Goal: Task Accomplishment & Management: Manage account settings

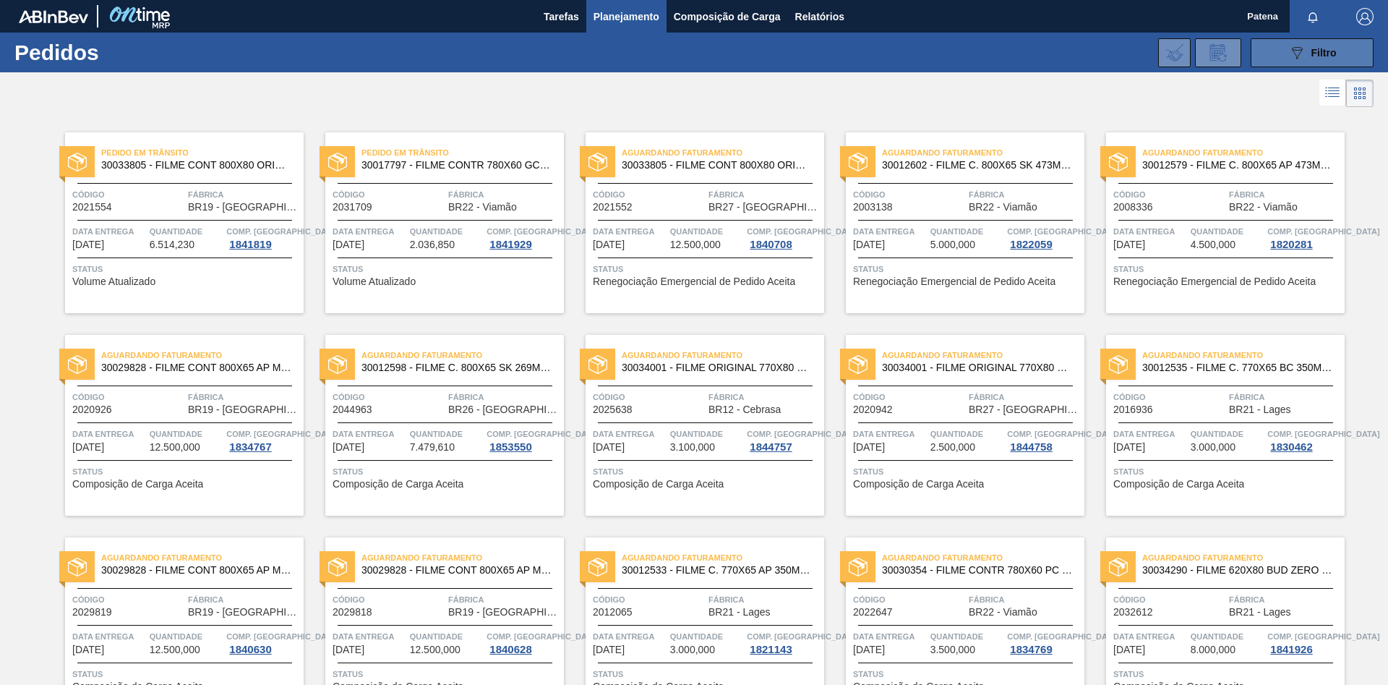
click at [1298, 57] on icon at bounding box center [1297, 53] width 11 height 12
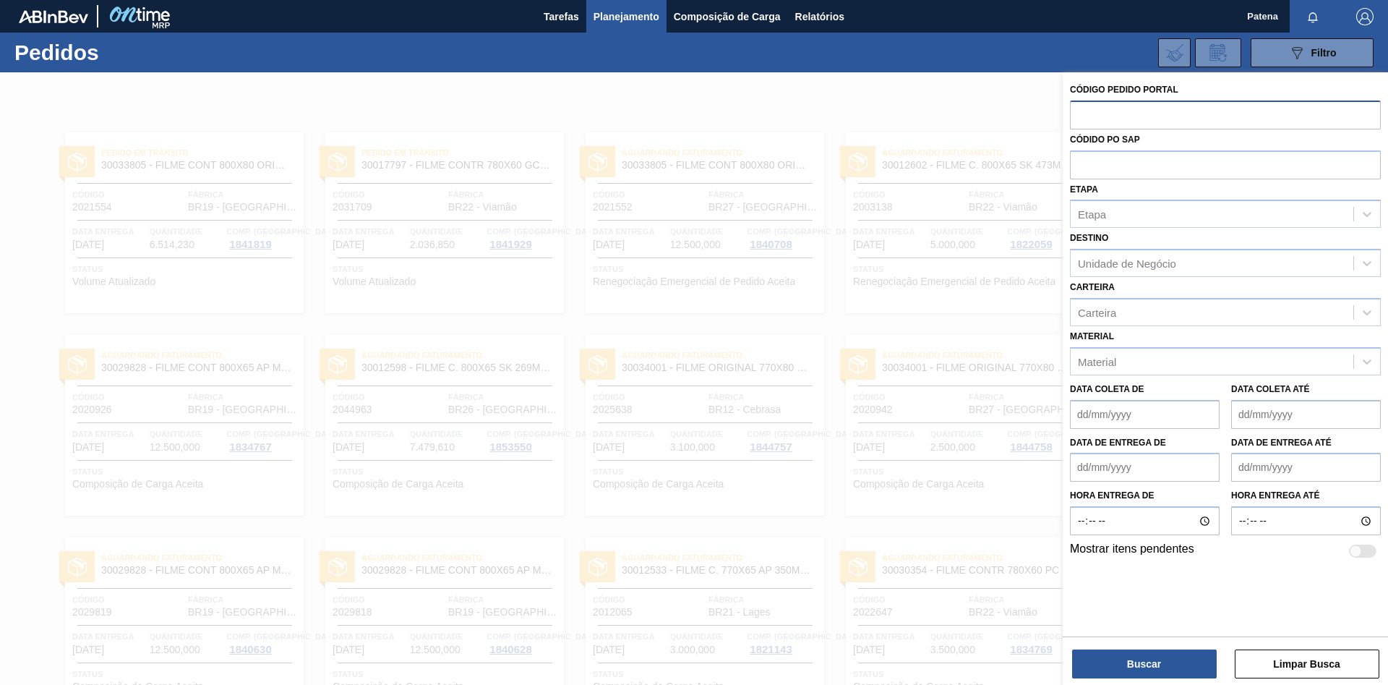
click at [1117, 116] on input "text" at bounding box center [1225, 113] width 311 height 27
type input "2044963"
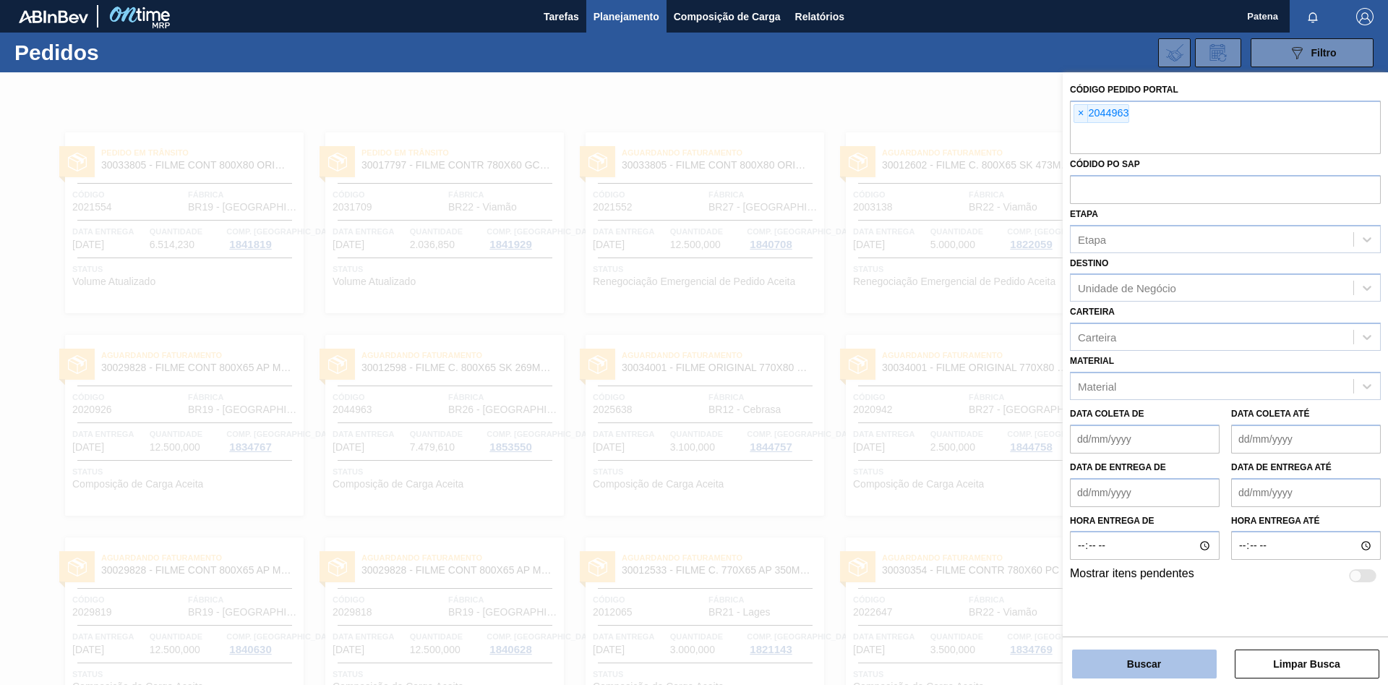
click at [1153, 674] on button "Buscar" at bounding box center [1144, 663] width 145 height 29
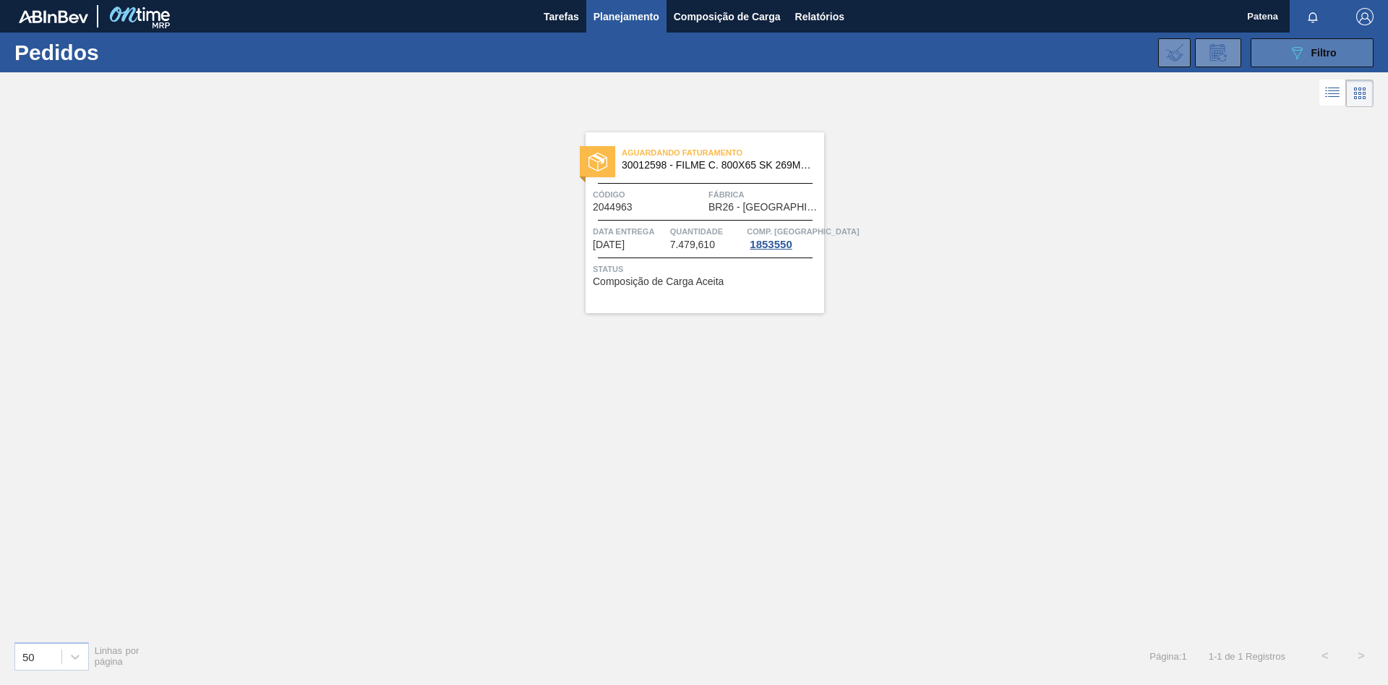
click at [1299, 48] on icon at bounding box center [1297, 53] width 11 height 12
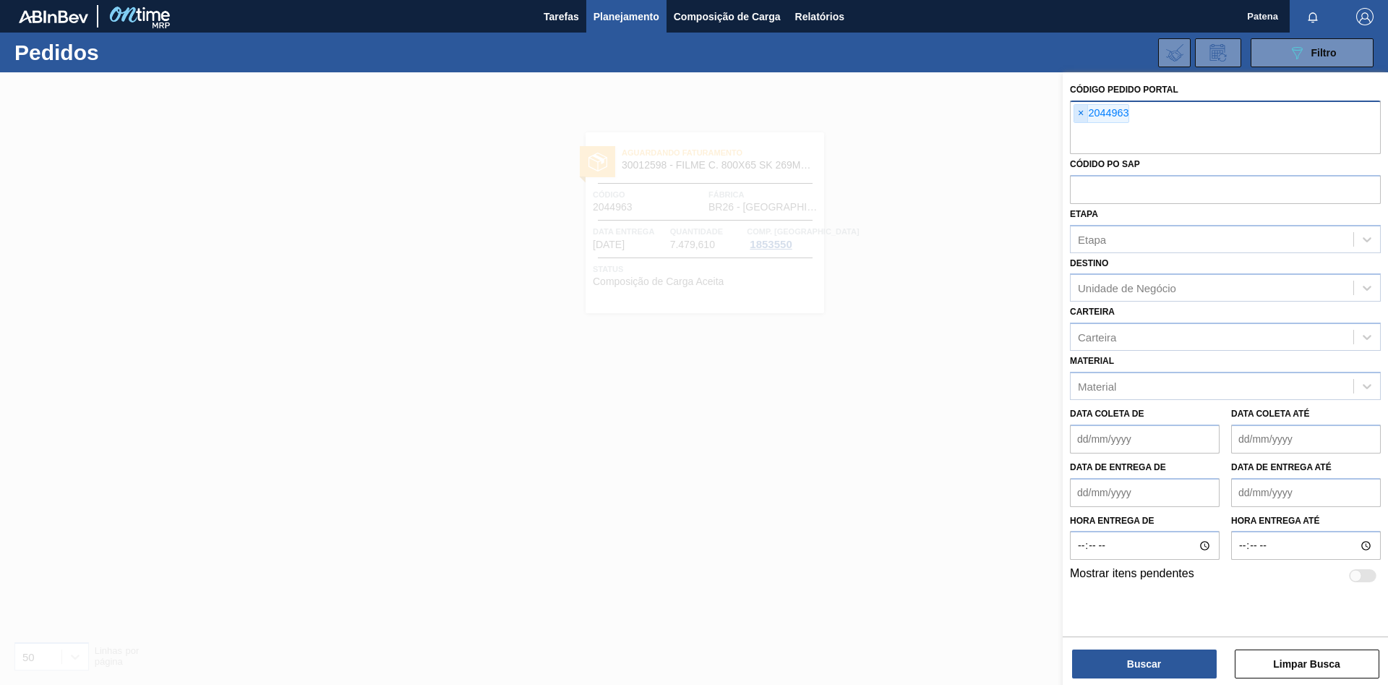
click at [1084, 112] on span "×" at bounding box center [1081, 113] width 14 height 17
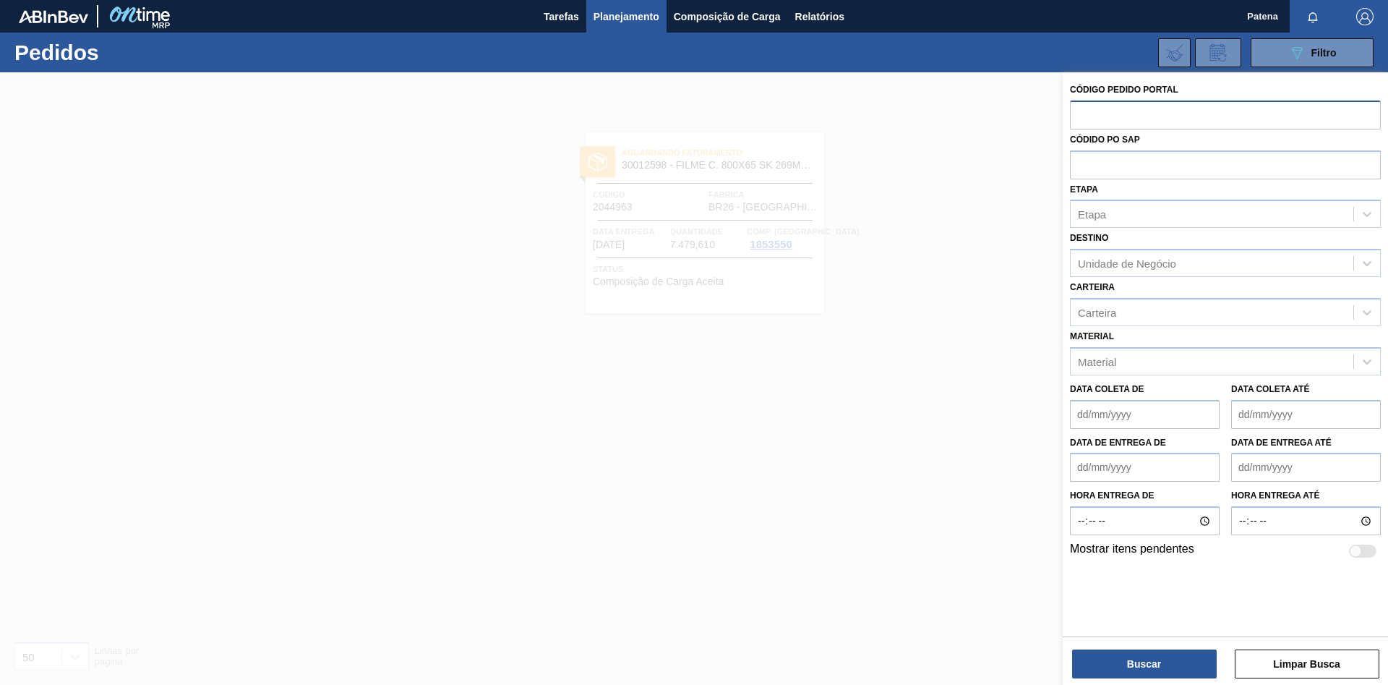
click at [1092, 116] on input "text" at bounding box center [1225, 113] width 311 height 27
type input "2021552"
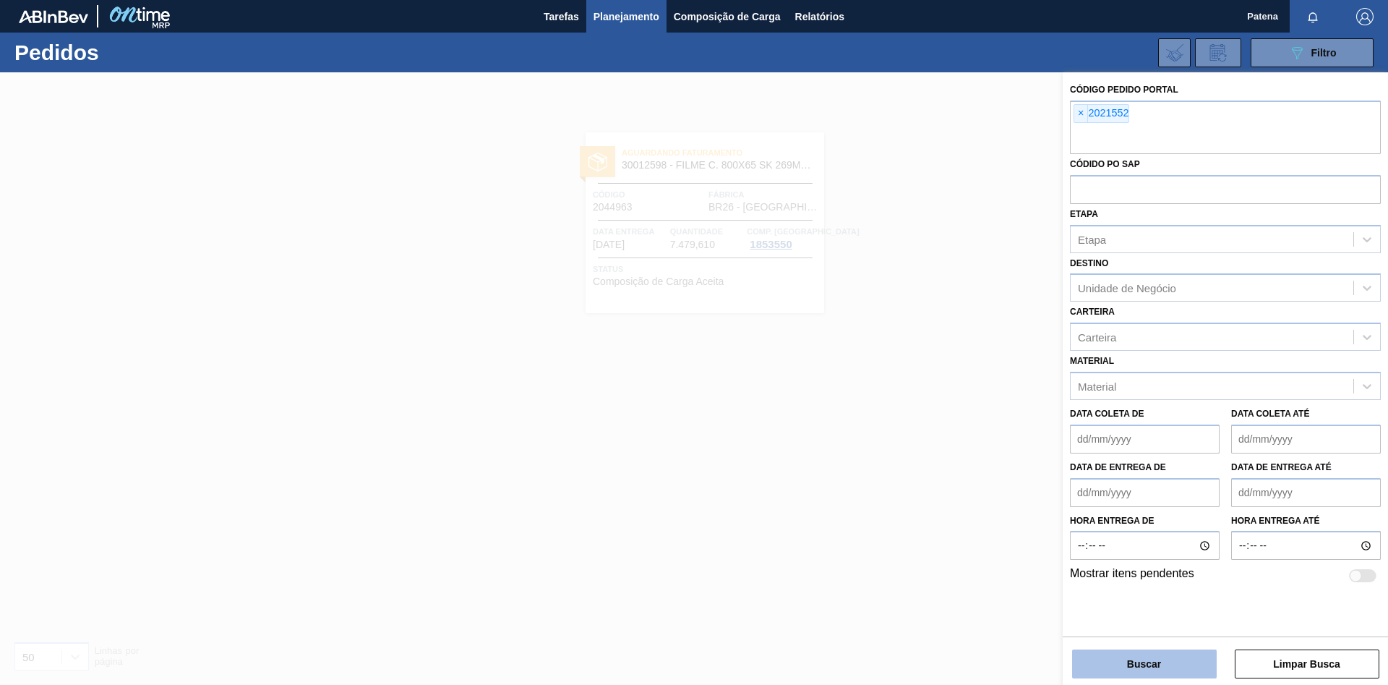
click at [1166, 669] on button "Buscar" at bounding box center [1144, 663] width 145 height 29
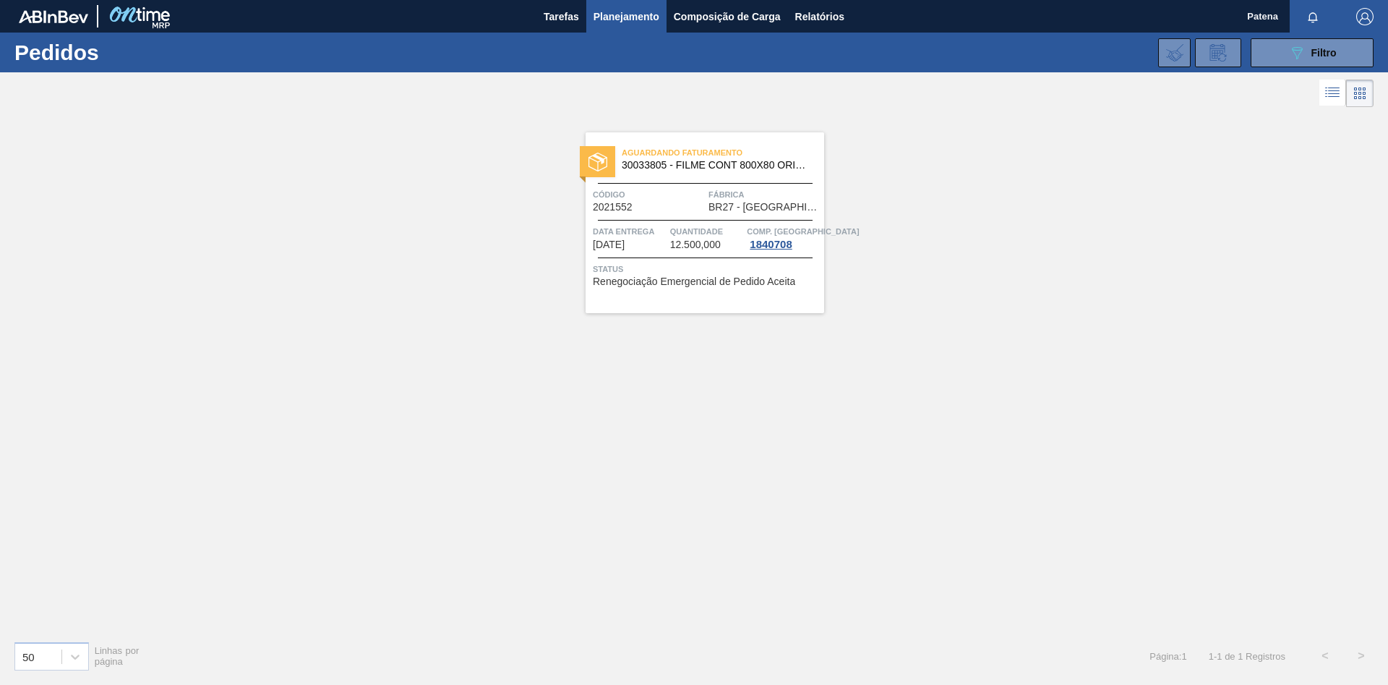
click at [652, 202] on span "Código" at bounding box center [649, 194] width 112 height 14
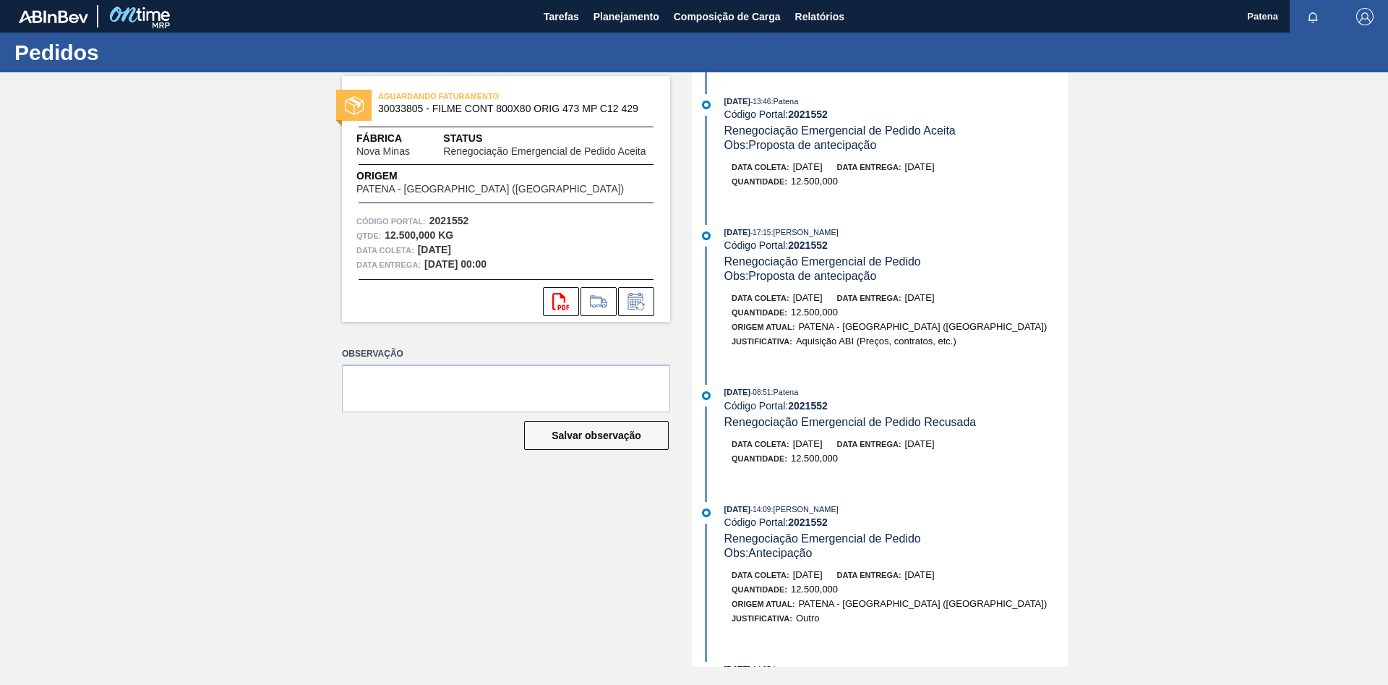
click at [466, 219] on strong "2021552" at bounding box center [449, 221] width 40 height 12
drag, startPoint x: 471, startPoint y: 220, endPoint x: 428, endPoint y: 216, distance: 43.5
click at [428, 216] on div "Código Portal: 2021552" at bounding box center [505, 221] width 299 height 14
copy strong "2021552"
click at [645, 300] on icon at bounding box center [636, 301] width 23 height 17
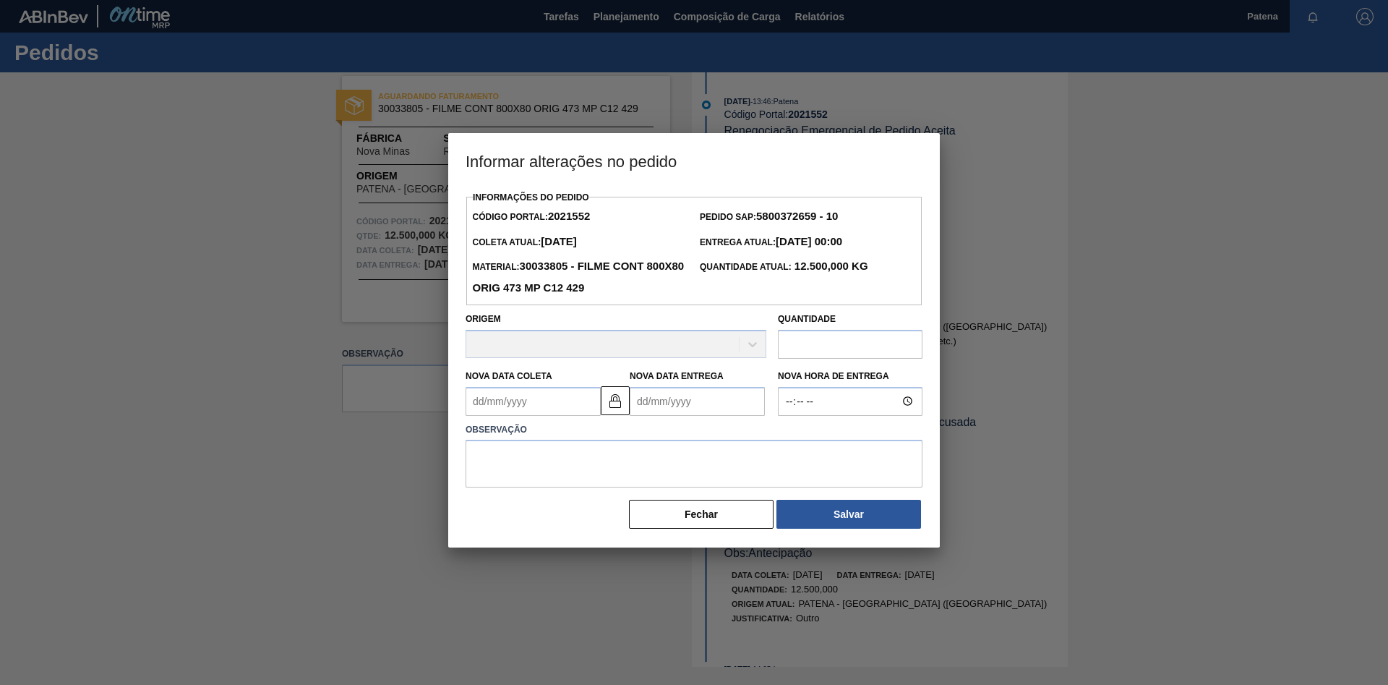
click at [842, 347] on input "text" at bounding box center [850, 344] width 145 height 29
click at [518, 405] on Coleta2021552 "Nova Data Coleta" at bounding box center [533, 401] width 135 height 29
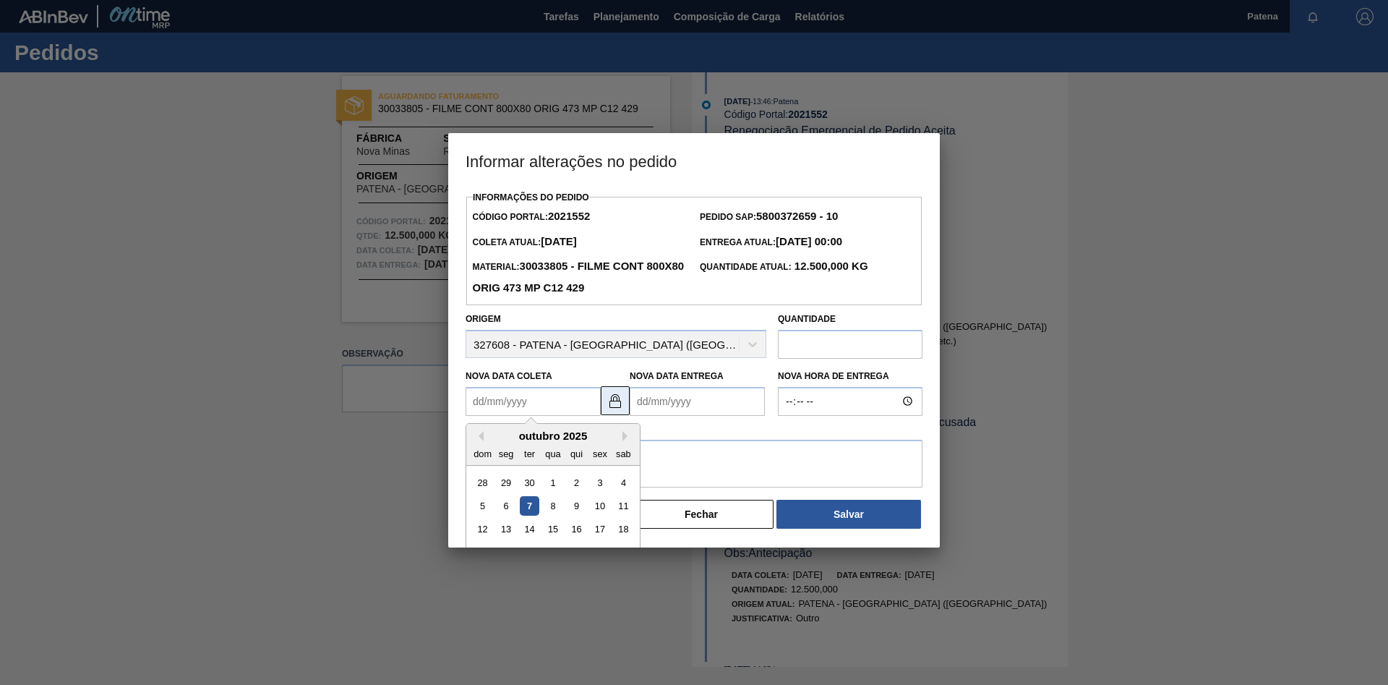
click at [617, 409] on img at bounding box center [615, 400] width 17 height 17
click at [531, 414] on Coleta2021552 "Nova Data Coleta" at bounding box center [533, 401] width 135 height 29
click at [533, 505] on div "7" at bounding box center [530, 506] width 20 height 20
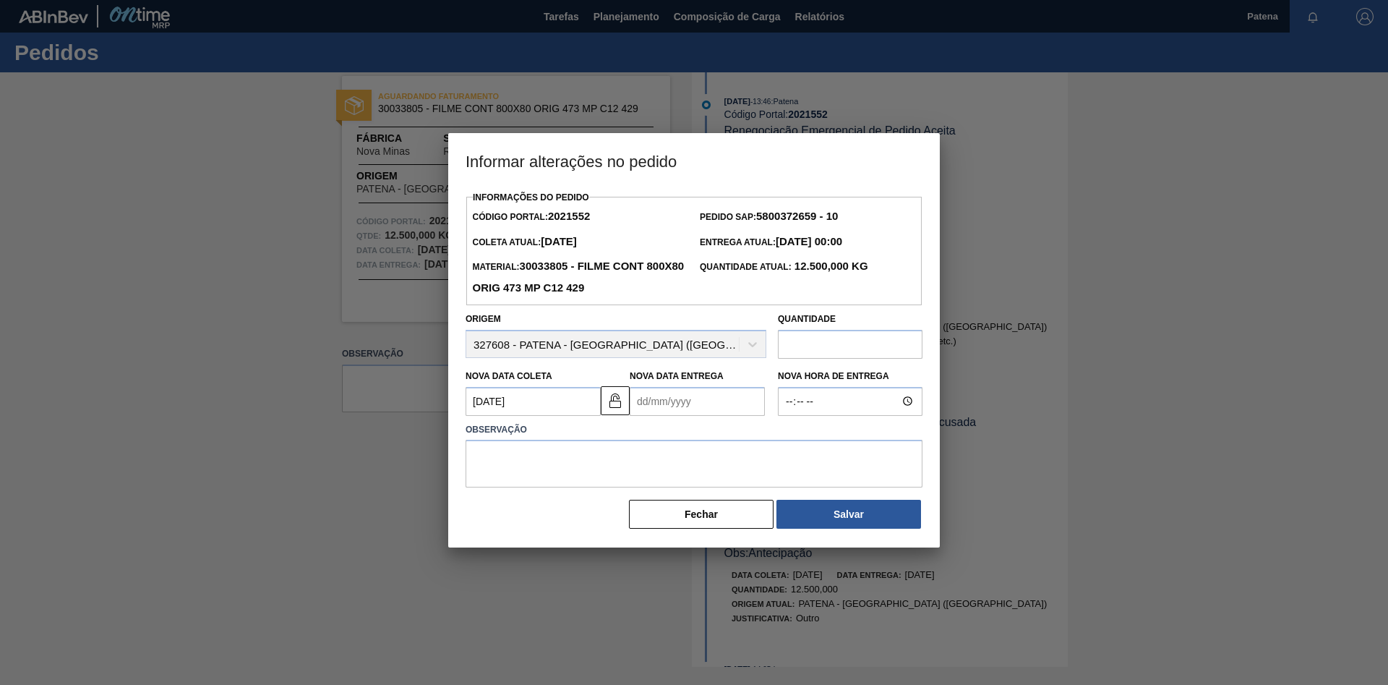
type Coleta2021552 "[DATE]"
click at [661, 406] on Entrega2021552 "Nova Data Entrega" at bounding box center [697, 401] width 135 height 29
click at [739, 509] on div "9" at bounding box center [741, 506] width 20 height 20
type Entrega2021552 "[DATE]"
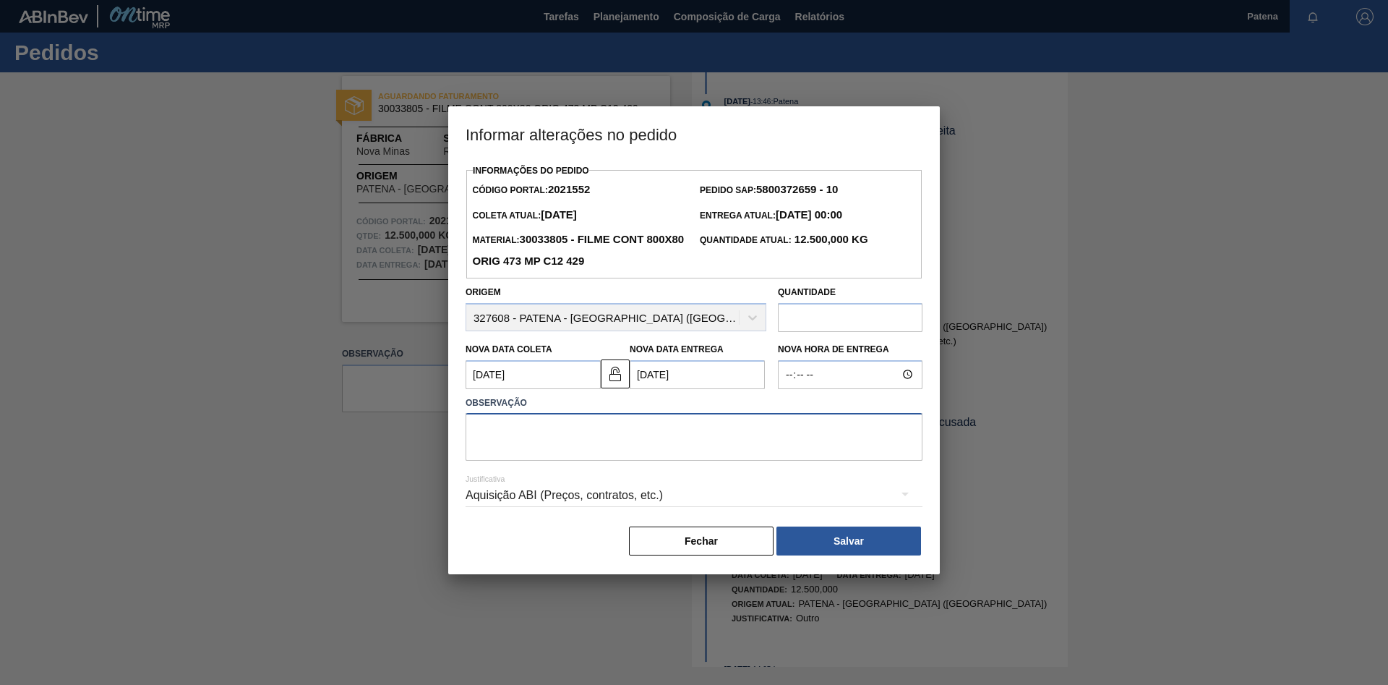
click at [557, 450] on textarea at bounding box center [694, 437] width 457 height 48
type textarea "Entrega dia 09/10"
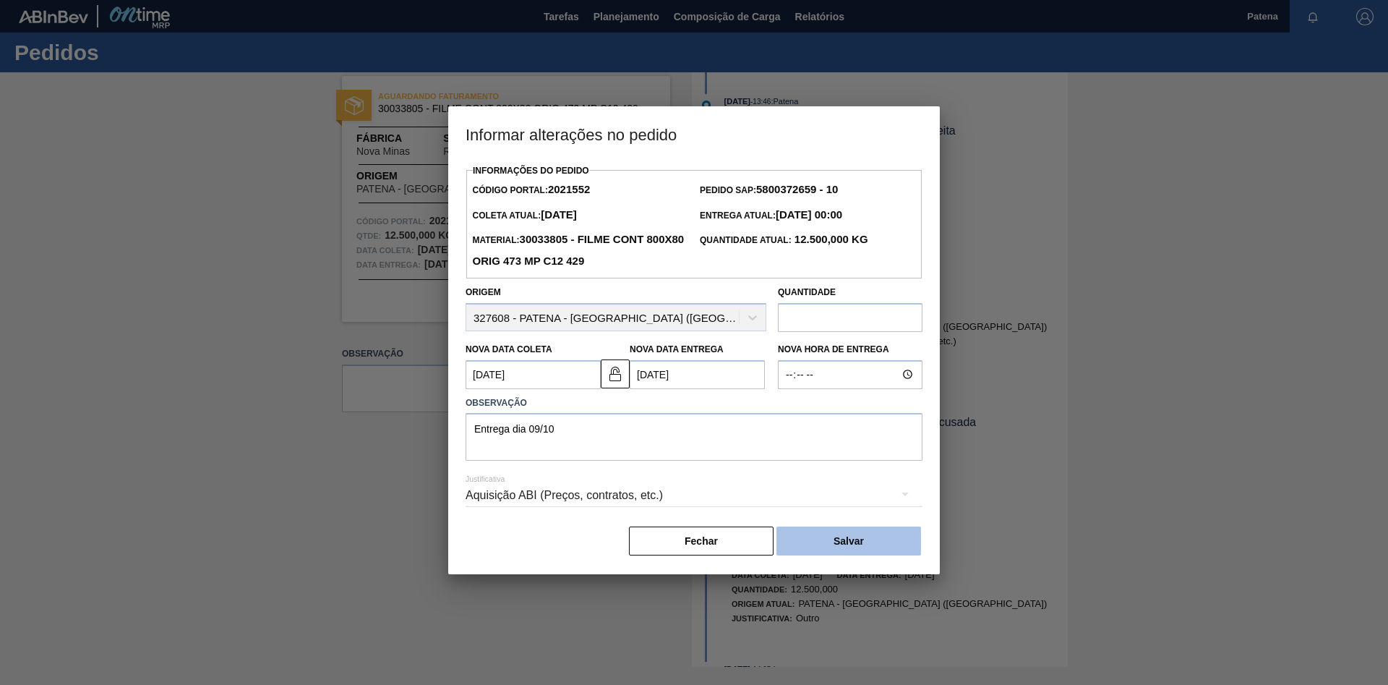
click at [866, 544] on button "Salvar" at bounding box center [848, 540] width 145 height 29
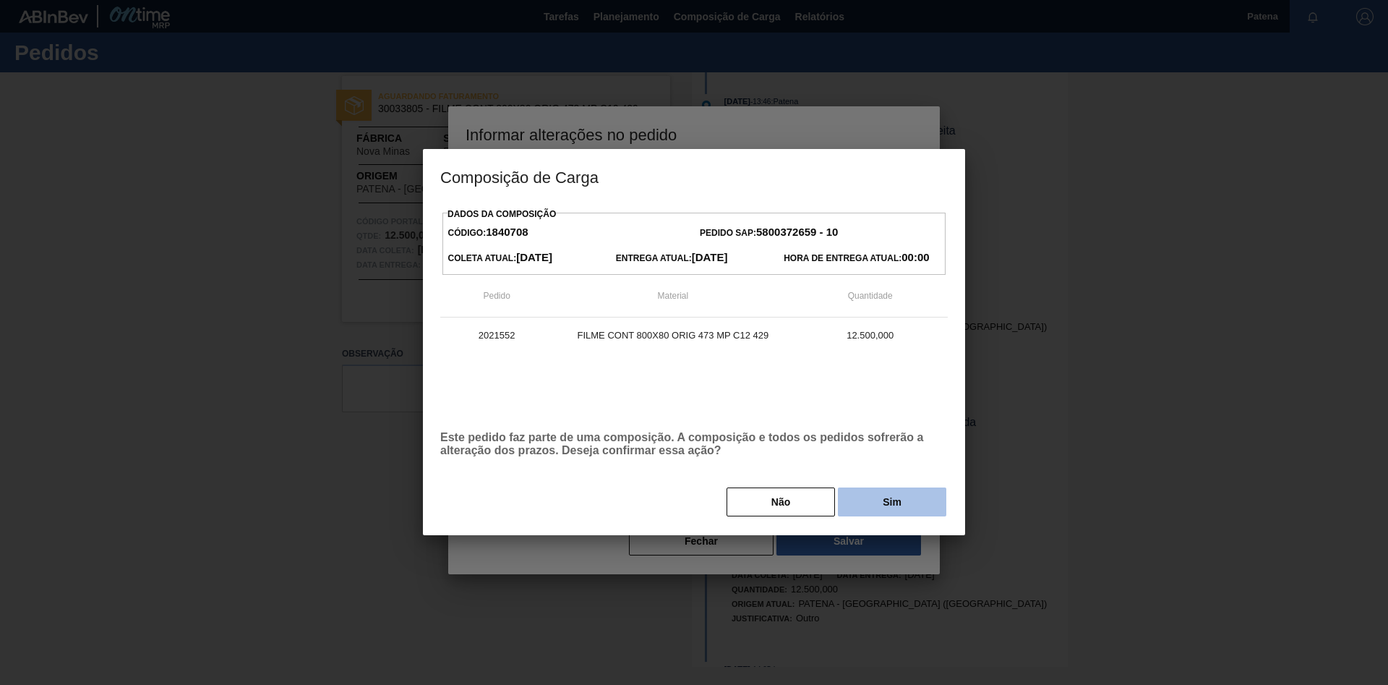
click at [899, 500] on button "Sim" at bounding box center [892, 501] width 108 height 29
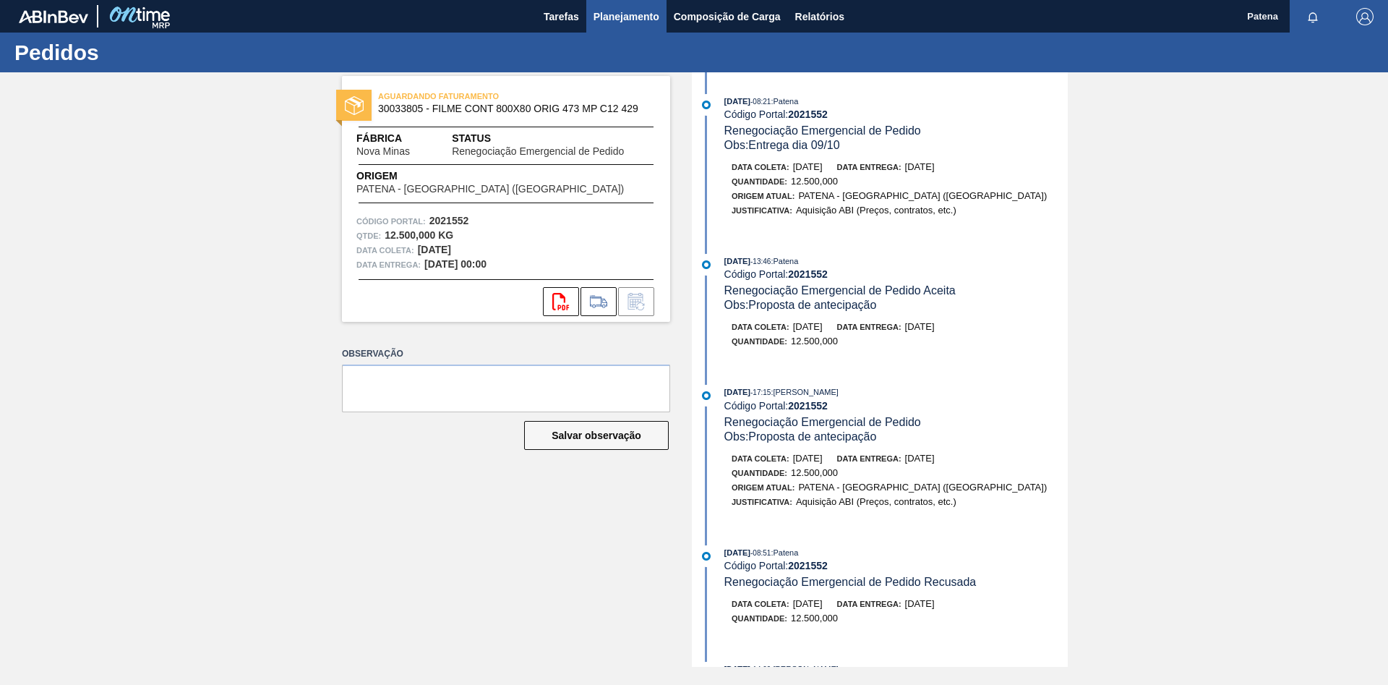
click at [612, 12] on span "Planejamento" at bounding box center [626, 16] width 66 height 17
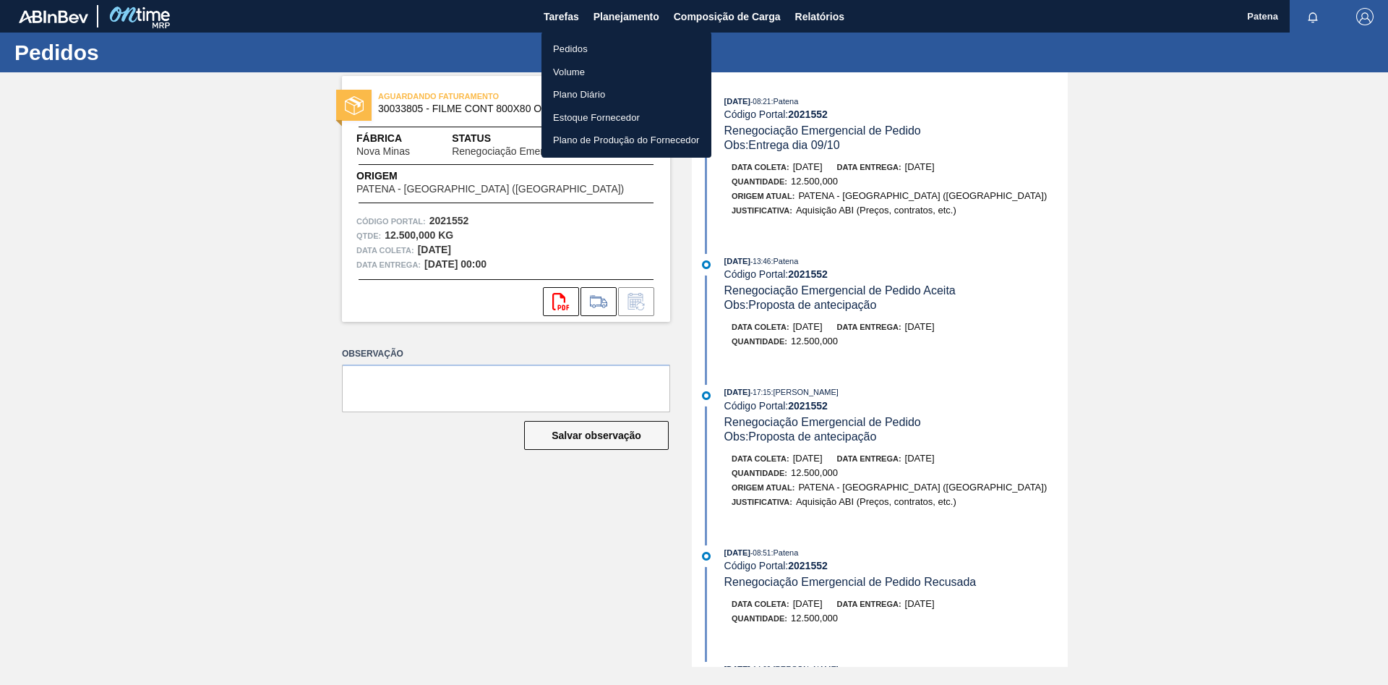
click at [615, 50] on li "Pedidos" at bounding box center [626, 49] width 170 height 23
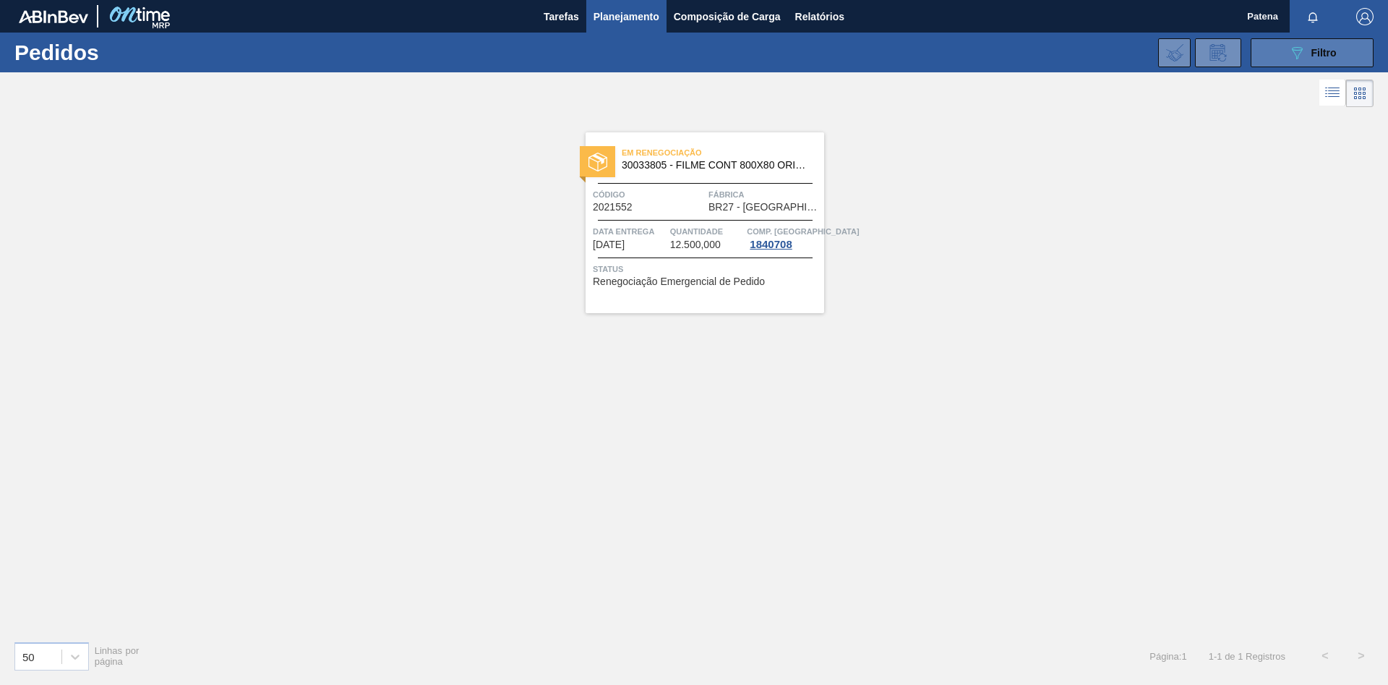
click at [1303, 60] on icon "089F7B8B-B2A5-4AFE-B5C0-19BA573D28AC" at bounding box center [1296, 52] width 17 height 17
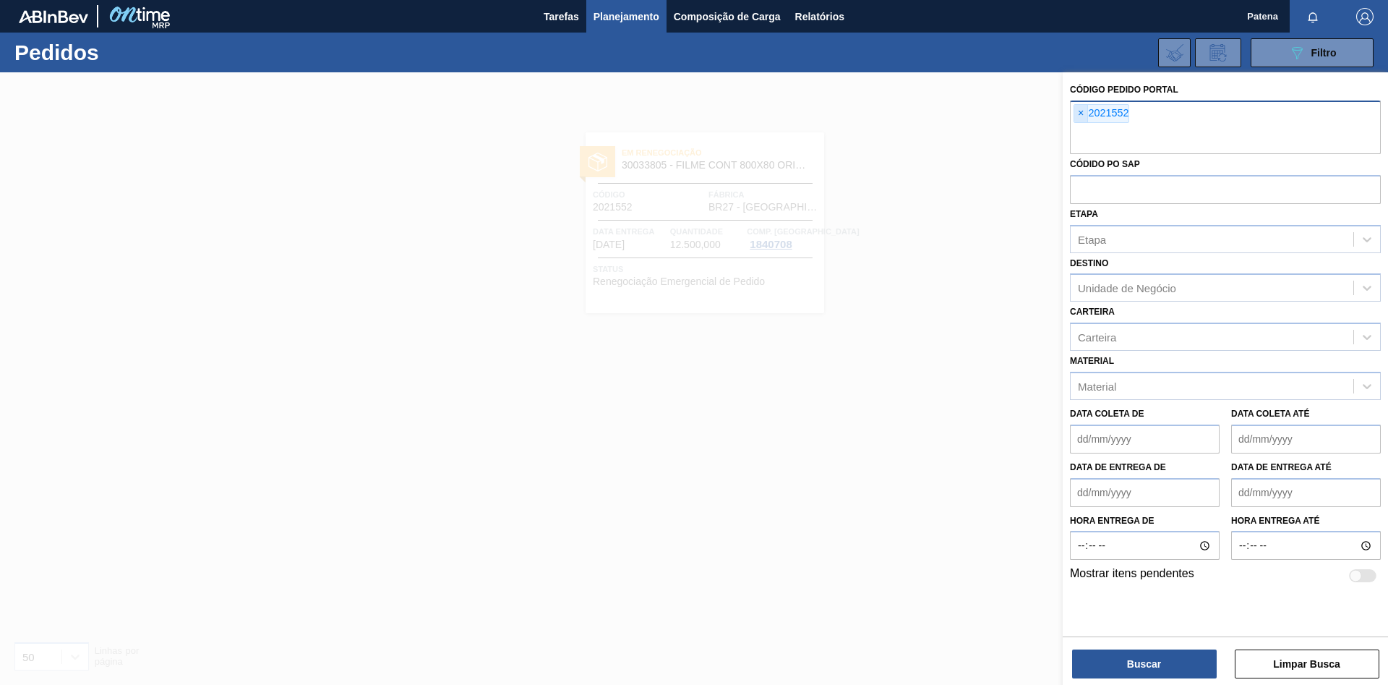
click at [1080, 111] on span "×" at bounding box center [1081, 113] width 14 height 17
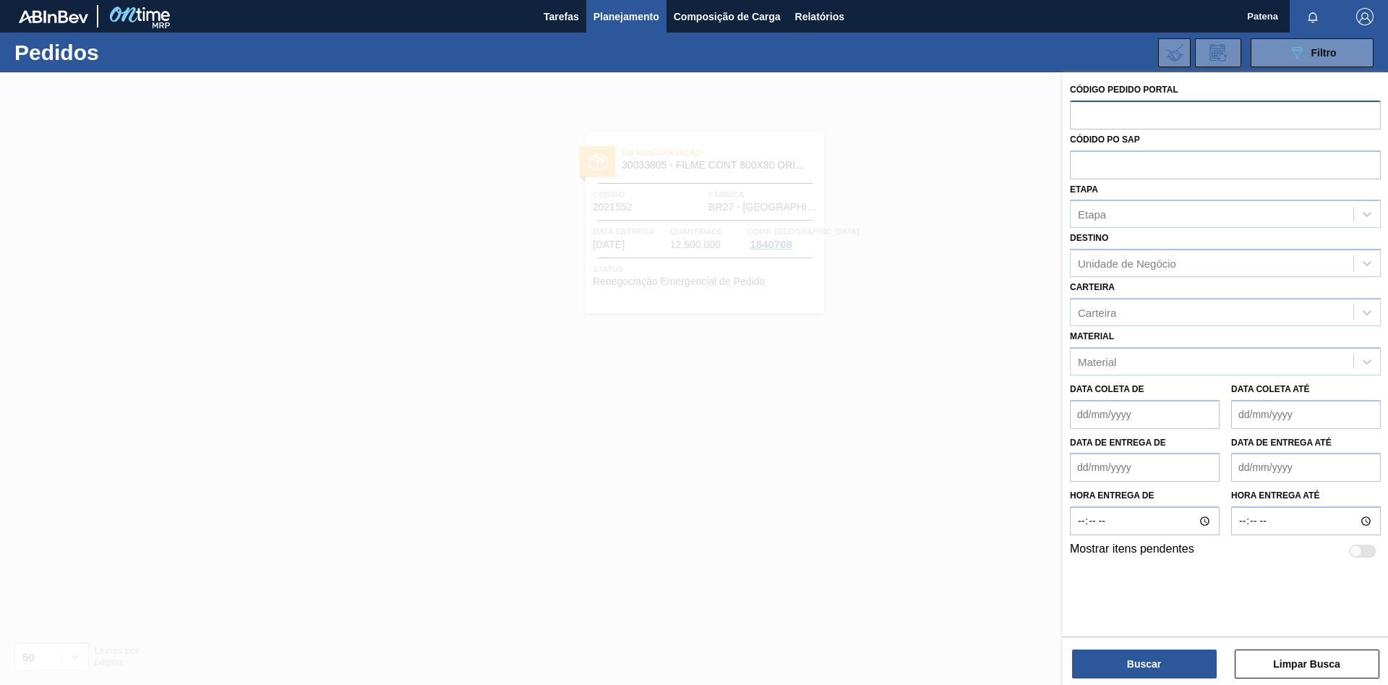
click at [1126, 119] on input "text" at bounding box center [1225, 113] width 311 height 27
paste input "70812"
type input "70812"
drag, startPoint x: 1133, startPoint y: 111, endPoint x: 1068, endPoint y: 111, distance: 64.3
click at [1070, 111] on input "70812" at bounding box center [1225, 113] width 311 height 27
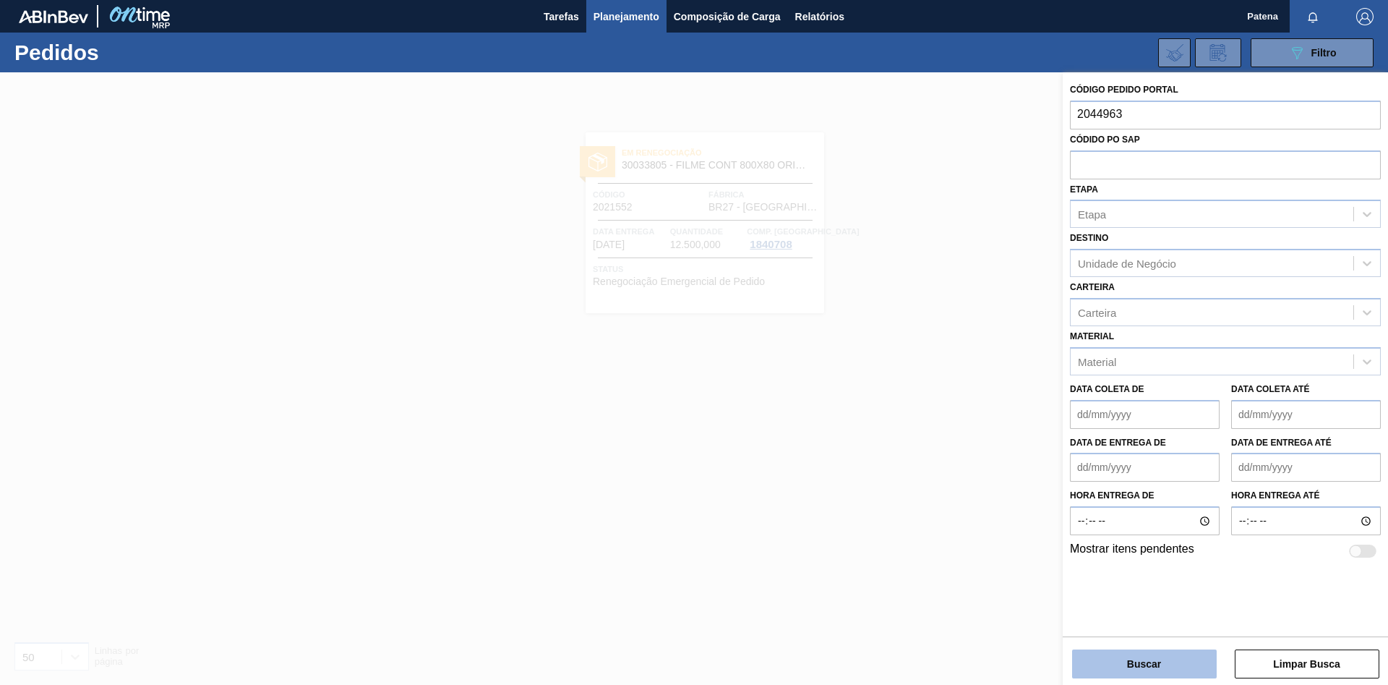
type input "2044963"
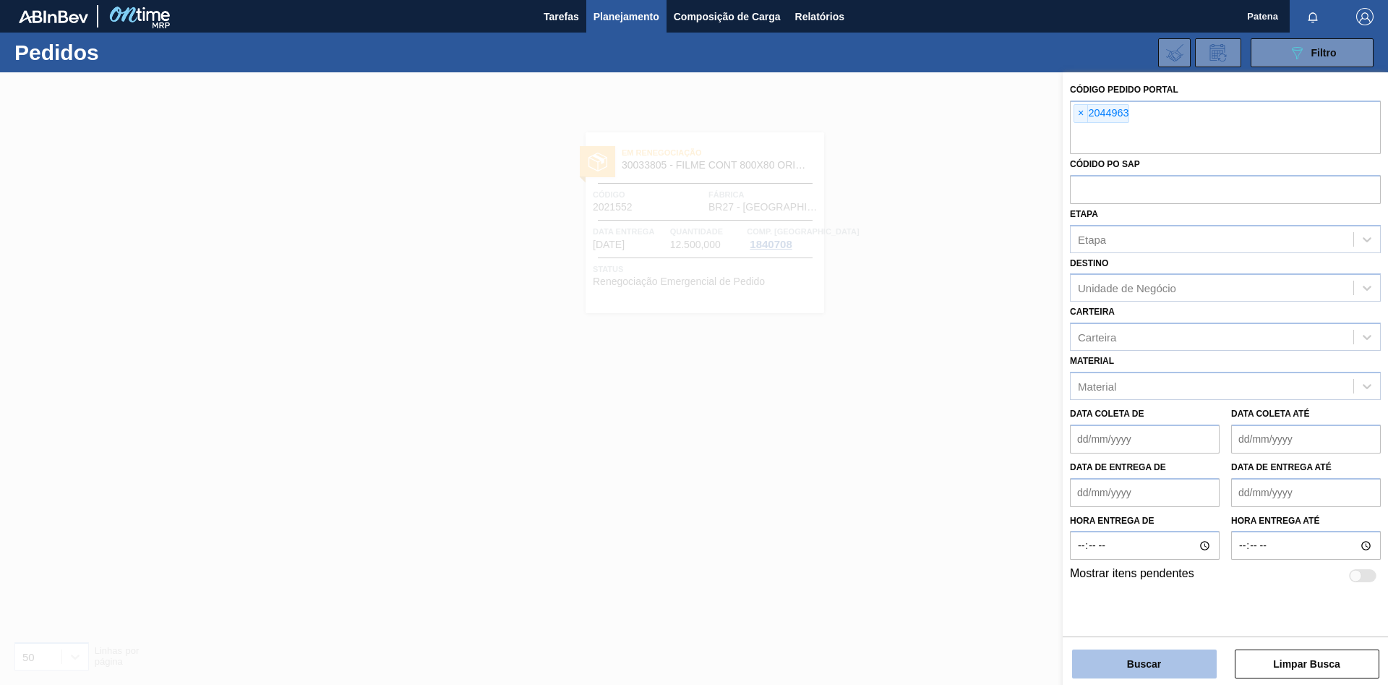
click at [1153, 665] on button "Buscar" at bounding box center [1144, 663] width 145 height 29
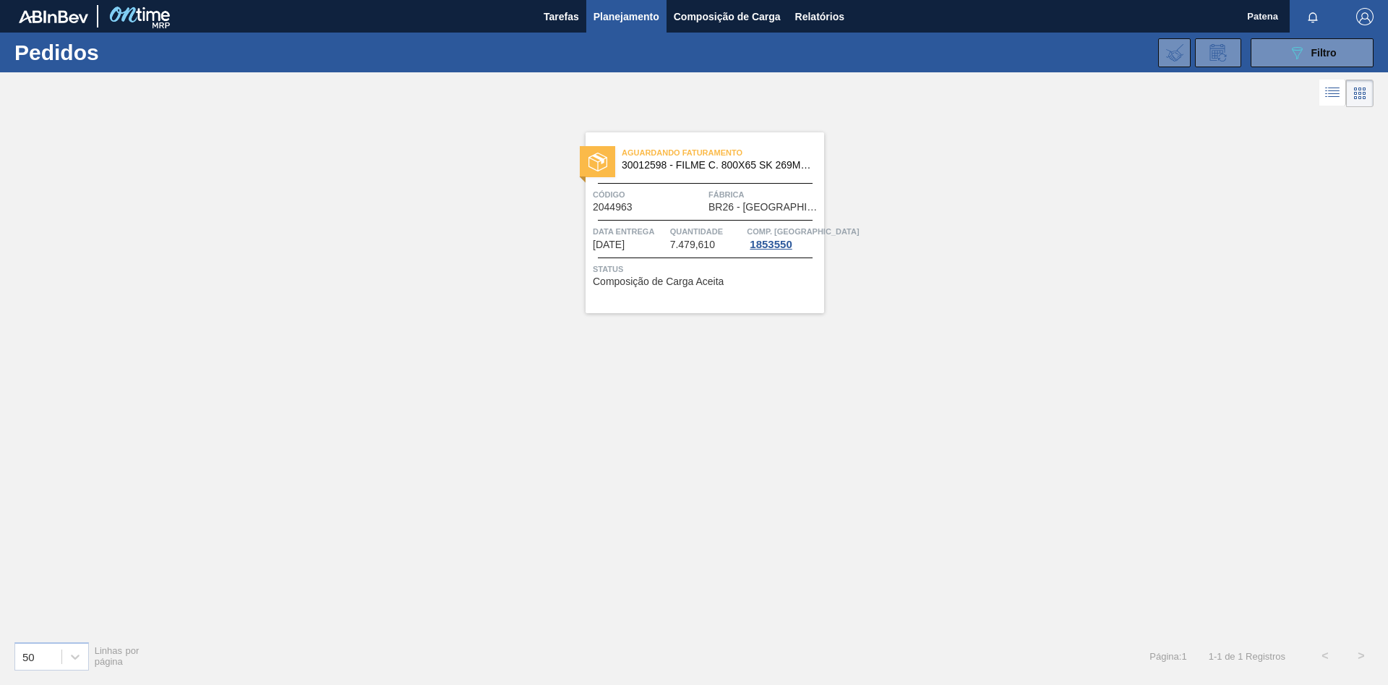
click at [642, 262] on div "Aguardando Faturamento 30012598 - FILME C. 800X65 SK 269ML C15 429 Código 20449…" at bounding box center [705, 222] width 239 height 181
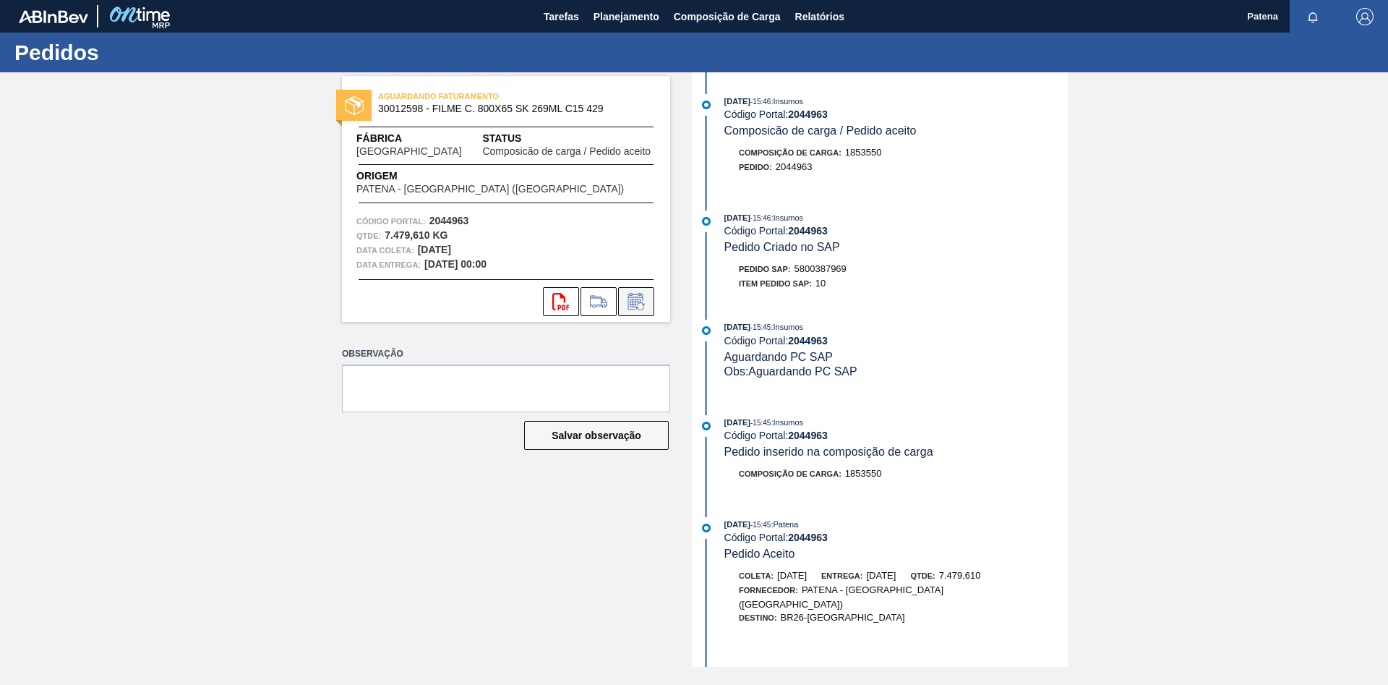
click at [638, 304] on icon at bounding box center [640, 306] width 8 height 8
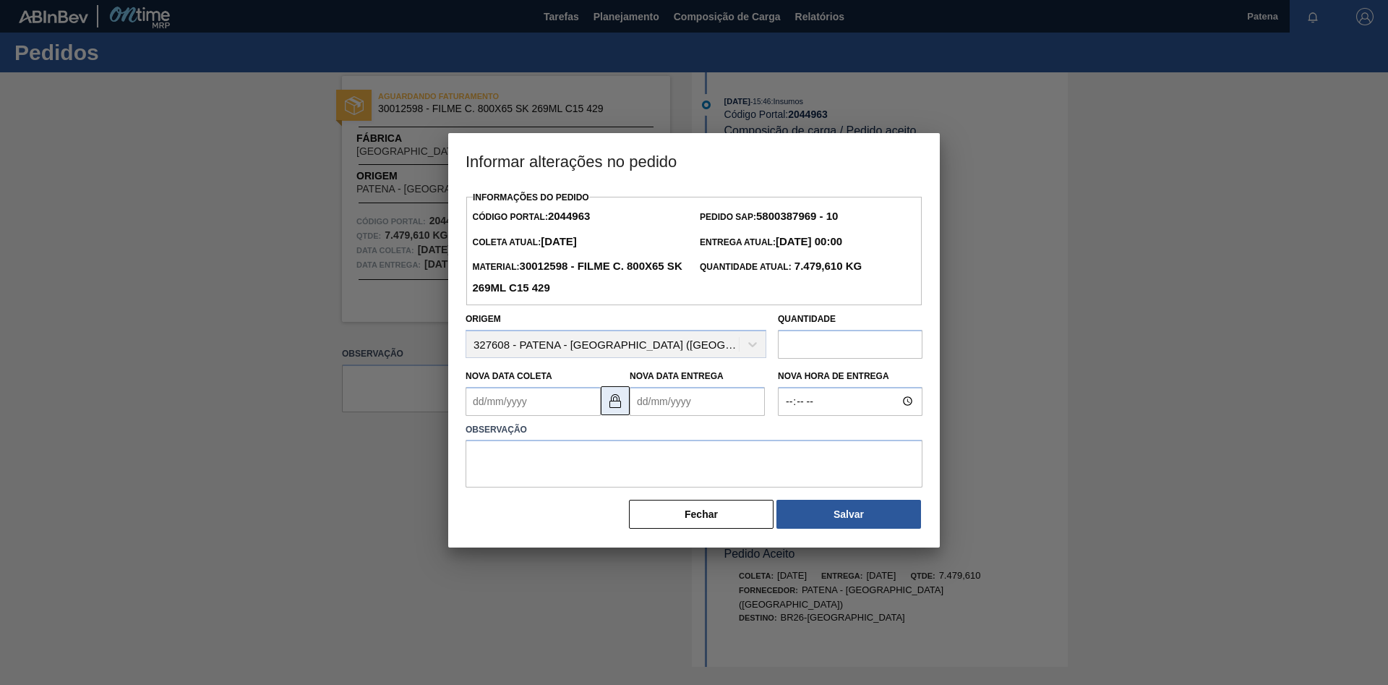
click at [612, 405] on img at bounding box center [615, 400] width 17 height 17
click at [487, 406] on Coleta2044963 "Nova Data Coleta" at bounding box center [533, 401] width 135 height 29
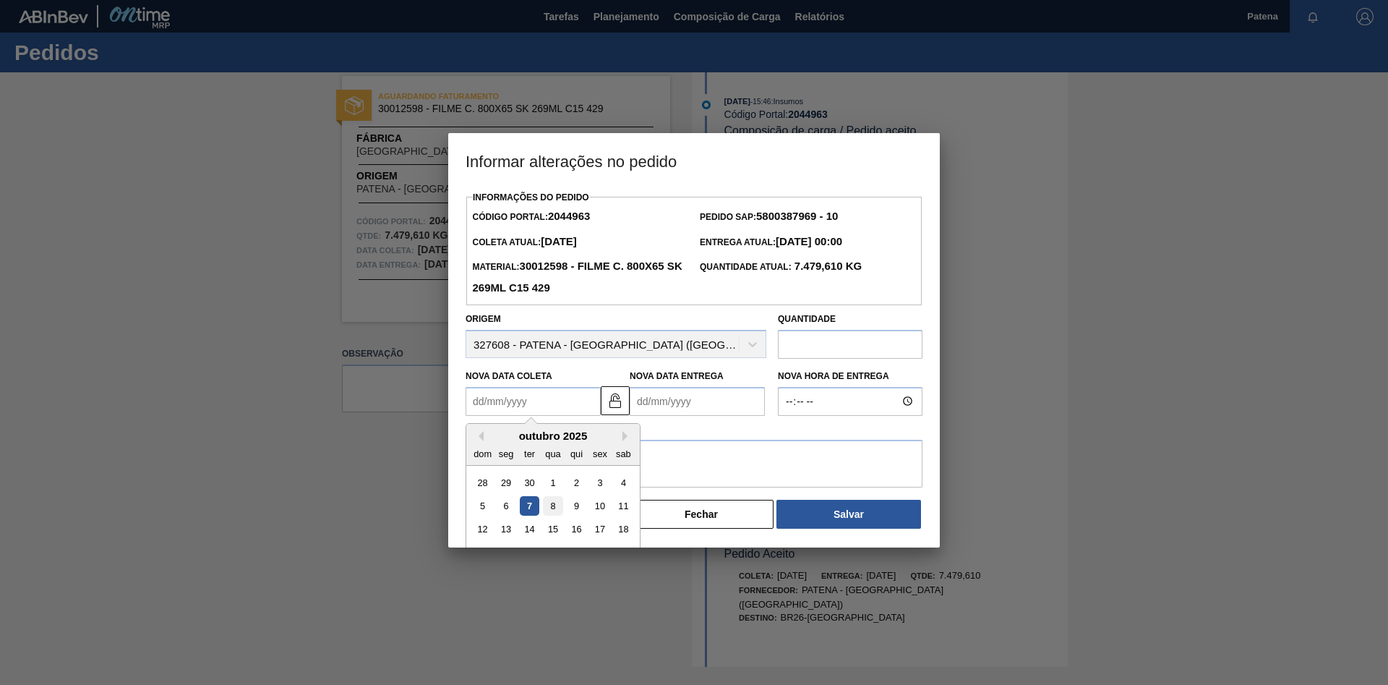
click at [555, 509] on div "8" at bounding box center [553, 506] width 20 height 20
type Coleta2044963 "[DATE]"
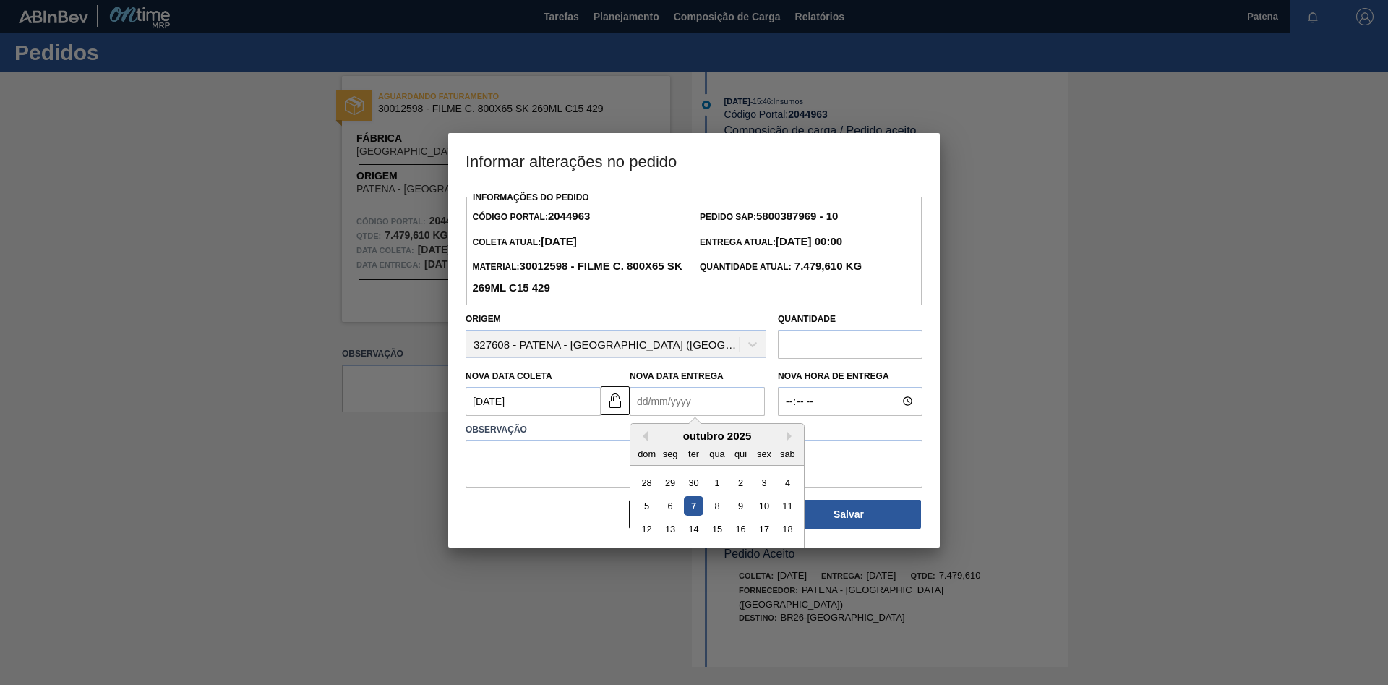
click at [691, 410] on Entrega2044963 "Nova Data Entrega" at bounding box center [697, 401] width 135 height 29
click at [765, 508] on div "10" at bounding box center [764, 506] width 20 height 20
type Entrega2044963 "[DATE]"
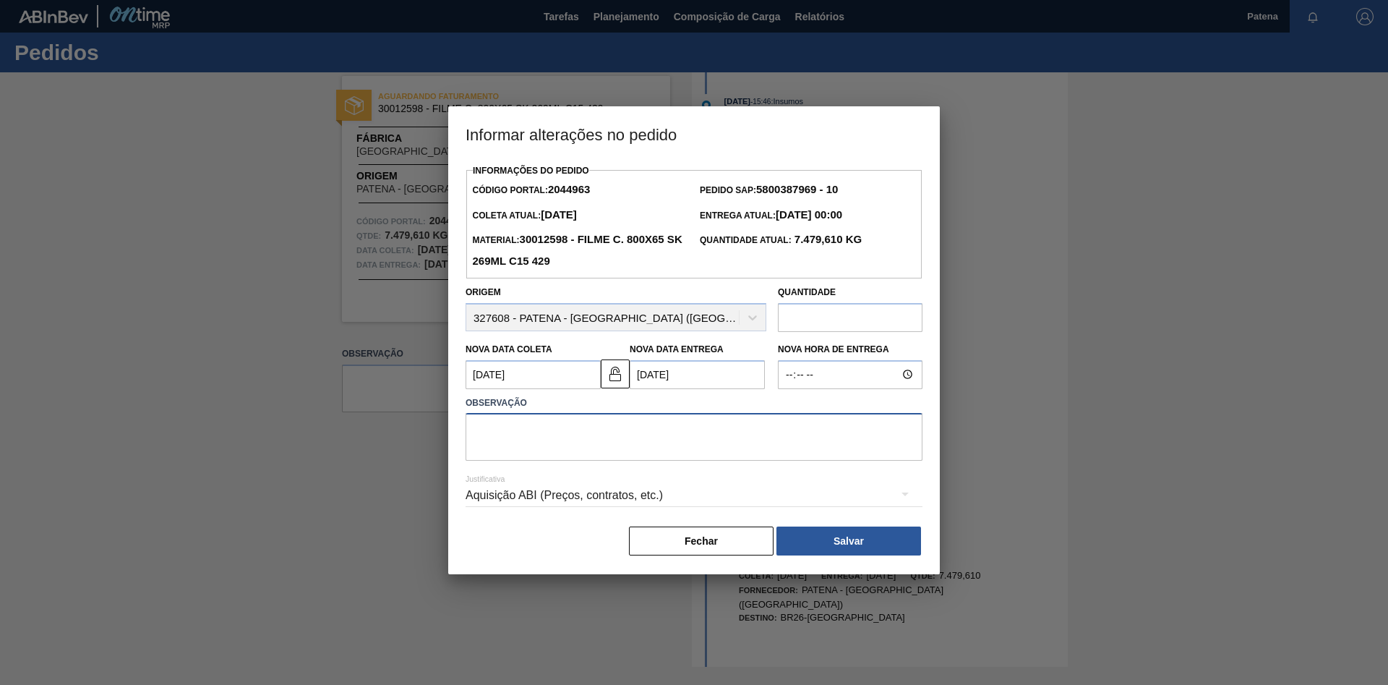
click at [526, 439] on textarea at bounding box center [694, 437] width 457 height 48
type textarea "ENTREGA 10/10"
click at [846, 547] on button "Salvar" at bounding box center [848, 540] width 145 height 29
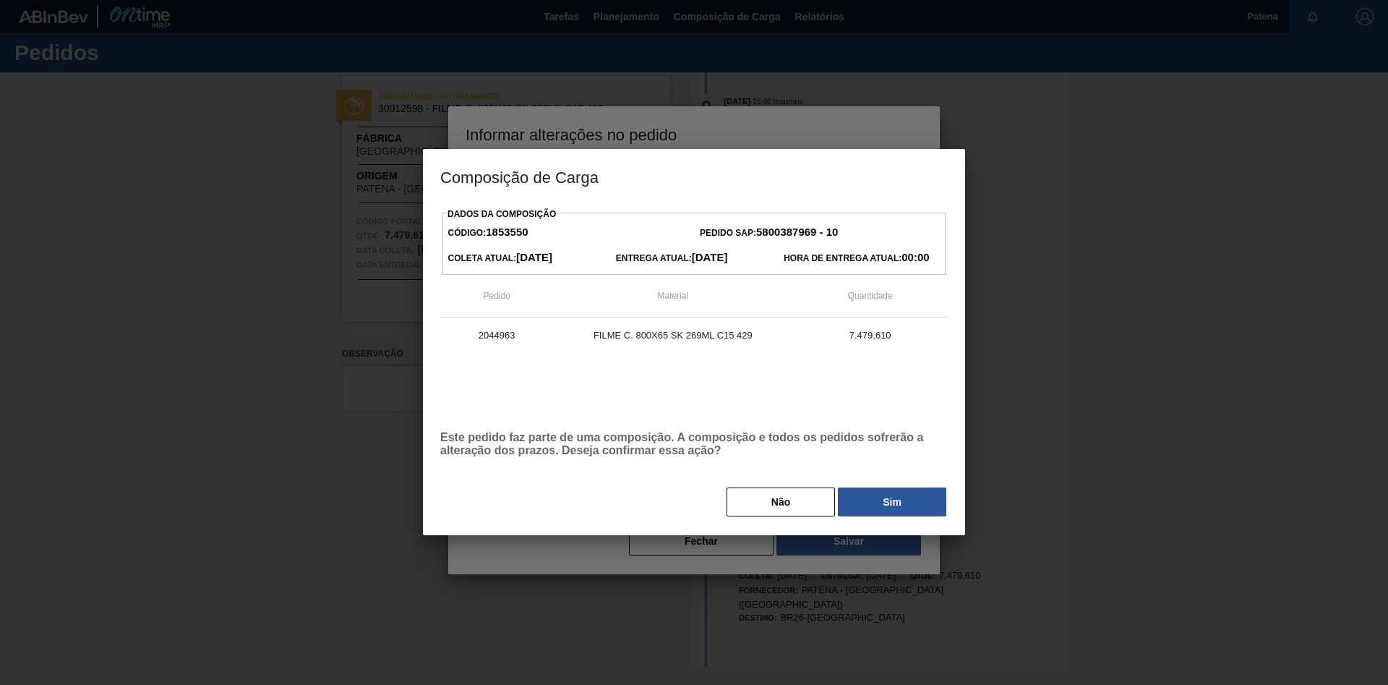
drag, startPoint x: 904, startPoint y: 513, endPoint x: 953, endPoint y: 513, distance: 49.2
click at [904, 513] on button "Sim" at bounding box center [892, 501] width 108 height 29
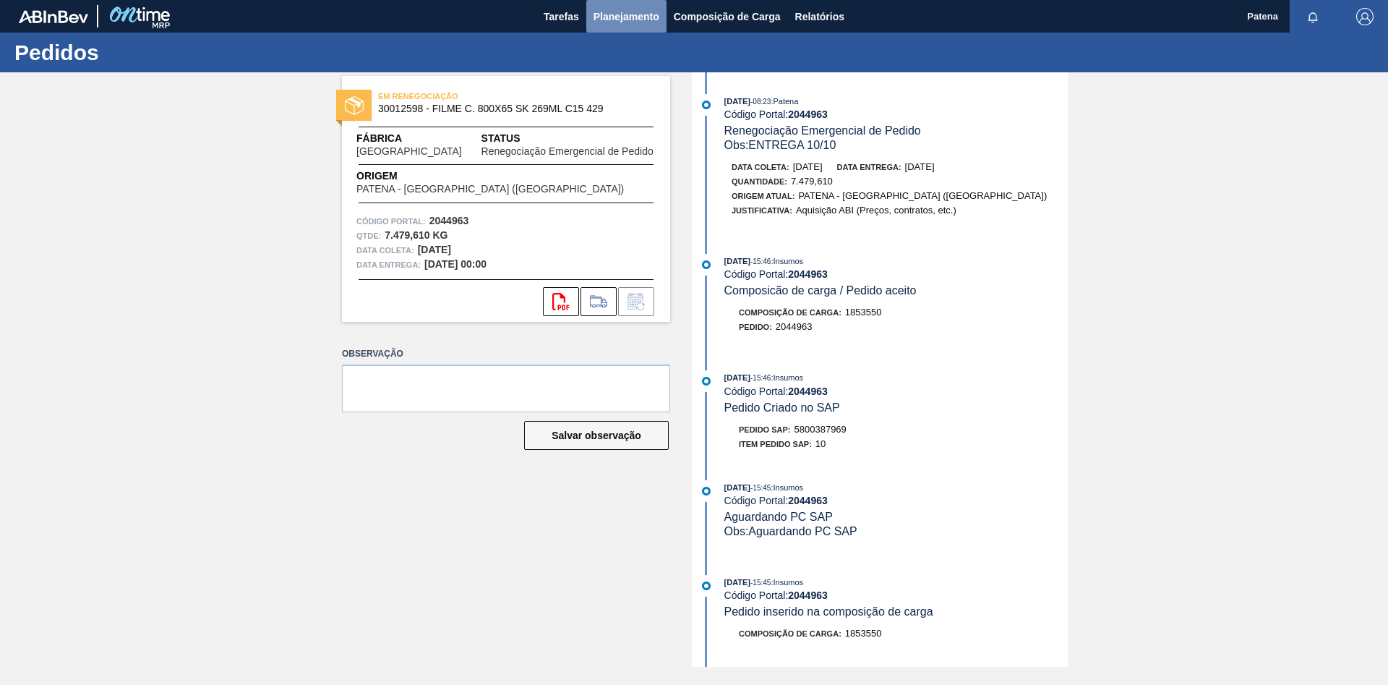
click at [618, 17] on span "Planejamento" at bounding box center [626, 16] width 66 height 17
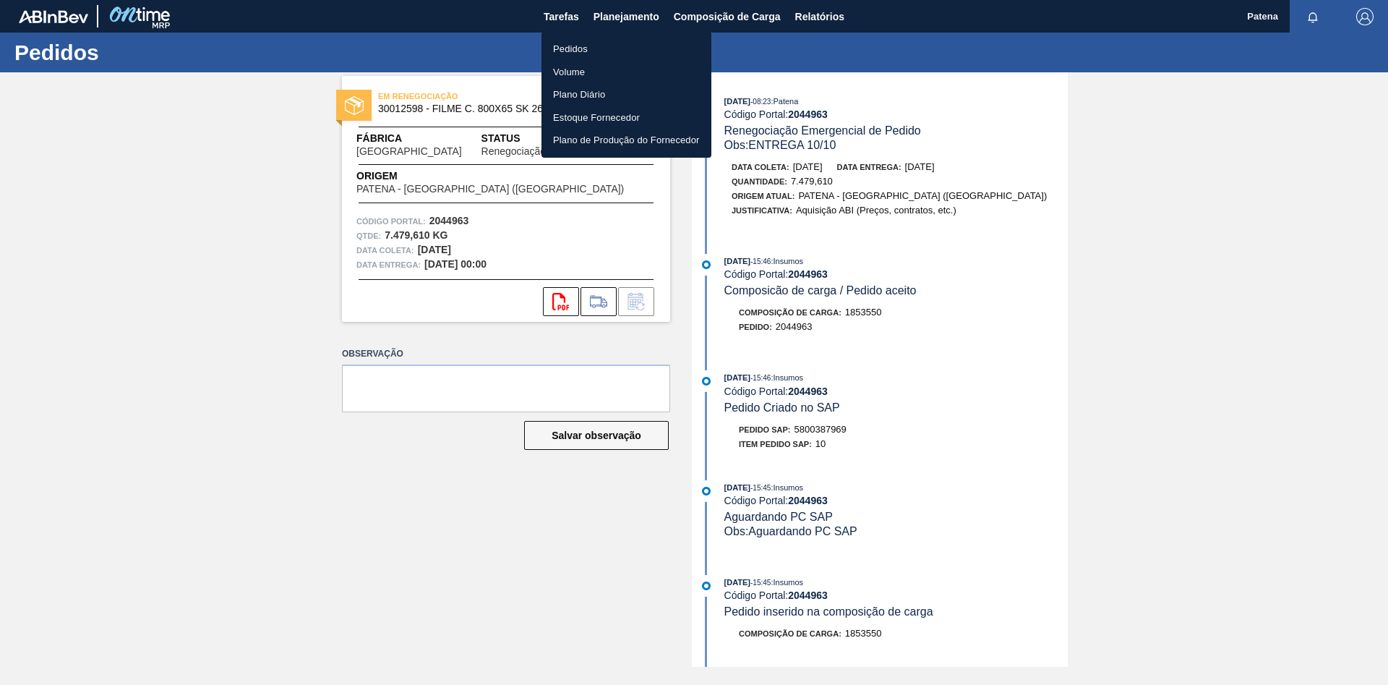
click at [590, 51] on li "Pedidos" at bounding box center [626, 49] width 170 height 23
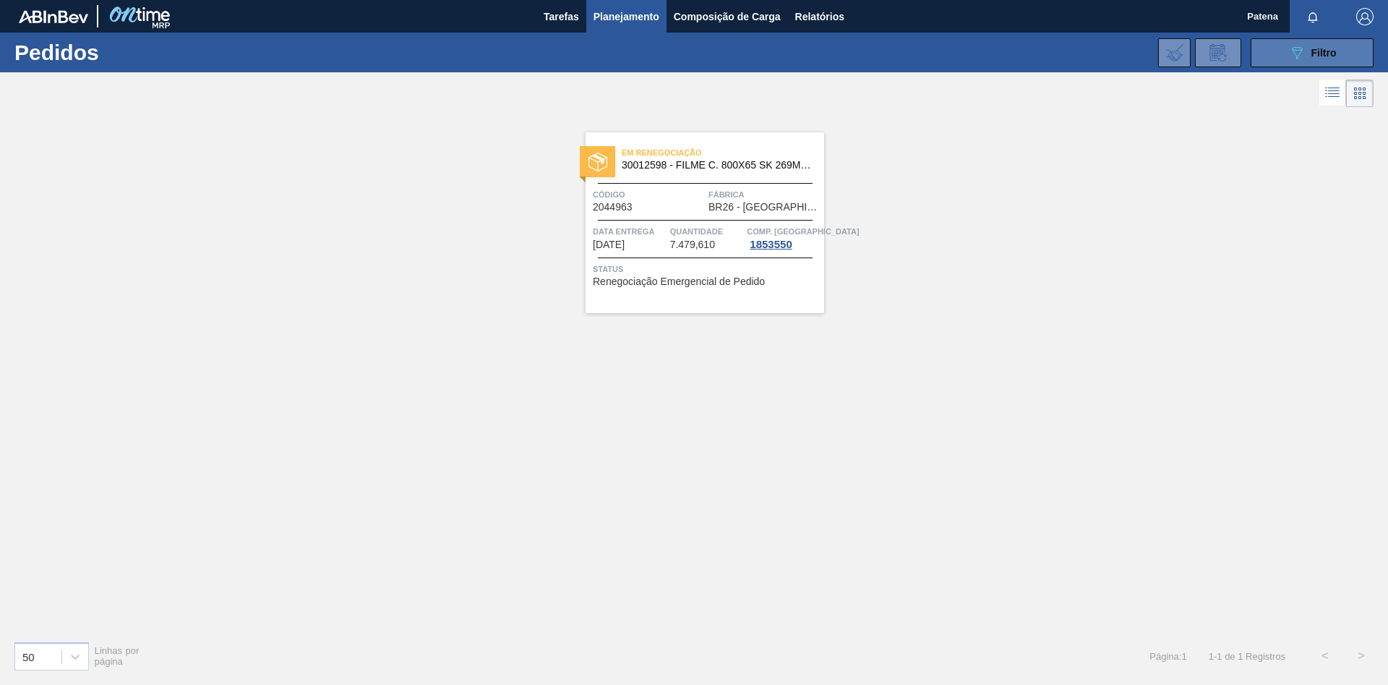
click at [1293, 65] on button "089F7B8B-B2A5-4AFE-B5C0-19BA573D28AC Filtro" at bounding box center [1312, 52] width 123 height 29
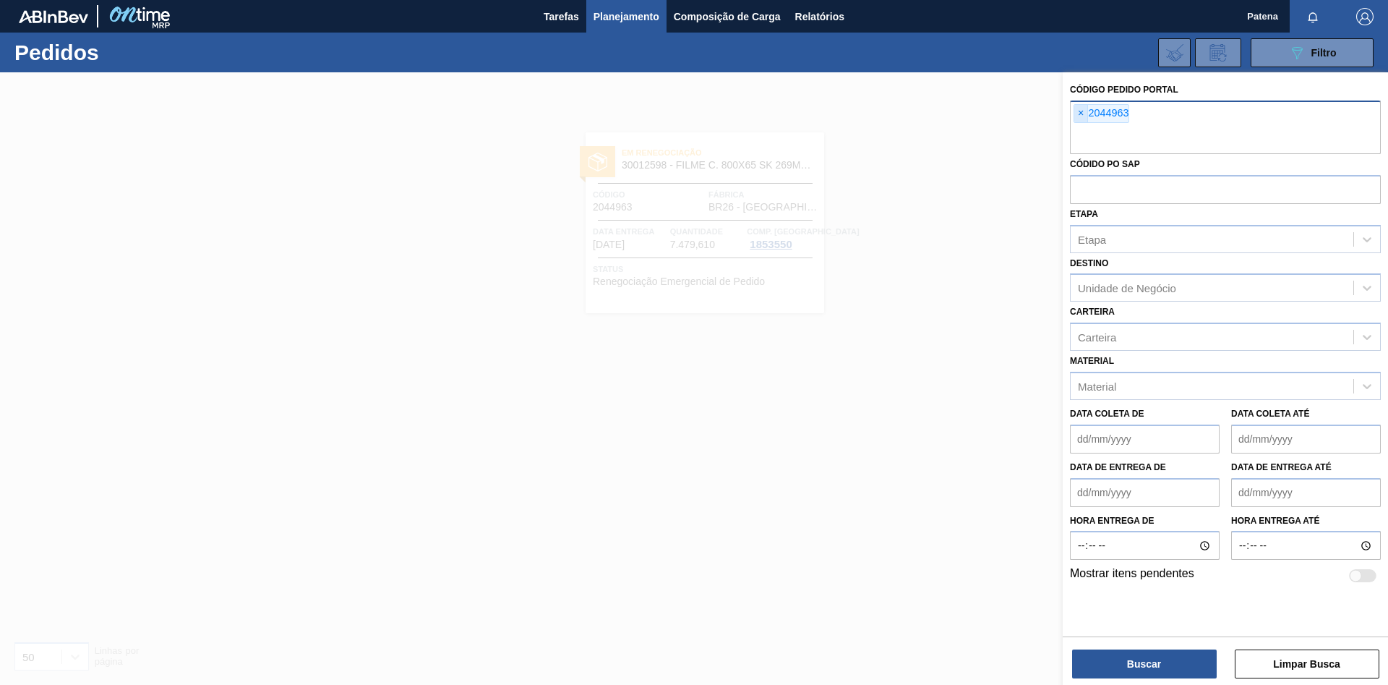
click at [1081, 114] on span "×" at bounding box center [1081, 113] width 14 height 17
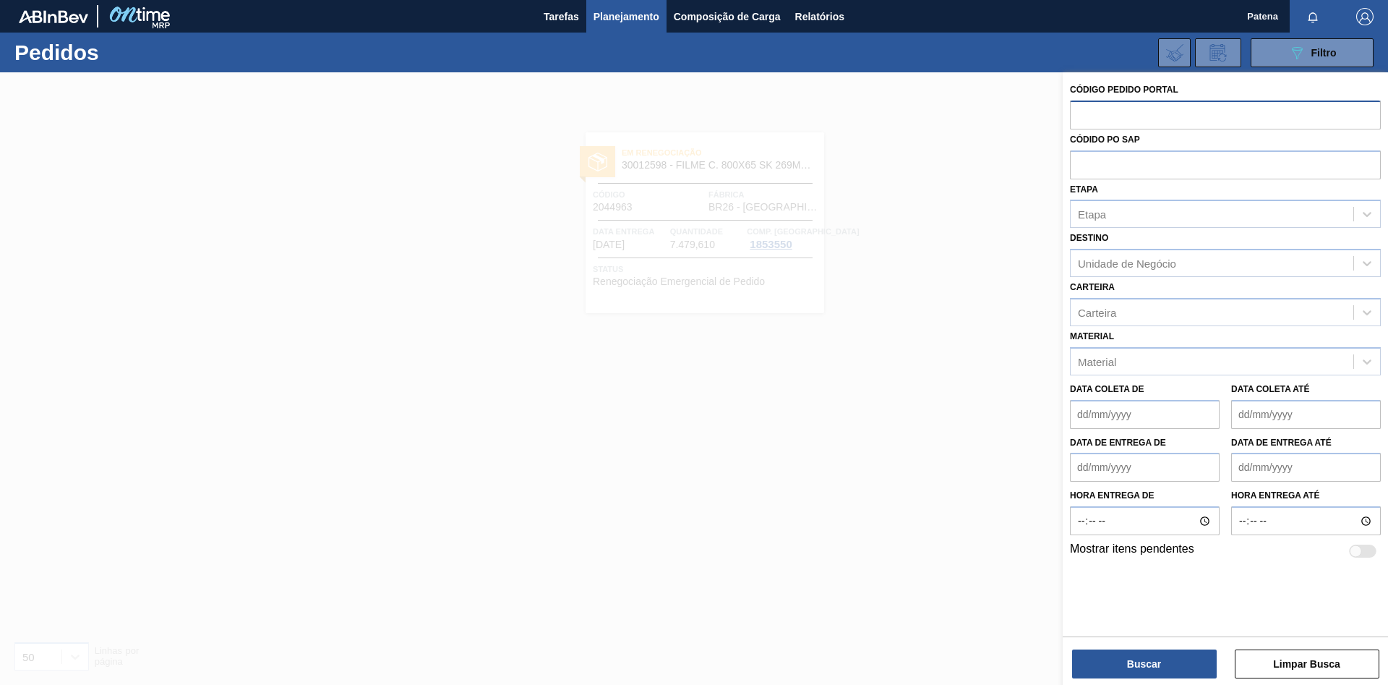
click at [1094, 118] on input "text" at bounding box center [1225, 113] width 311 height 27
type input "2048702"
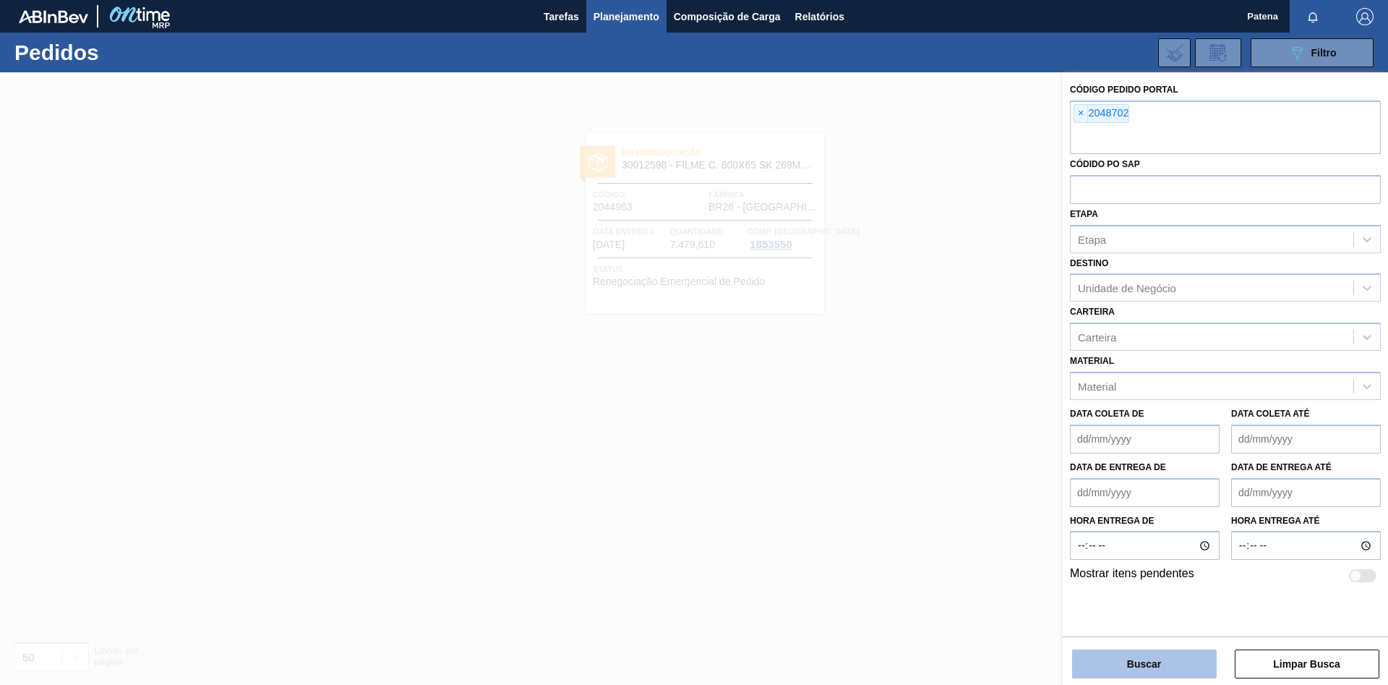
click at [1166, 664] on button "Buscar" at bounding box center [1144, 663] width 145 height 29
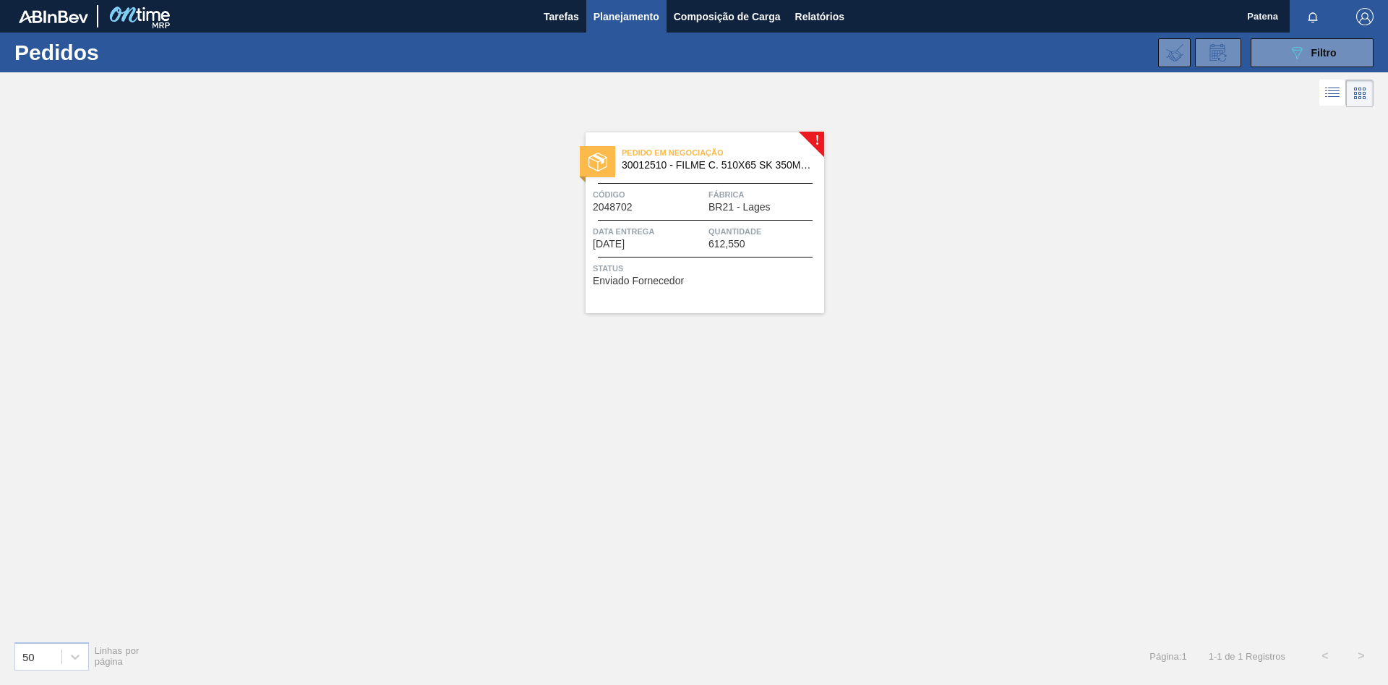
click at [679, 223] on div "Pedido em Negociação 30012510 - FILME C. 510X65 SK 350ML MP C18 429 Código 2048…" at bounding box center [705, 222] width 239 height 181
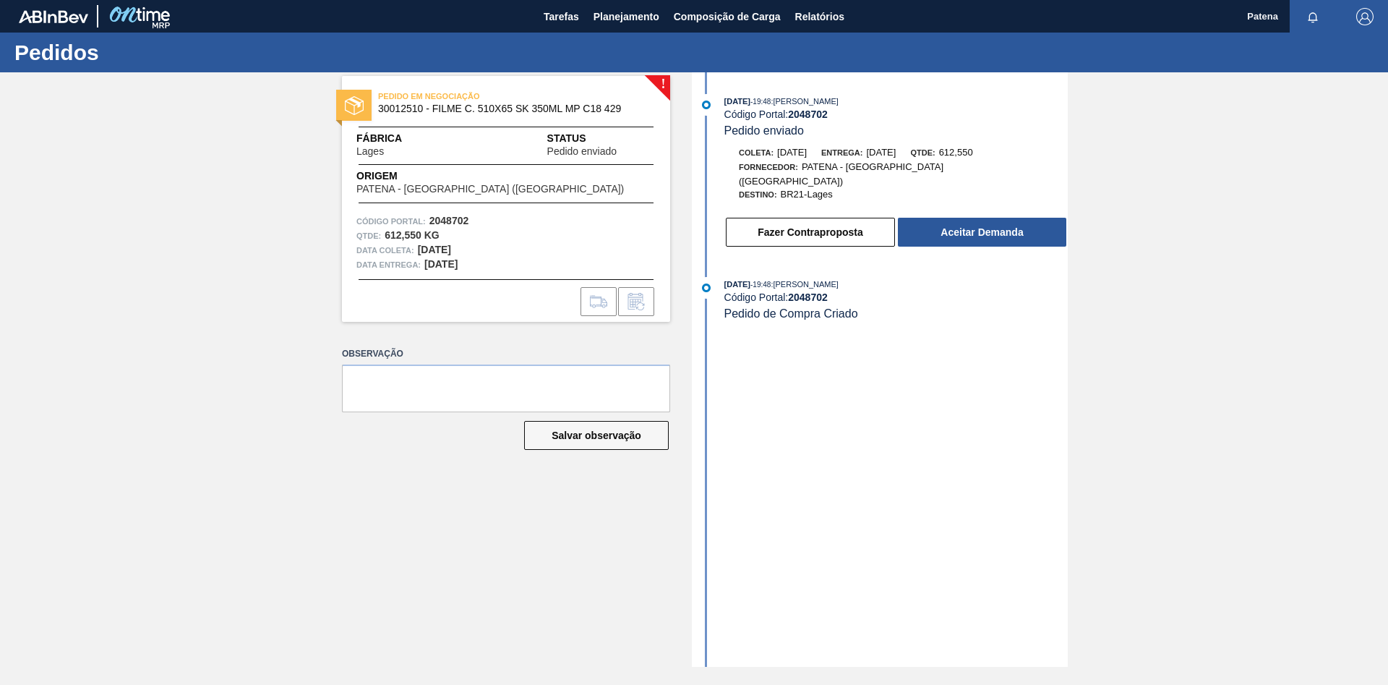
click at [514, 536] on div "! PEDIDO EM NEGOCIAÇÃO 30012510 - FILME C. 510X65 SK 350ML MP C18 429 Fábrica L…" at bounding box center [495, 369] width 350 height 594
click at [575, 9] on span "Tarefas" at bounding box center [561, 16] width 35 height 17
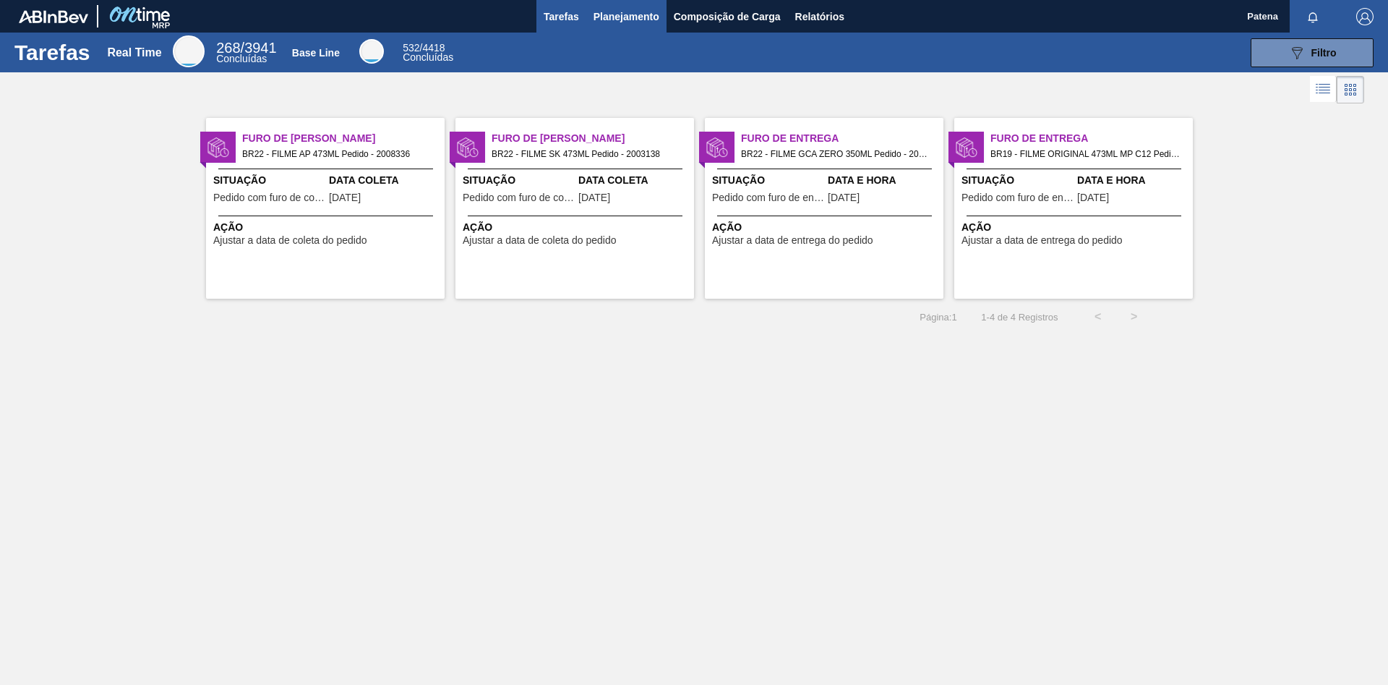
click at [632, 12] on span "Planejamento" at bounding box center [626, 16] width 66 height 17
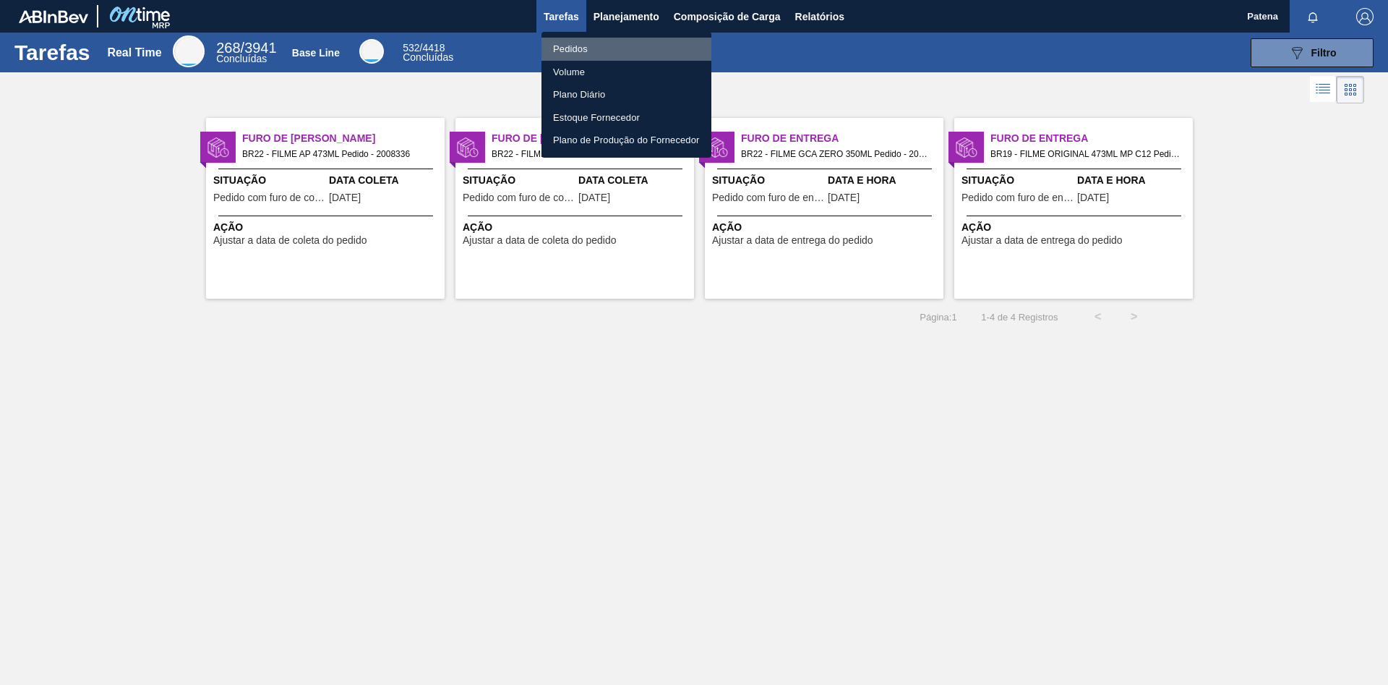
click at [579, 42] on li "Pedidos" at bounding box center [626, 49] width 170 height 23
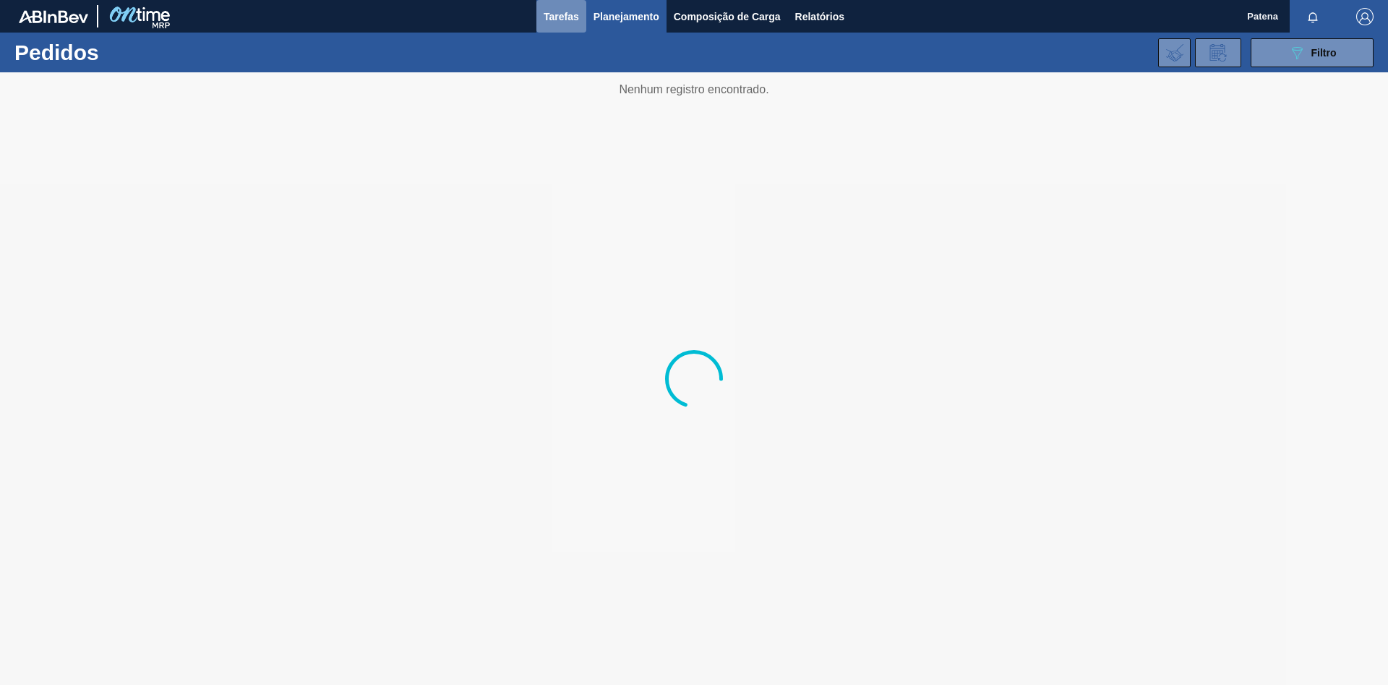
click at [568, 20] on span "Tarefas" at bounding box center [561, 16] width 35 height 17
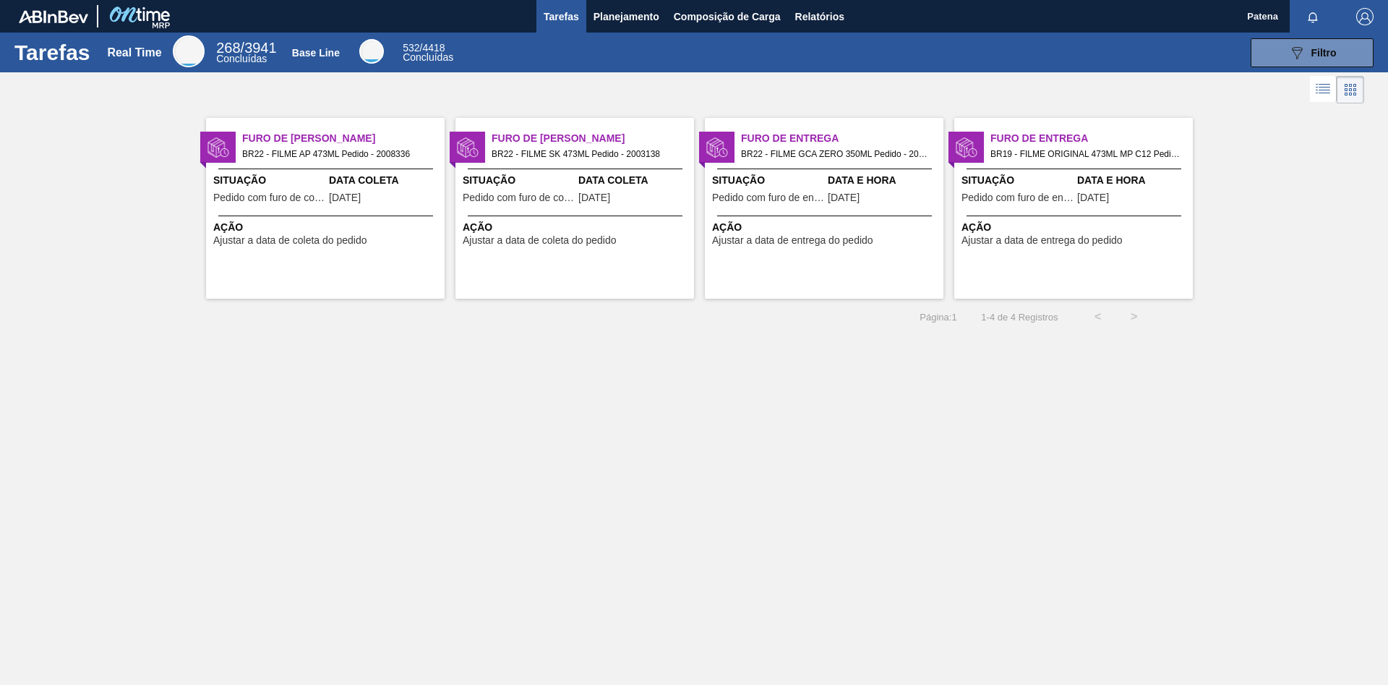
click at [320, 215] on div at bounding box center [325, 215] width 215 height 1
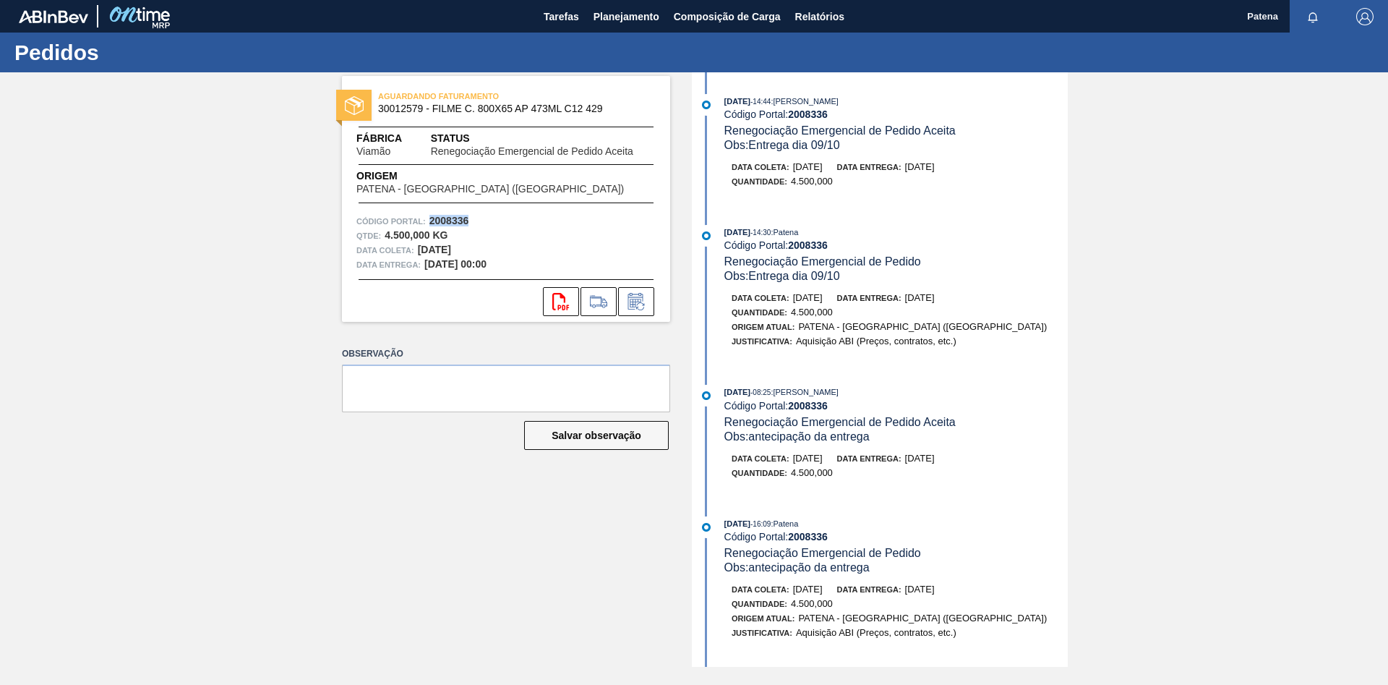
drag, startPoint x: 471, startPoint y: 218, endPoint x: 430, endPoint y: 218, distance: 41.2
click at [430, 218] on div "Código Portal: 2008336" at bounding box center [505, 221] width 299 height 14
copy strong "2008336"
click at [630, 299] on icon at bounding box center [635, 303] width 11 height 9
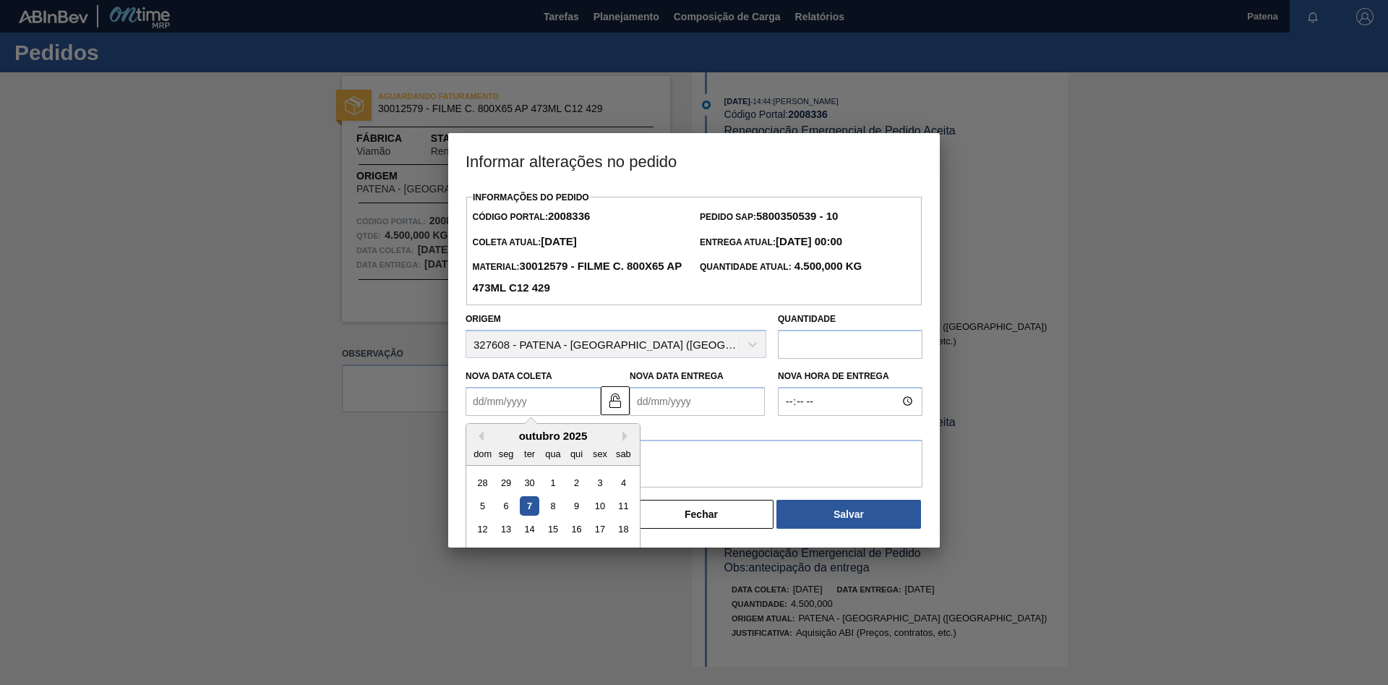
click at [530, 399] on Coleta2008336 "Nova Data Coleta" at bounding box center [533, 401] width 135 height 29
type Coleta2008336 "[DATE]"
click at [670, 407] on Entrega2008336 "Nova Data Entrega" at bounding box center [697, 401] width 135 height 29
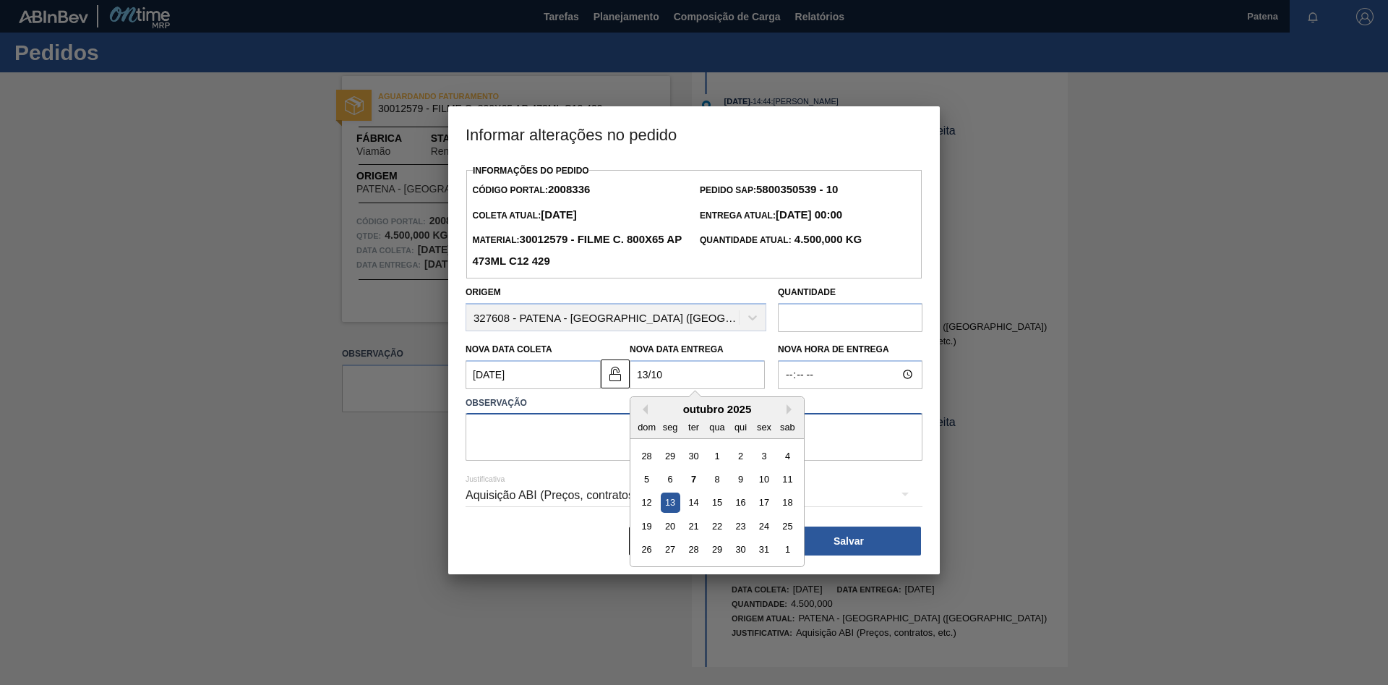
type Entrega2008336 "[DATE]"
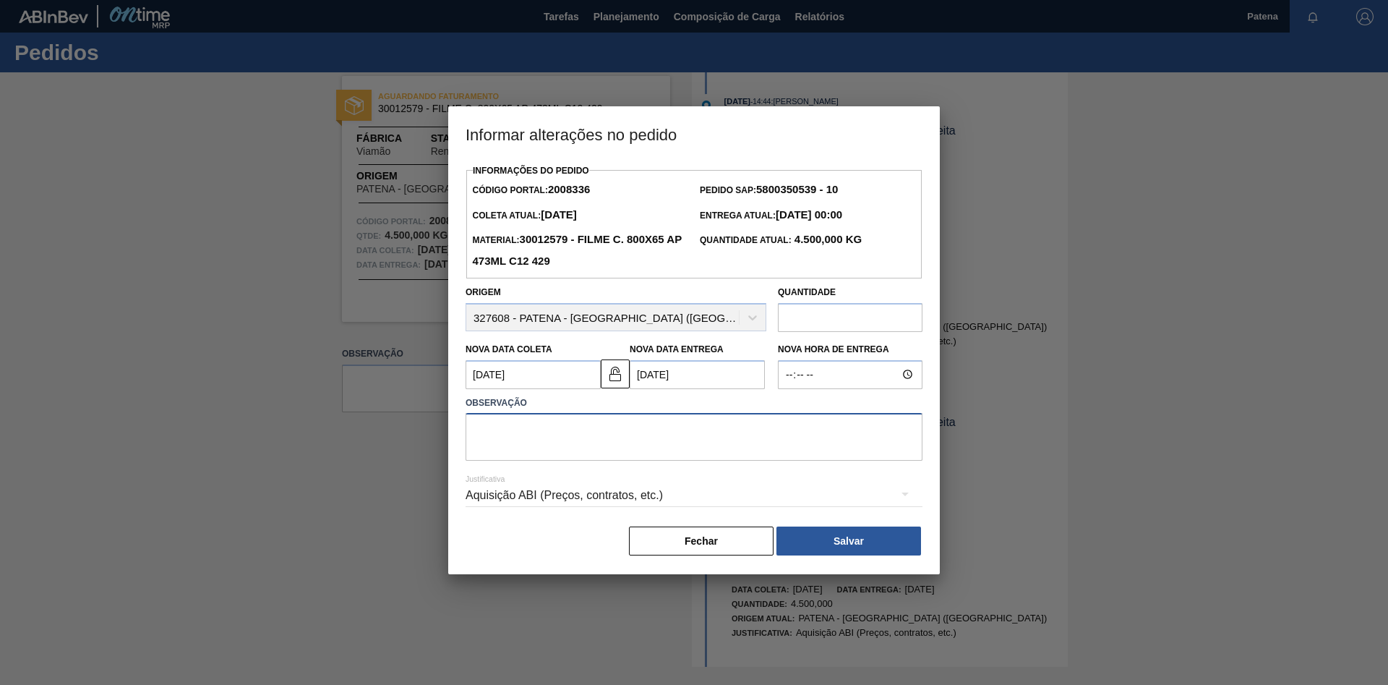
click at [557, 426] on textarea at bounding box center [694, 437] width 457 height 48
type textarea "ENTREGA 13/10"
click at [843, 555] on button "Salvar" at bounding box center [848, 540] width 145 height 29
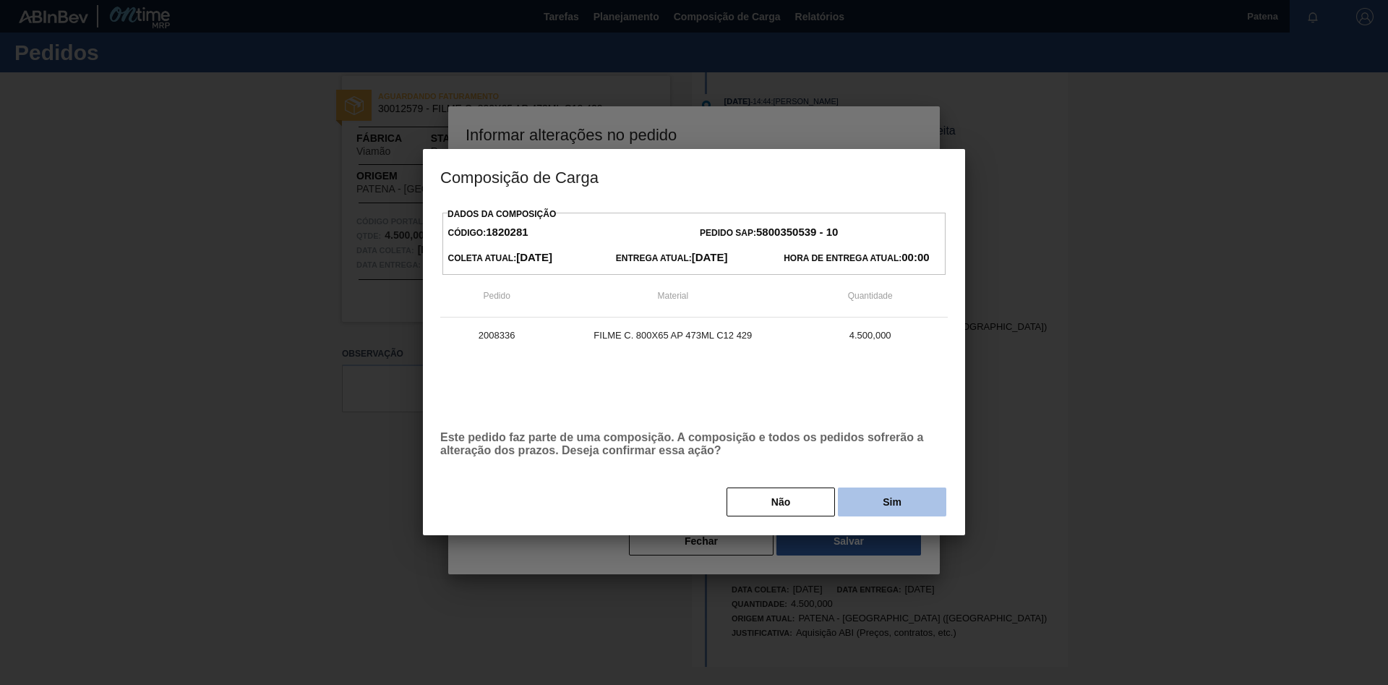
click at [878, 506] on button "Sim" at bounding box center [892, 501] width 108 height 29
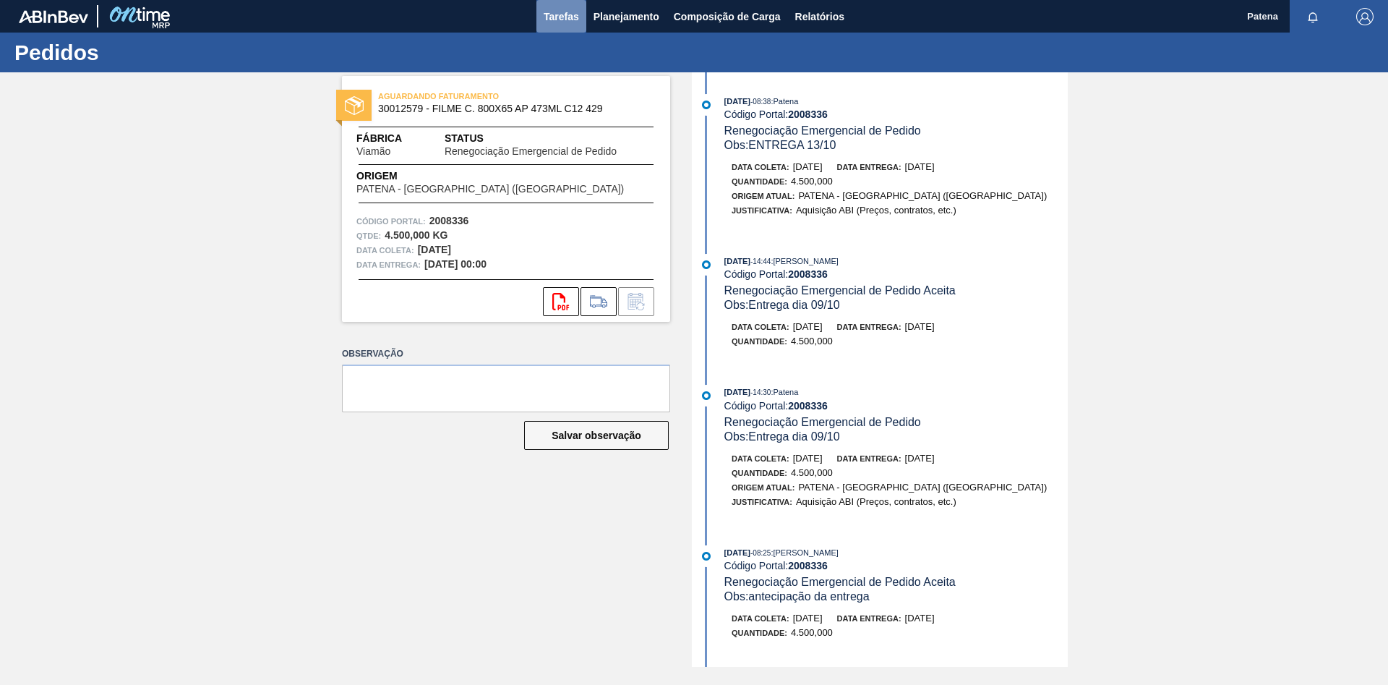
click at [547, 11] on span "Tarefas" at bounding box center [561, 16] width 35 height 17
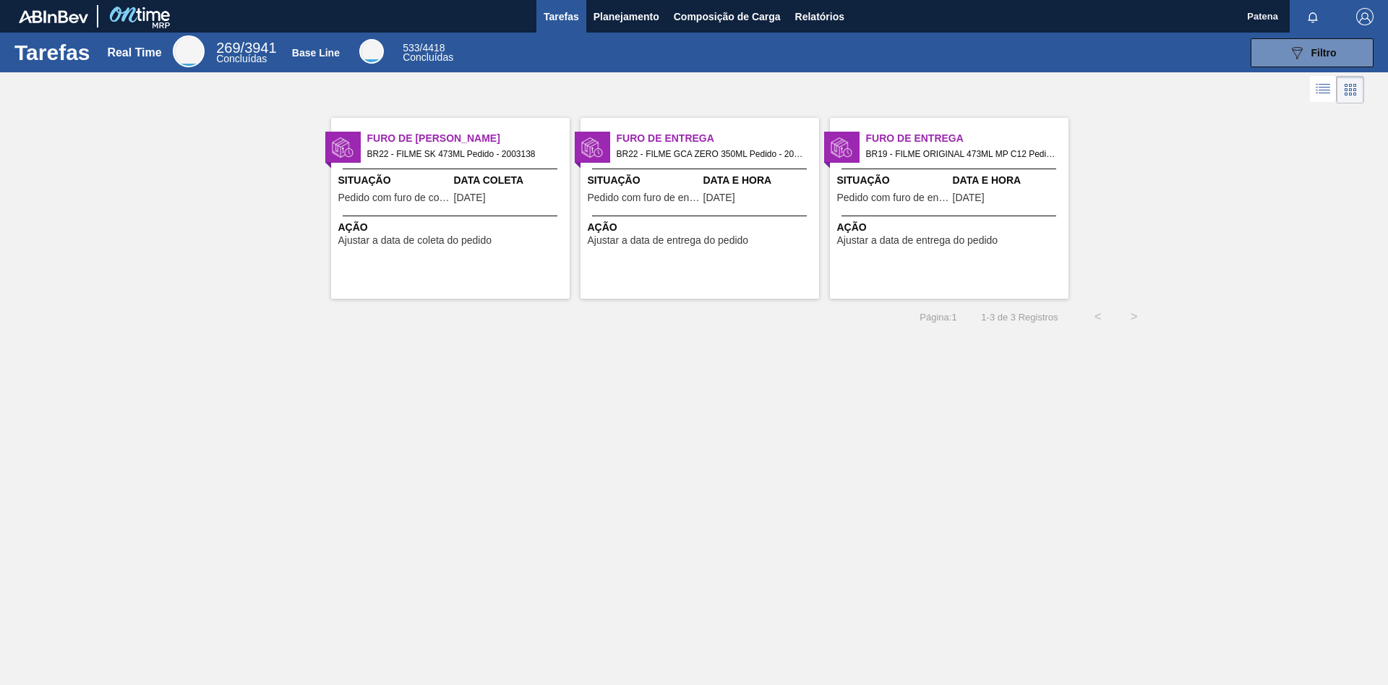
click at [453, 199] on div "Situação Pedido com furo de coleta Data Coleta [DATE]" at bounding box center [450, 190] width 239 height 35
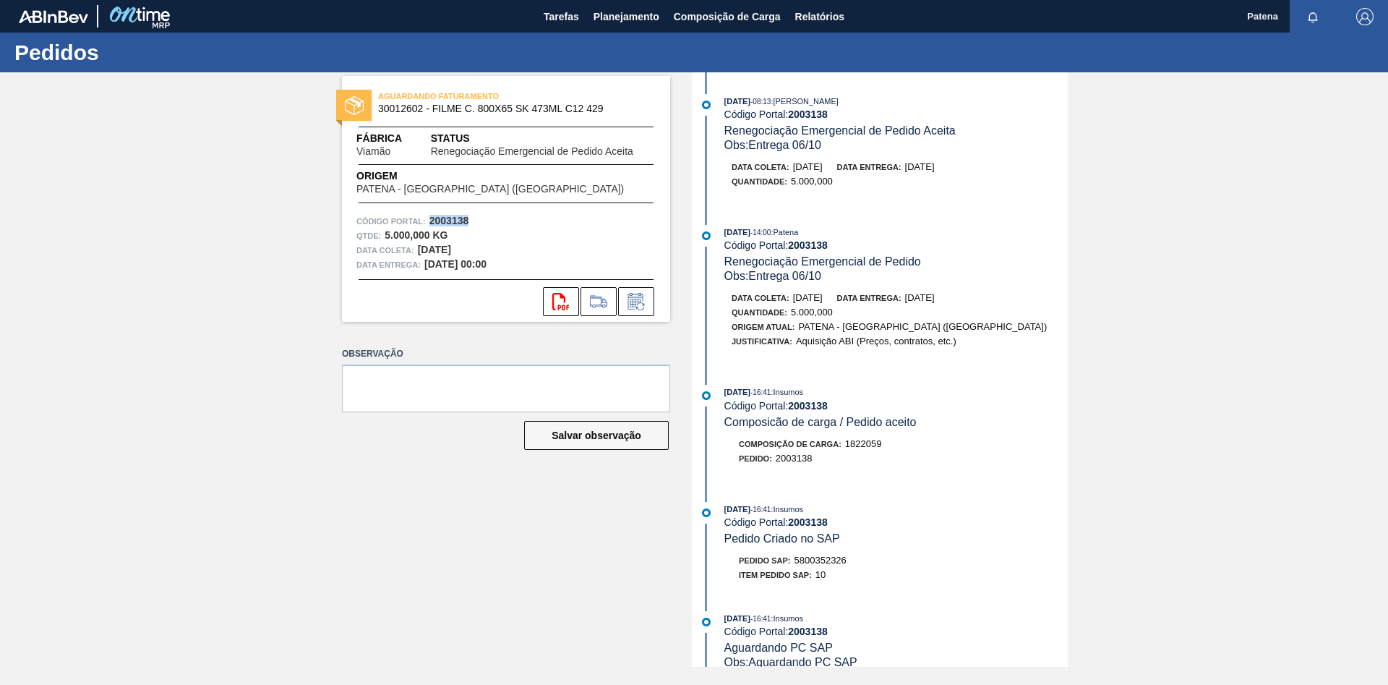
drag, startPoint x: 468, startPoint y: 224, endPoint x: 429, endPoint y: 220, distance: 39.2
click at [429, 220] on div "Código Portal: 2003138" at bounding box center [505, 221] width 299 height 14
copy strong "2003138"
click at [642, 293] on icon at bounding box center [636, 301] width 23 height 17
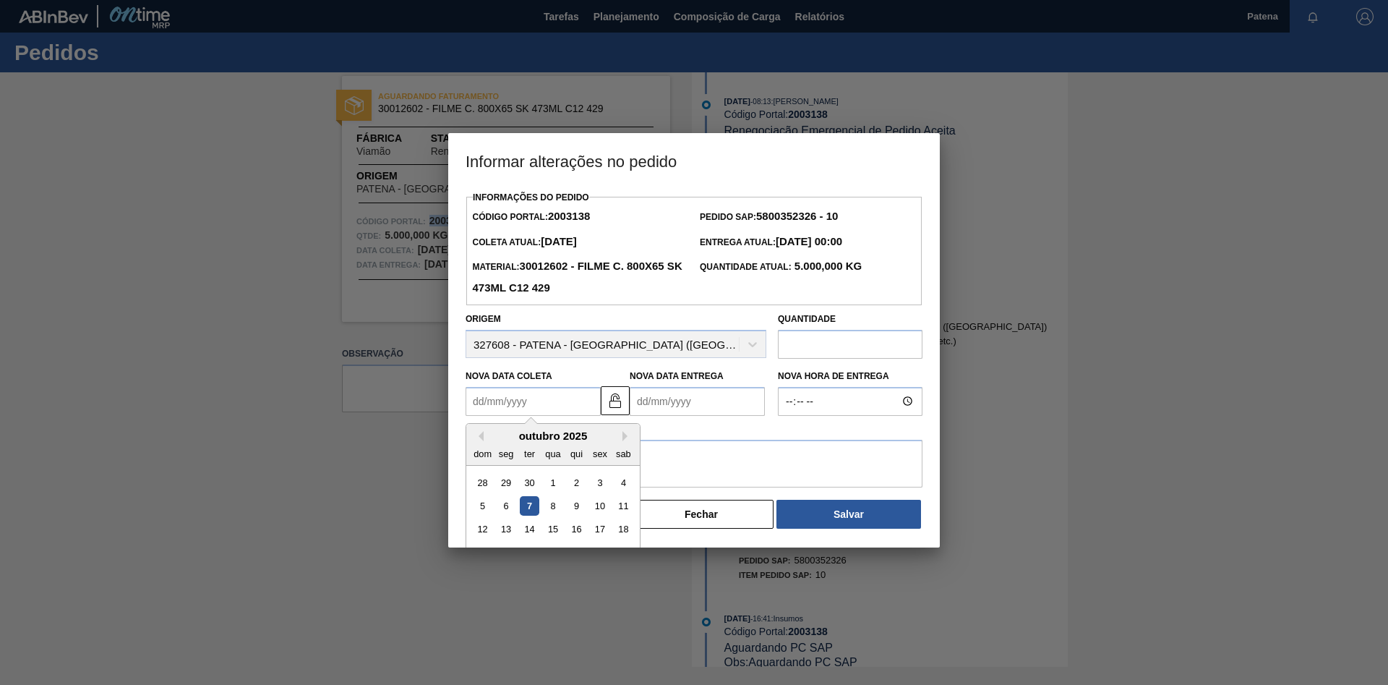
click at [547, 405] on Coleta2003138 "Nova Data Coleta" at bounding box center [533, 401] width 135 height 29
click at [549, 513] on div "8" at bounding box center [553, 506] width 20 height 20
type Coleta2003138 "[DATE]"
click at [659, 411] on Entrega2003138 "Nova Data Entrega" at bounding box center [697, 401] width 135 height 29
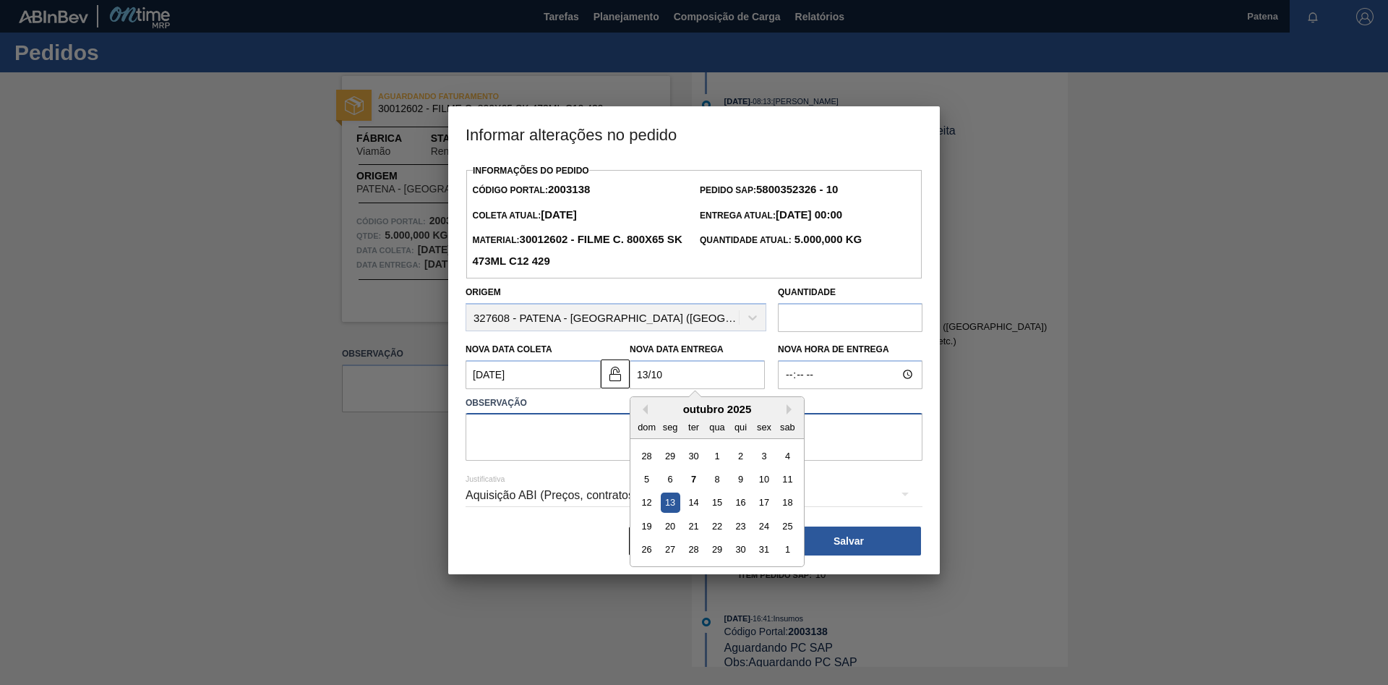
type Entrega2003138 "[DATE]"
click at [886, 435] on textarea at bounding box center [694, 437] width 457 height 48
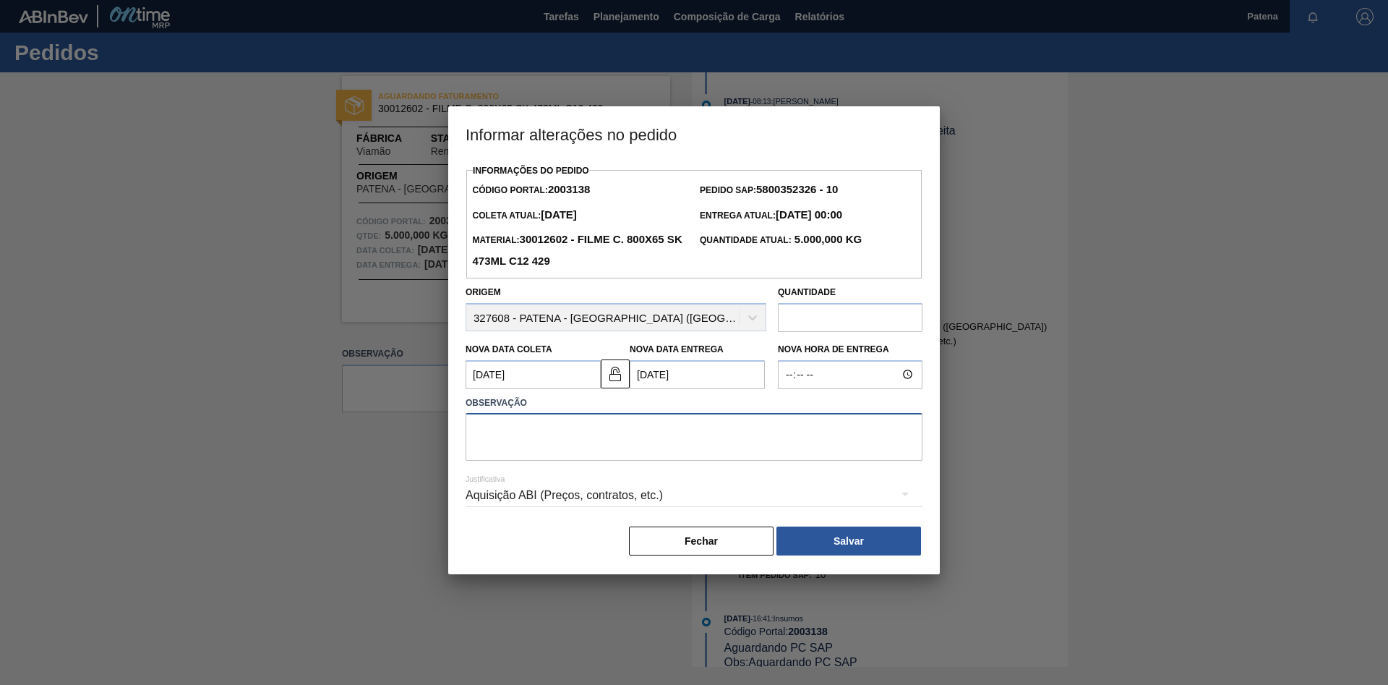
click at [569, 460] on textarea at bounding box center [694, 437] width 457 height 48
click at [547, 447] on textarea at bounding box center [694, 437] width 457 height 48
click at [563, 429] on textarea "ENTREGA 13/" at bounding box center [694, 437] width 457 height 48
type textarea "ENTREGA 13/10"
click at [830, 551] on button "Salvar" at bounding box center [848, 540] width 145 height 29
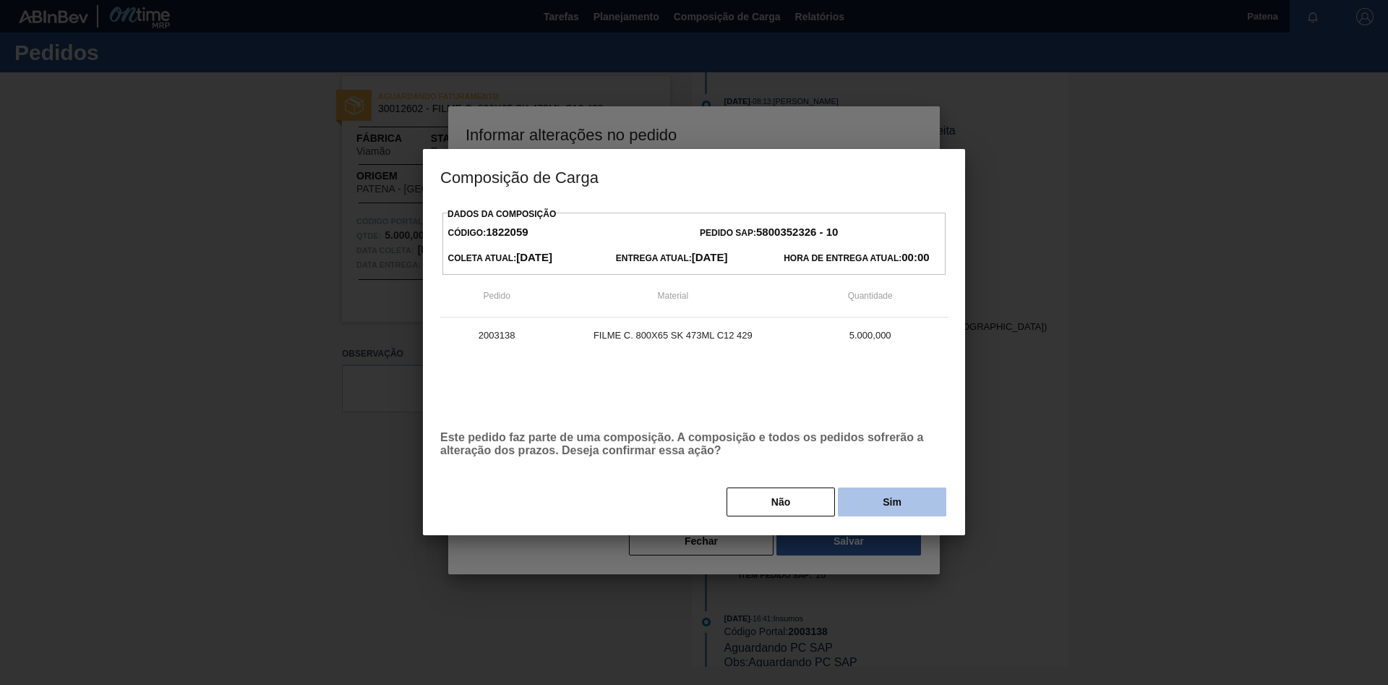
click at [896, 504] on button "Sim" at bounding box center [892, 501] width 108 height 29
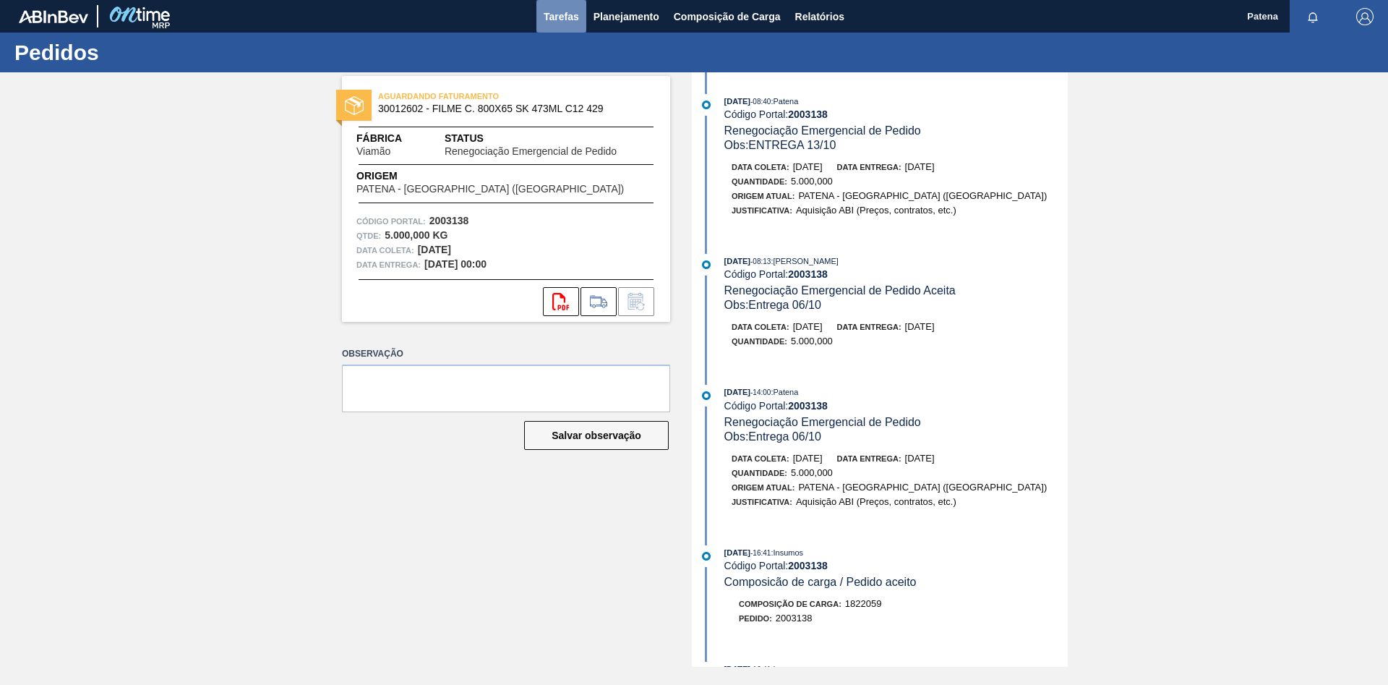
click at [576, 20] on span "Tarefas" at bounding box center [561, 16] width 35 height 17
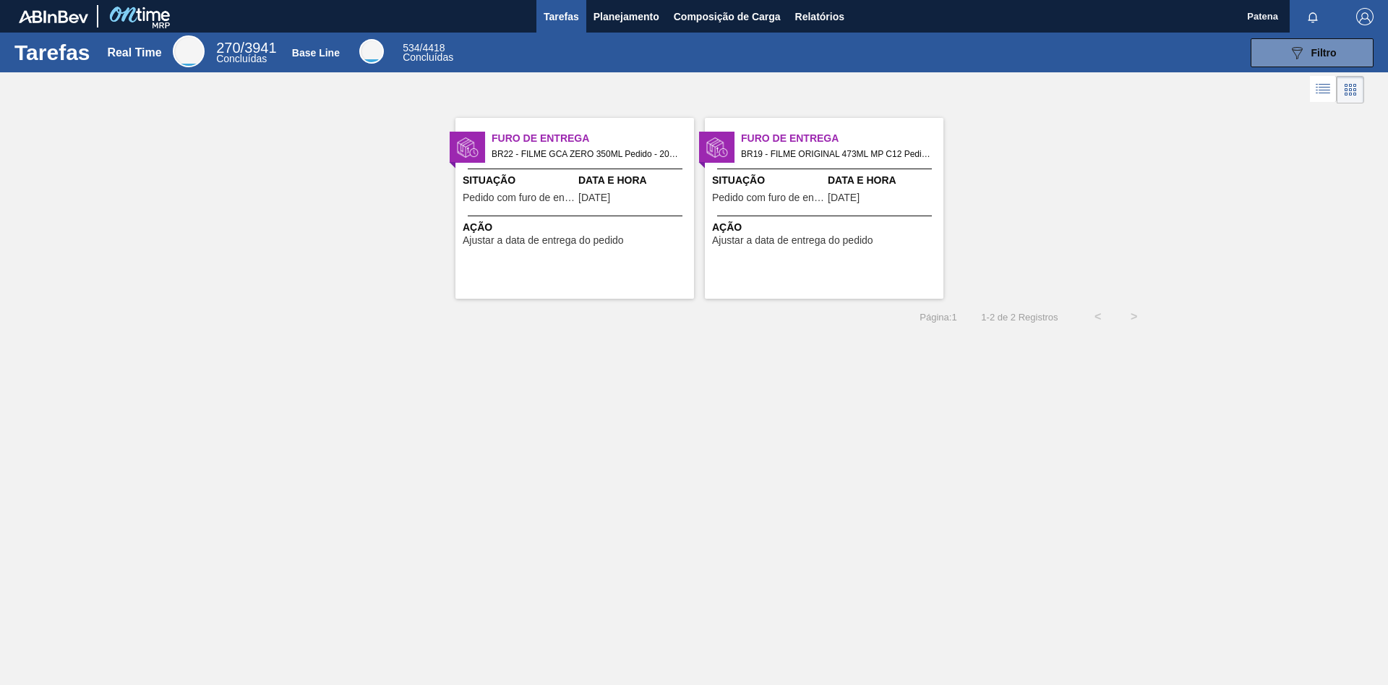
click at [526, 219] on div "Ação Ajustar a data de entrega do pedido" at bounding box center [574, 230] width 239 height 30
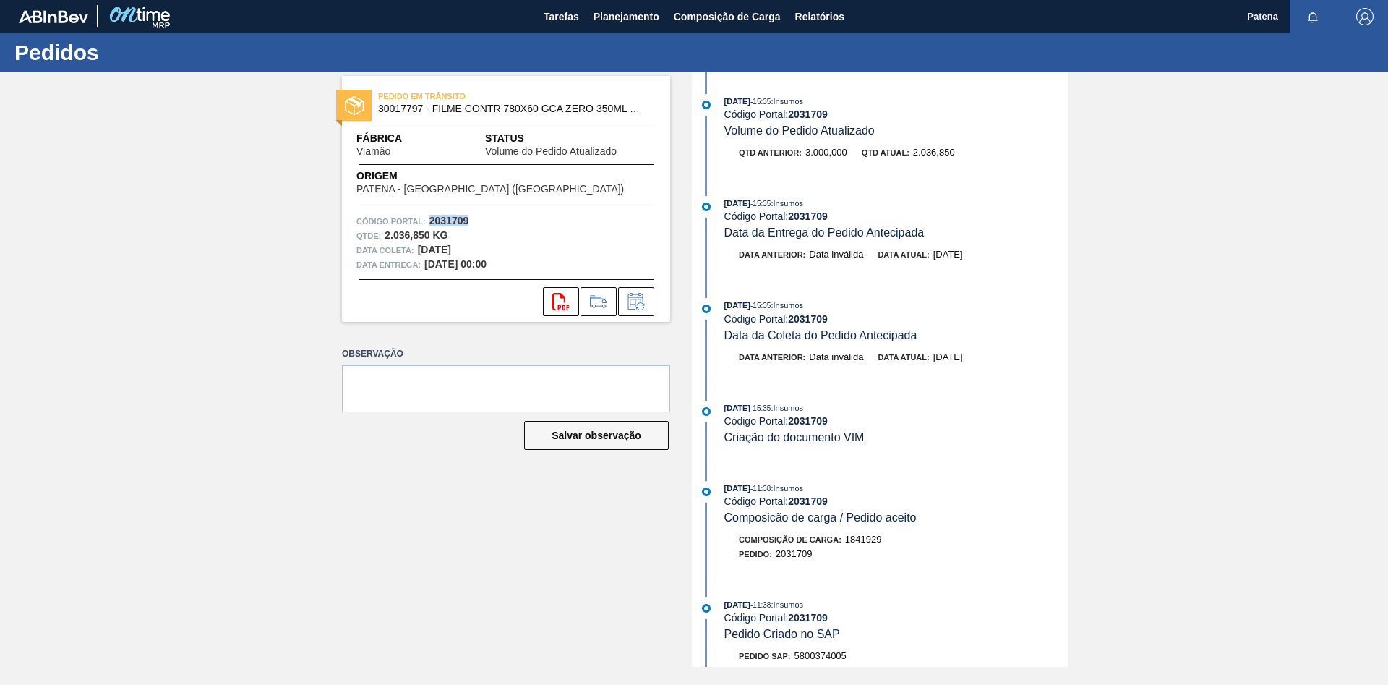
drag, startPoint x: 470, startPoint y: 220, endPoint x: 431, endPoint y: 220, distance: 39.0
click at [431, 220] on div "Código Portal: 2031709" at bounding box center [505, 221] width 299 height 14
copy strong "2031709"
click at [630, 299] on icon at bounding box center [636, 301] width 23 height 17
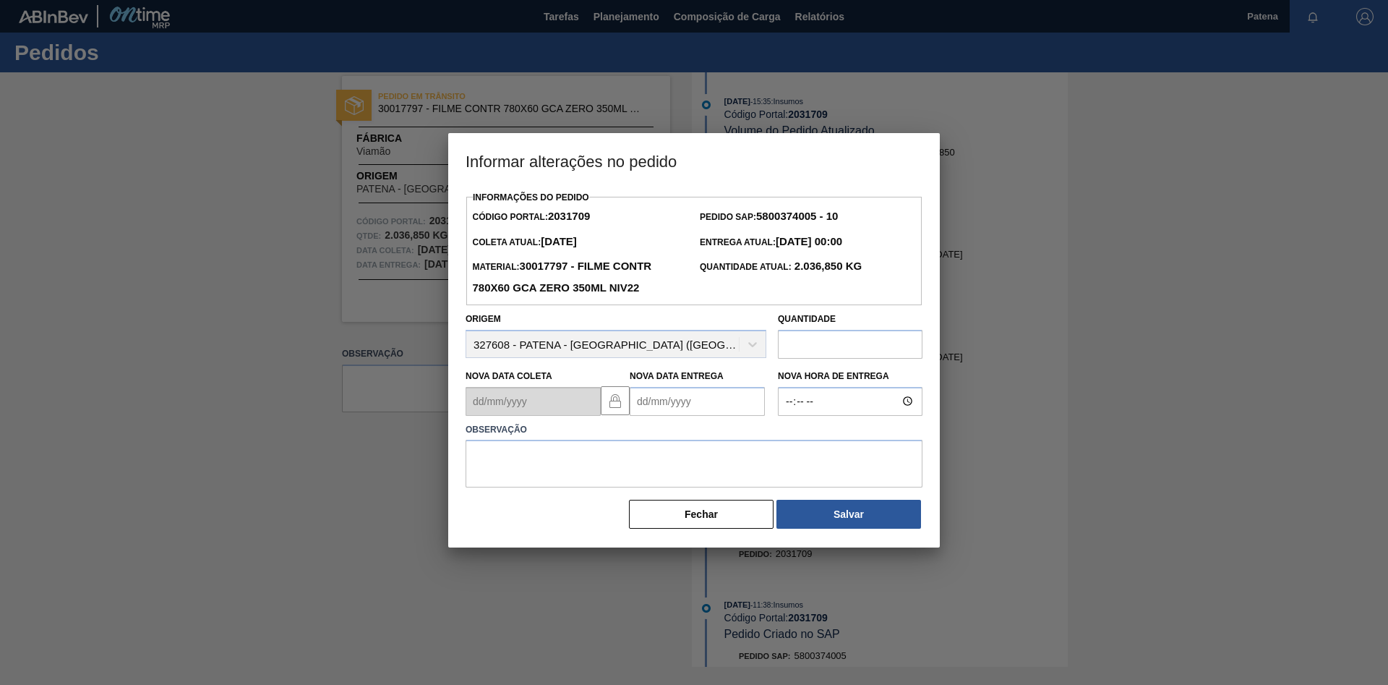
click at [652, 408] on Entrega2031709 "Nova Data Entrega" at bounding box center [697, 401] width 135 height 29
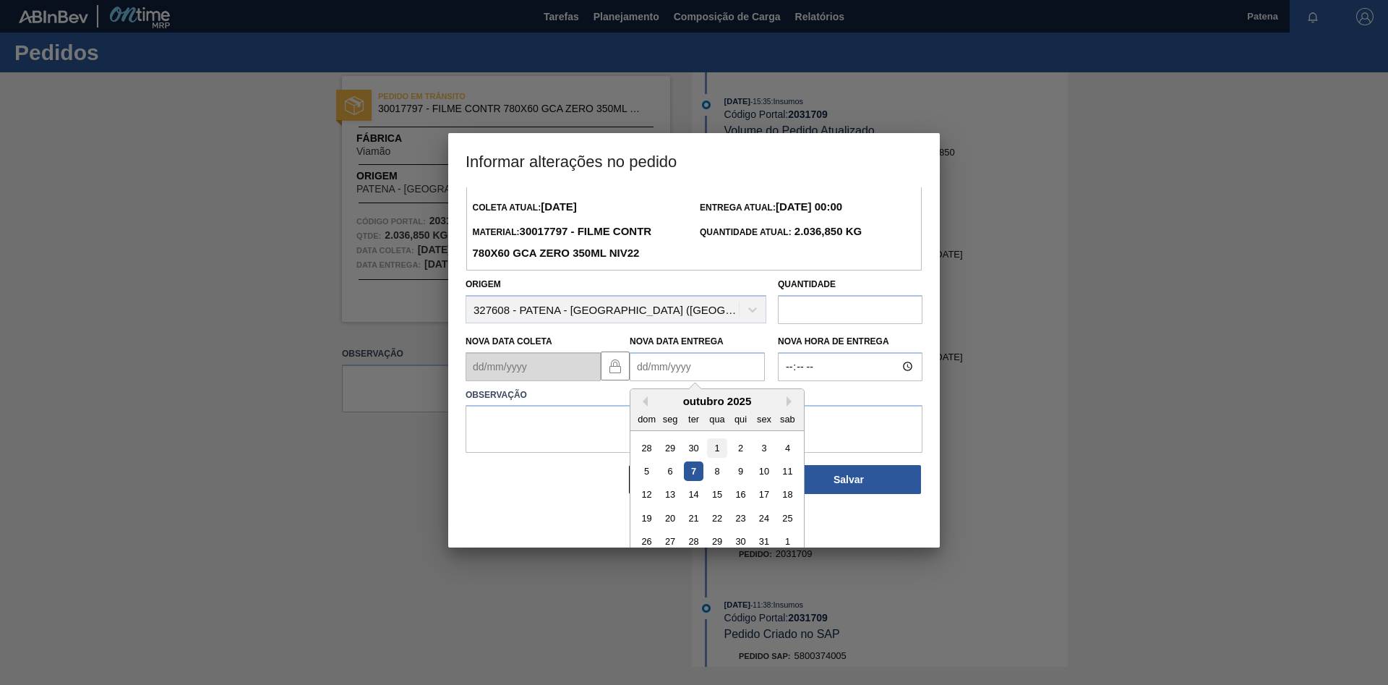
scroll to position [48, 0]
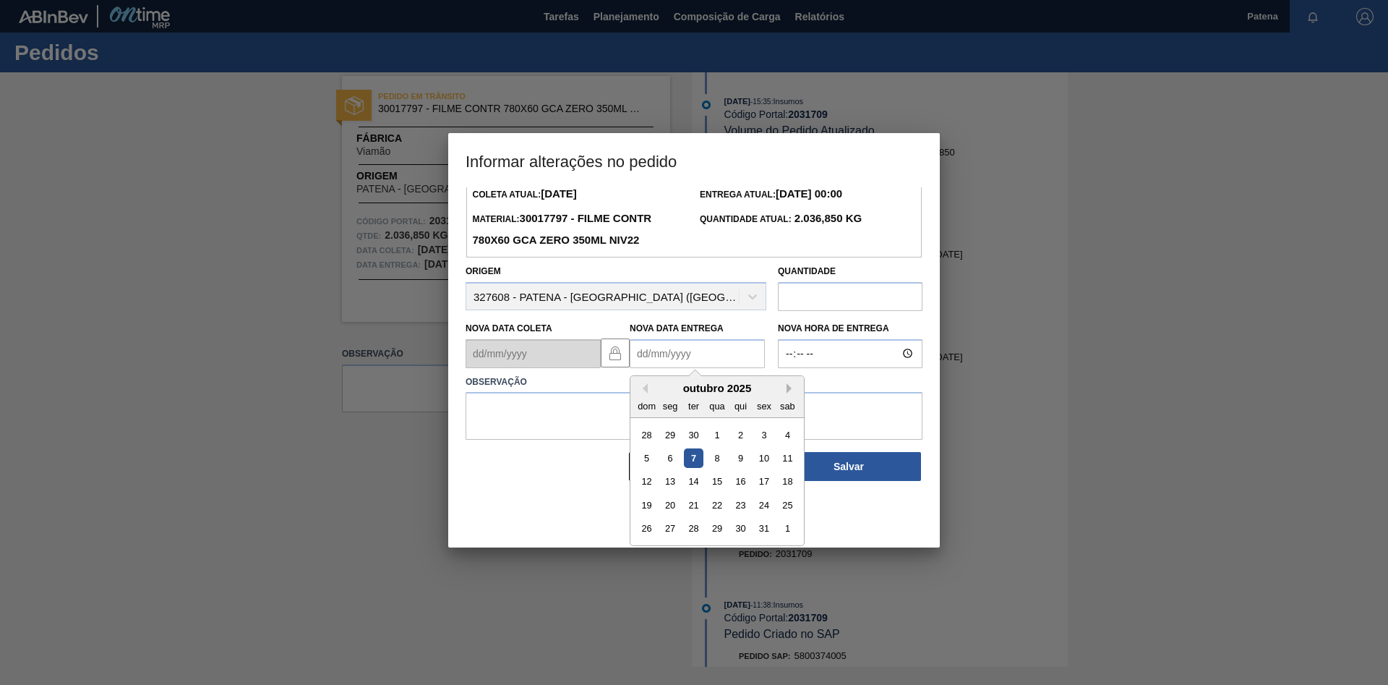
click at [788, 393] on button "Next Month" at bounding box center [792, 388] width 10 height 10
click at [695, 485] on div "11" at bounding box center [694, 481] width 20 height 20
type Entrega2031709 "[DATE]"
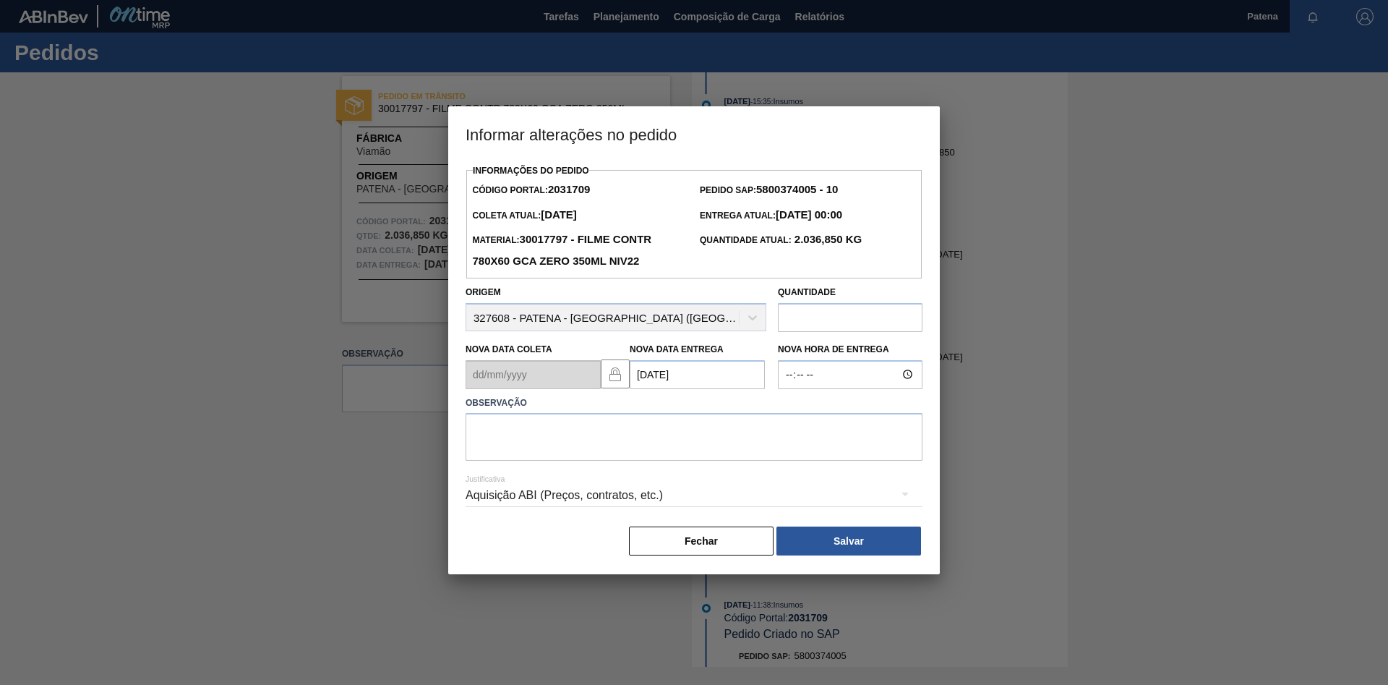
scroll to position [0, 0]
click at [565, 433] on textarea at bounding box center [694, 437] width 457 height 48
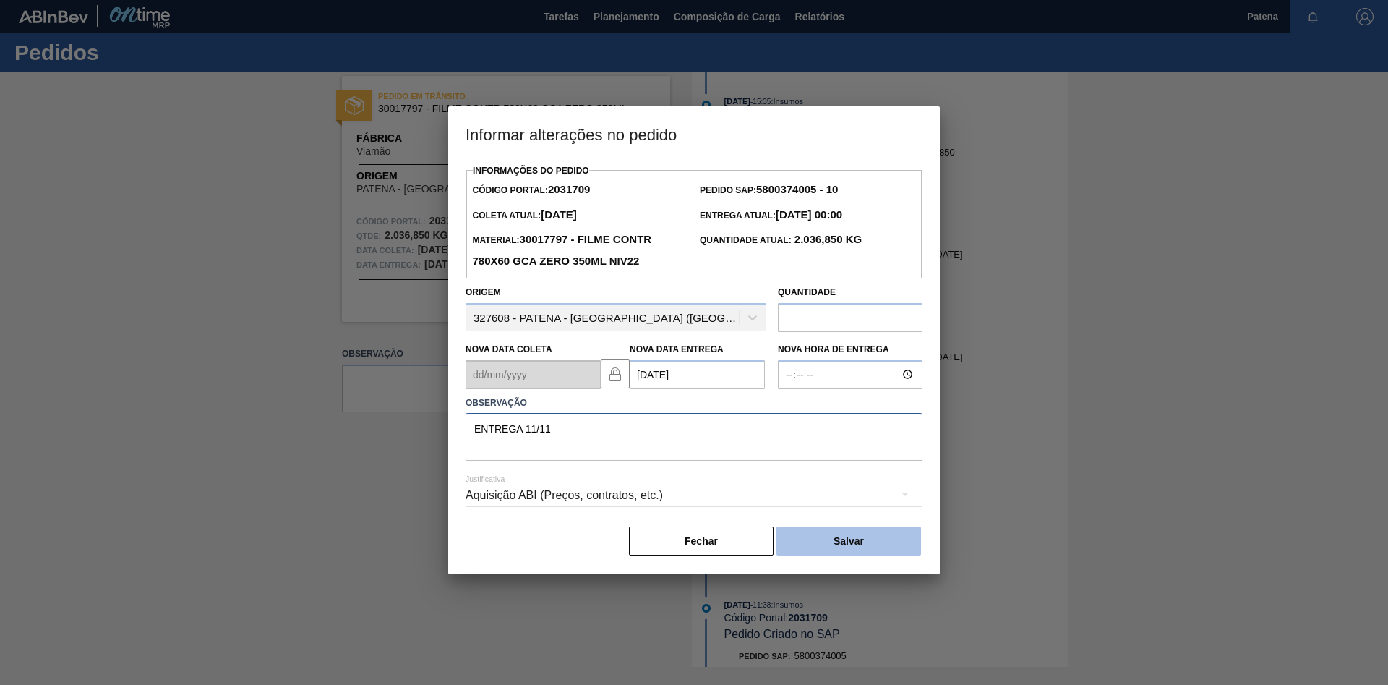
type textarea "ENTREGA 11/11"
click at [839, 536] on button "Salvar" at bounding box center [848, 540] width 145 height 29
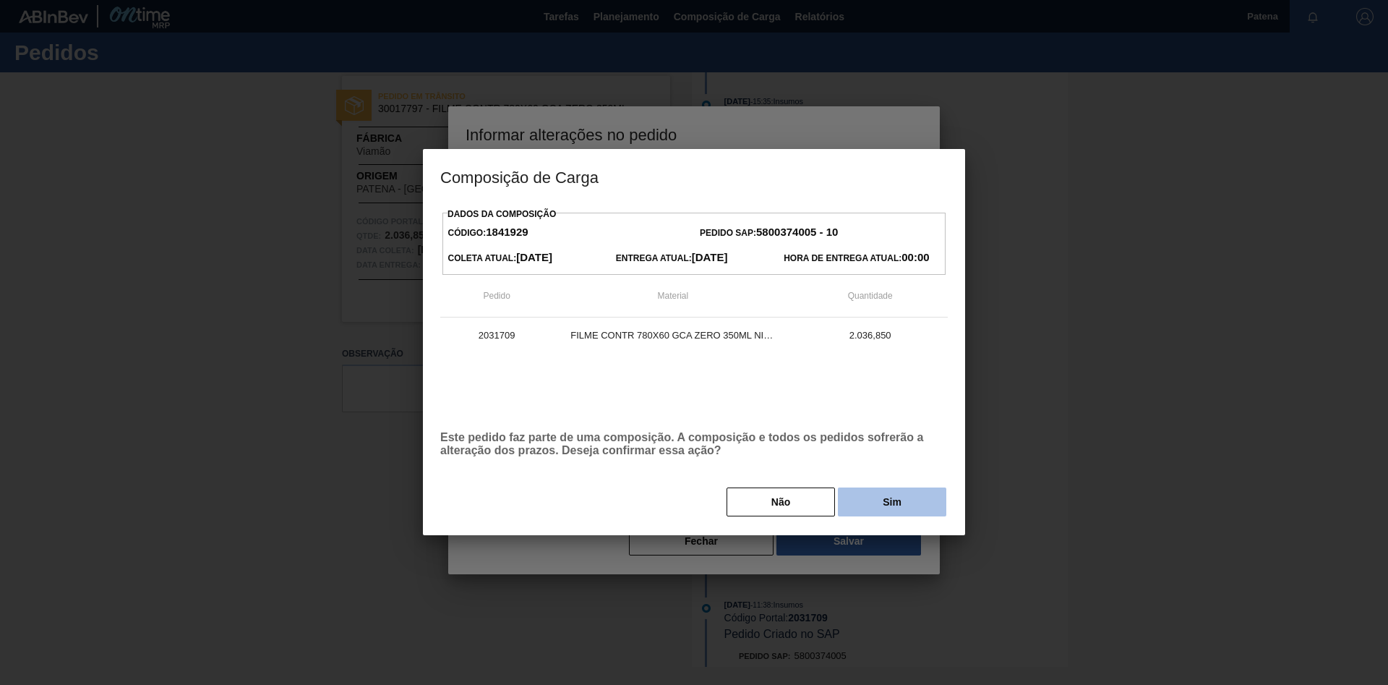
click at [890, 513] on button "Sim" at bounding box center [892, 501] width 108 height 29
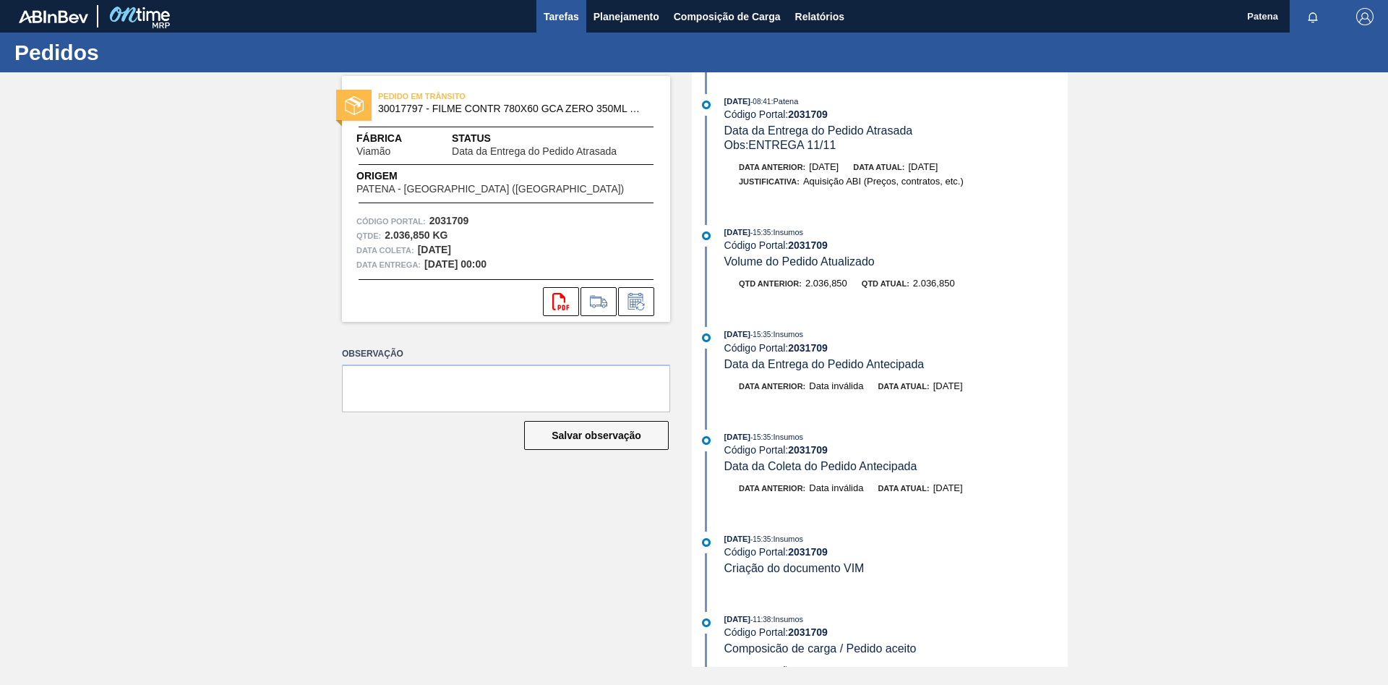
click at [551, 29] on button "Tarefas" at bounding box center [561, 16] width 50 height 33
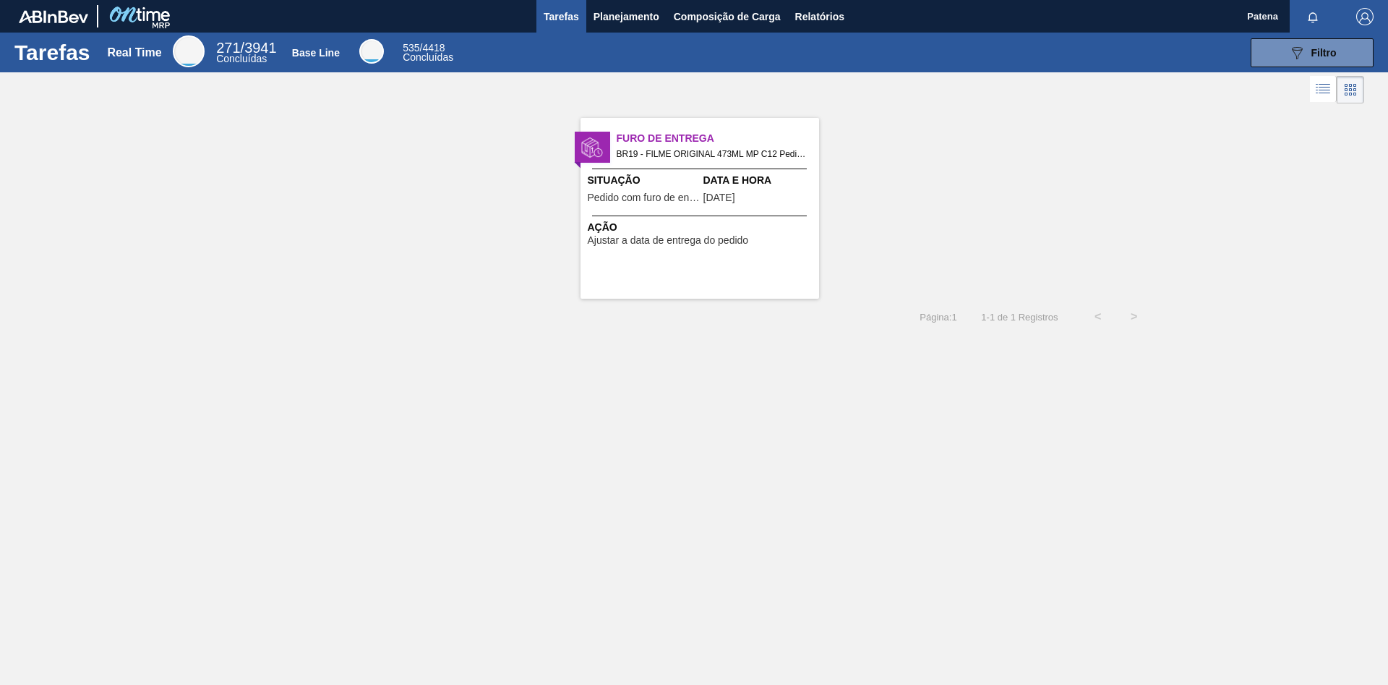
click at [688, 195] on span "Pedido com furo de entrega" at bounding box center [644, 197] width 112 height 11
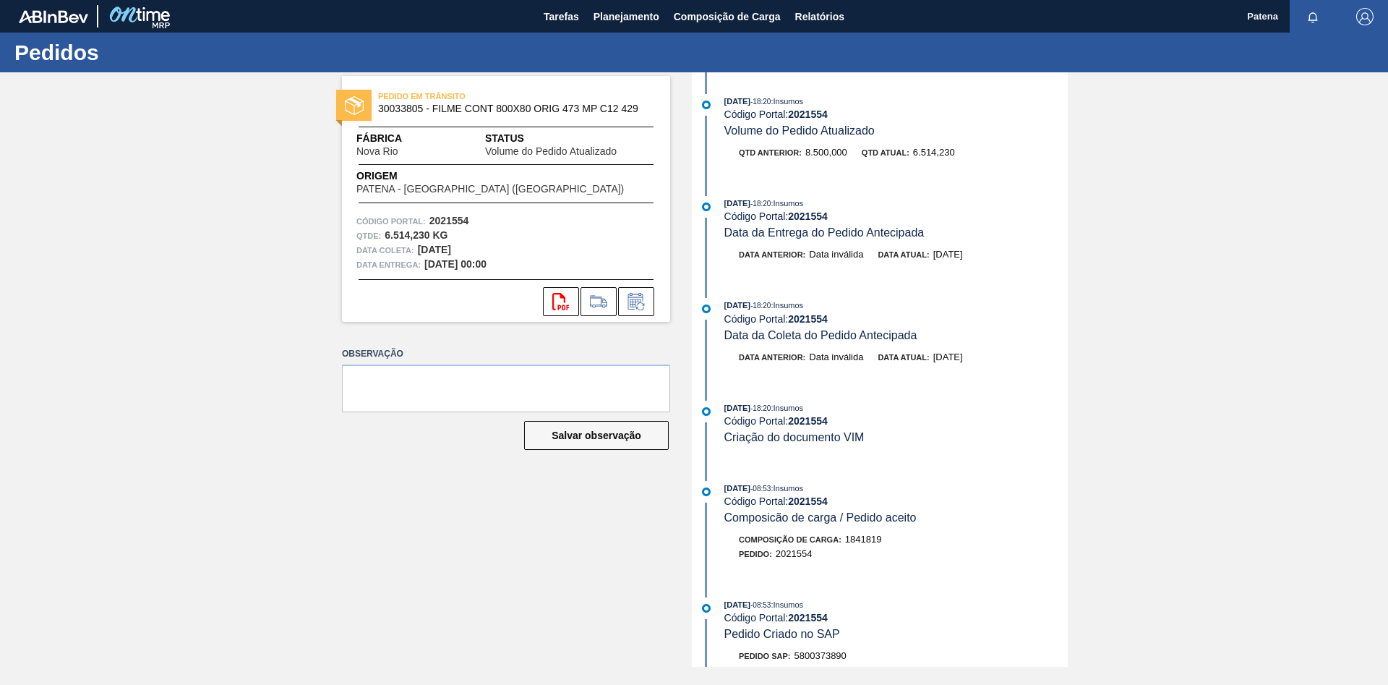
drag, startPoint x: 469, startPoint y: 220, endPoint x: 427, endPoint y: 218, distance: 42.0
click at [427, 218] on div "Código Portal: 2021554" at bounding box center [505, 221] width 299 height 14
copy div "Código Portal: 2021554"
click at [643, 299] on icon at bounding box center [635, 301] width 15 height 17
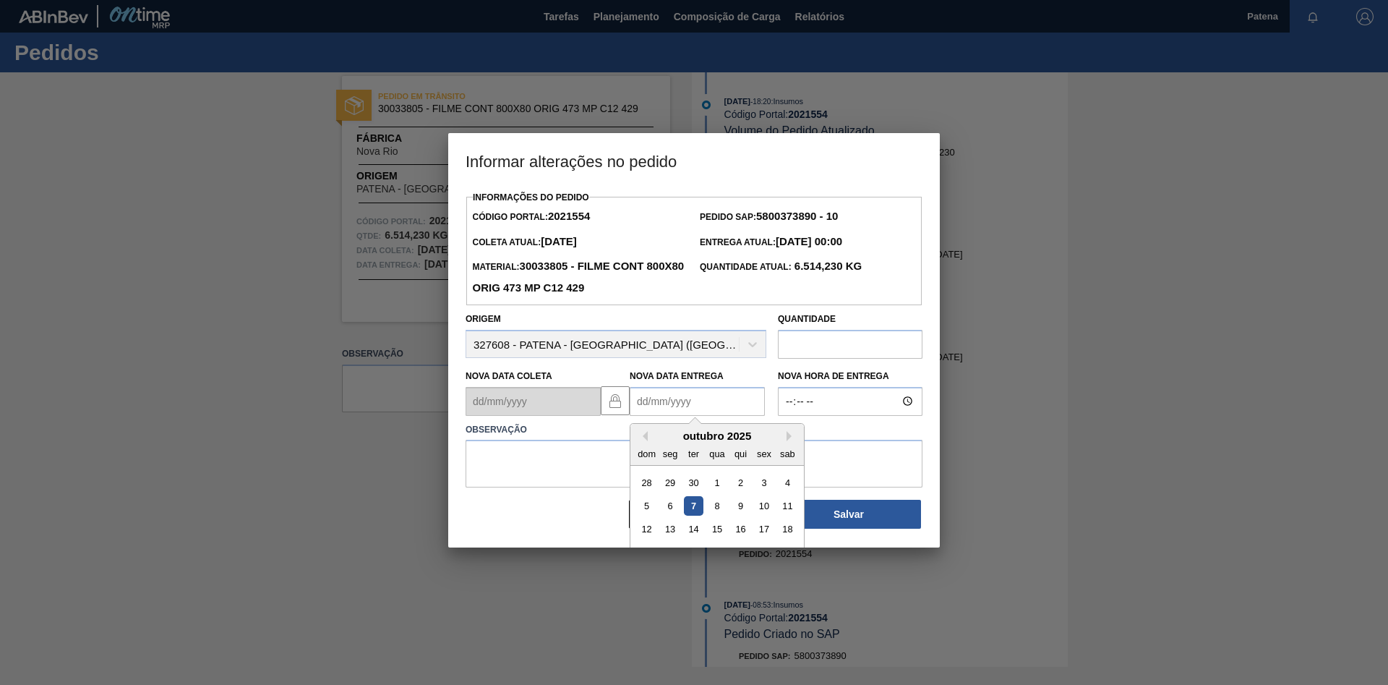
click at [694, 408] on Entrega2021554 "Nova Data Entrega" at bounding box center [697, 401] width 135 height 29
click at [674, 536] on div "13" at bounding box center [671, 529] width 20 height 20
type Entrega2021554 "[DATE]"
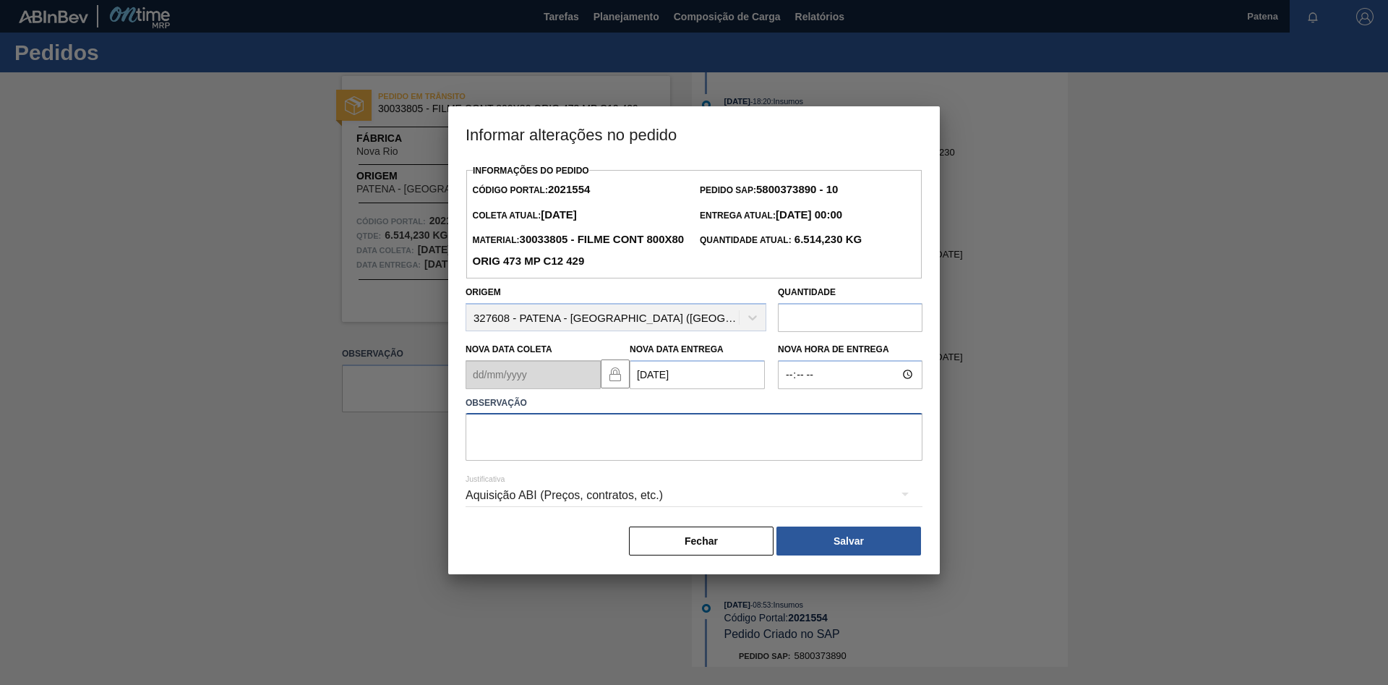
click at [567, 438] on textarea at bounding box center [694, 437] width 457 height 48
type textarea "entrega 13/10"
click at [854, 545] on button "Salvar" at bounding box center [848, 540] width 145 height 29
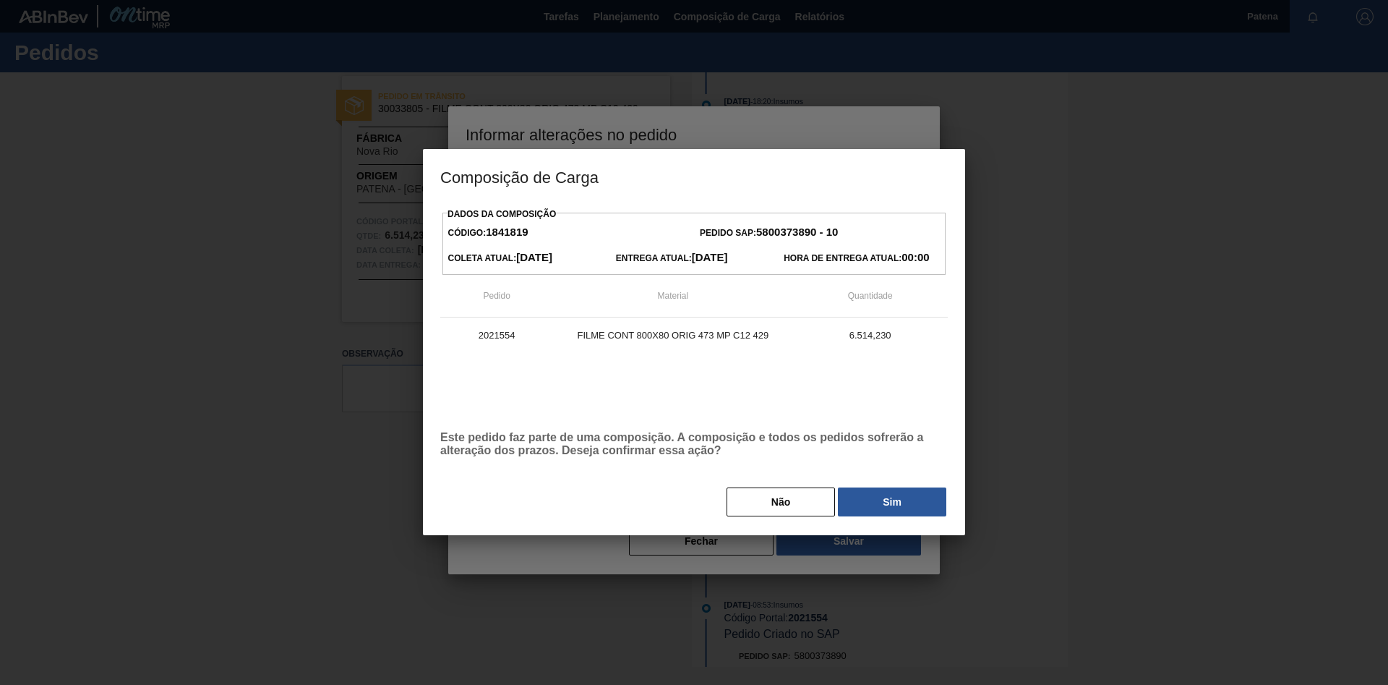
click at [902, 492] on button "Sim" at bounding box center [892, 501] width 108 height 29
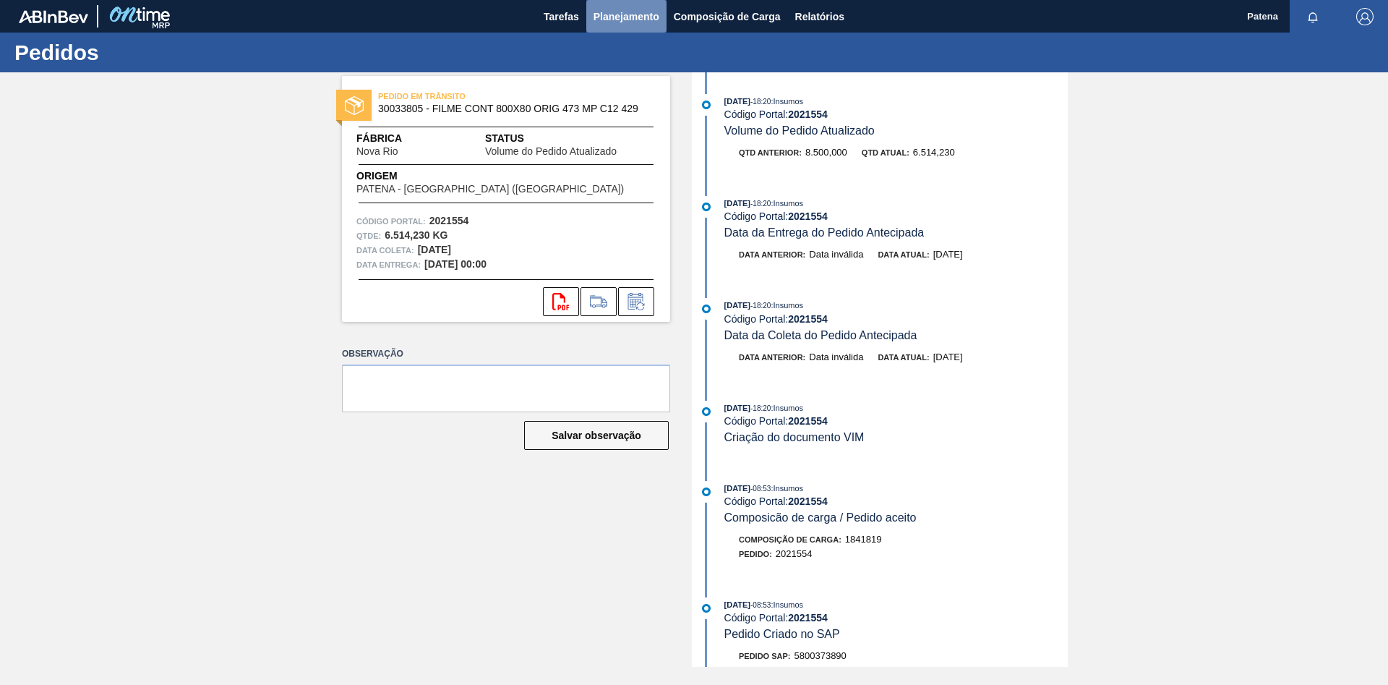
click at [626, 8] on span "Planejamento" at bounding box center [626, 16] width 66 height 17
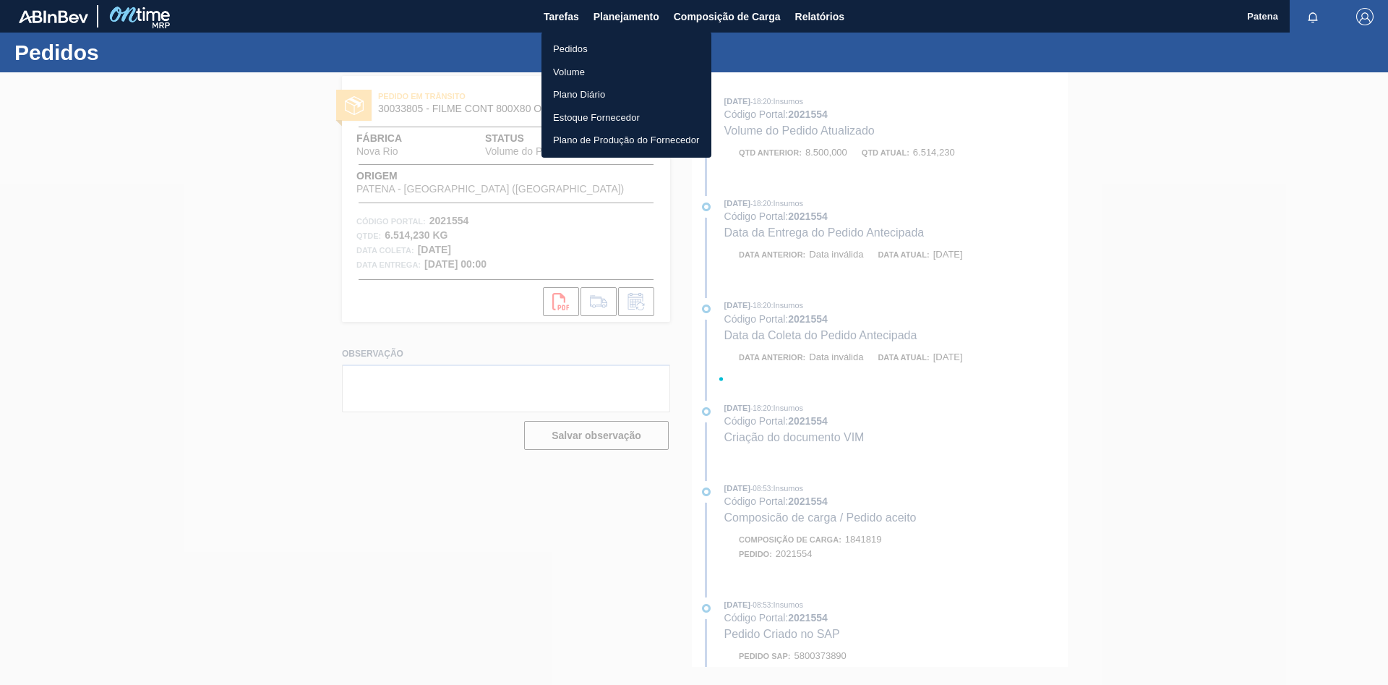
click at [581, 46] on li "Pedidos" at bounding box center [626, 49] width 170 height 23
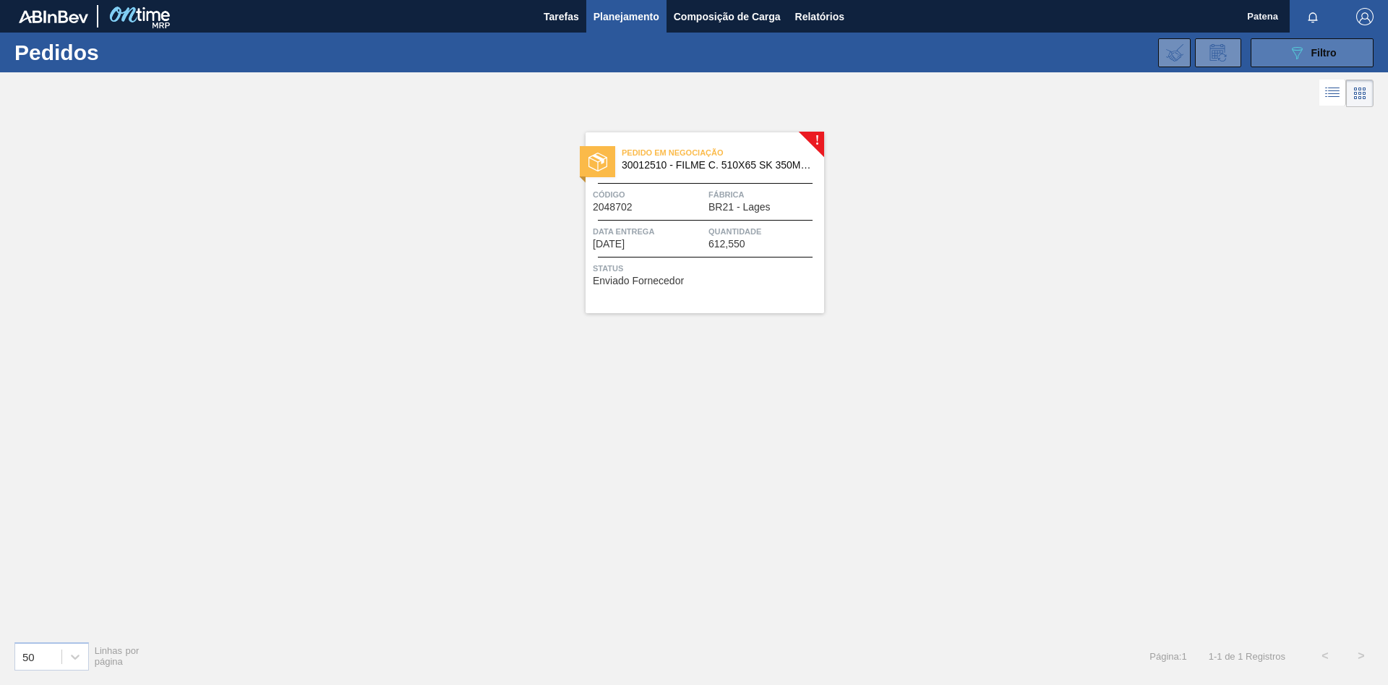
click at [1305, 53] on icon "089F7B8B-B2A5-4AFE-B5C0-19BA573D28AC" at bounding box center [1296, 52] width 17 height 17
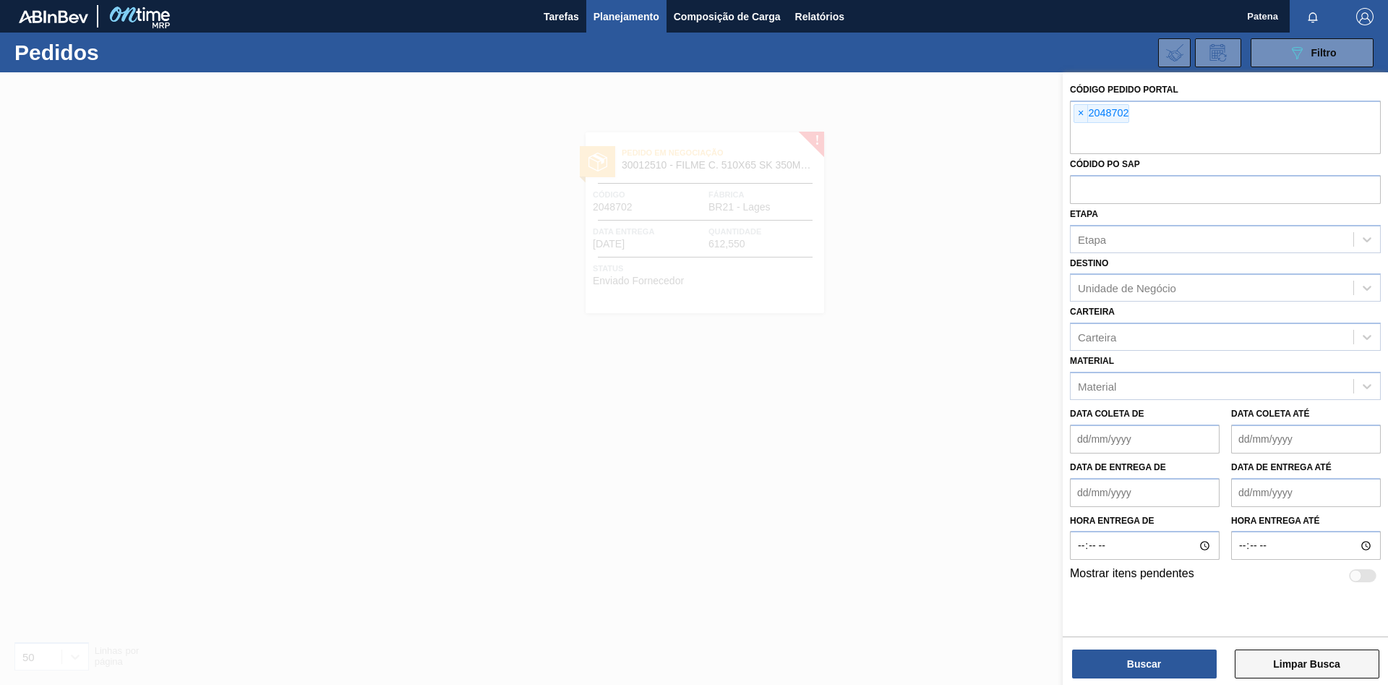
click at [1279, 659] on button "Limpar Busca" at bounding box center [1307, 663] width 145 height 29
